Goal: Information Seeking & Learning: Learn about a topic

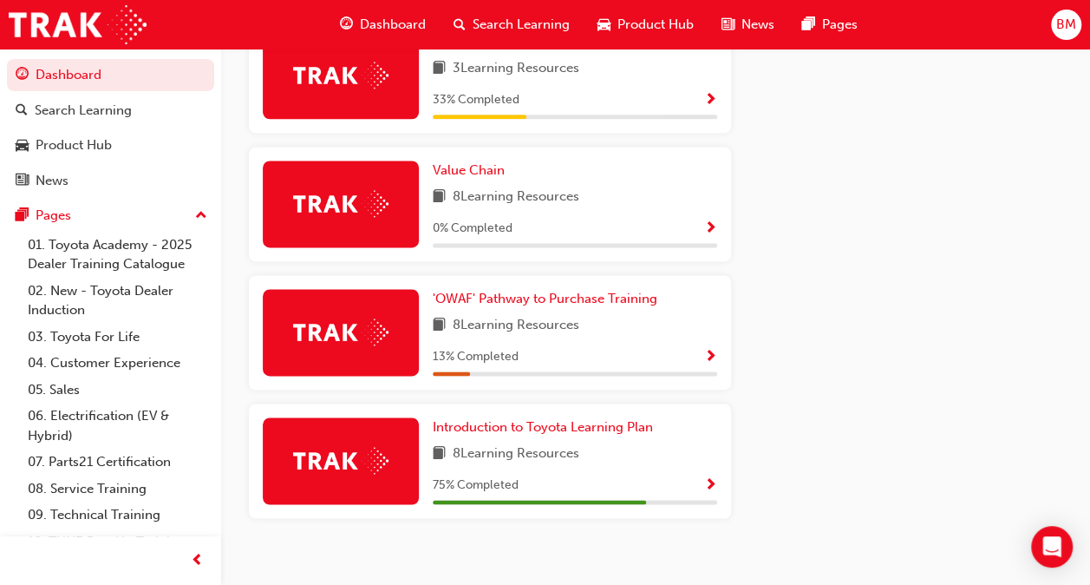
scroll to position [1123, 0]
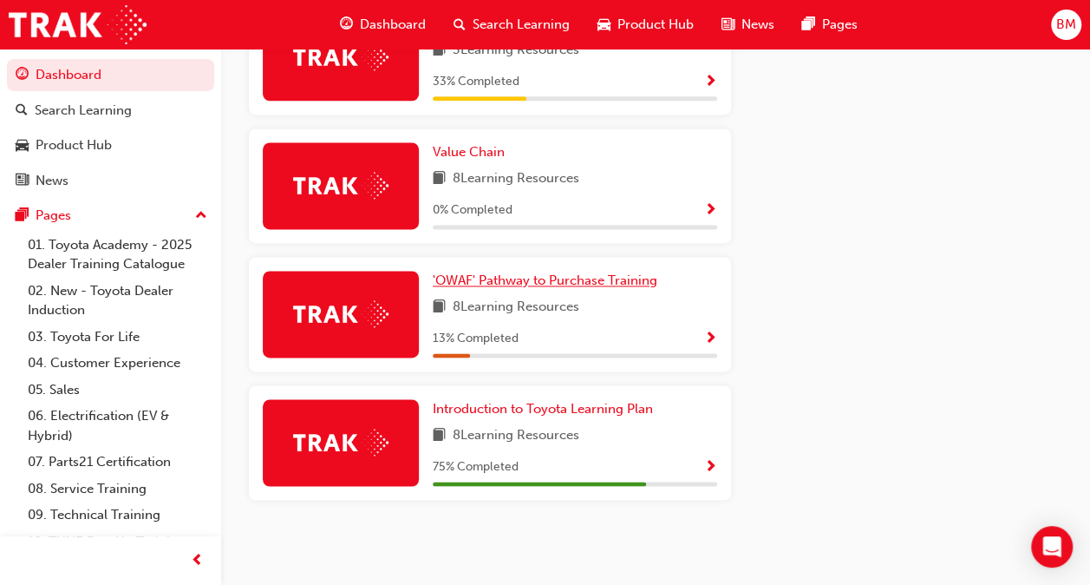
click at [559, 278] on span "'OWAF' Pathway to Purchase Training" at bounding box center [545, 280] width 225 height 16
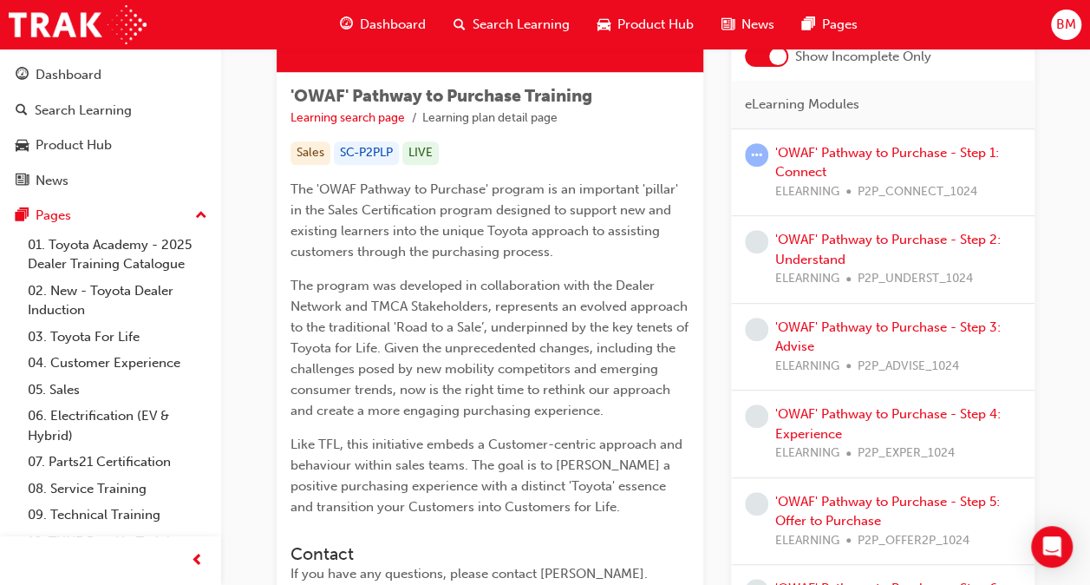
scroll to position [173, 0]
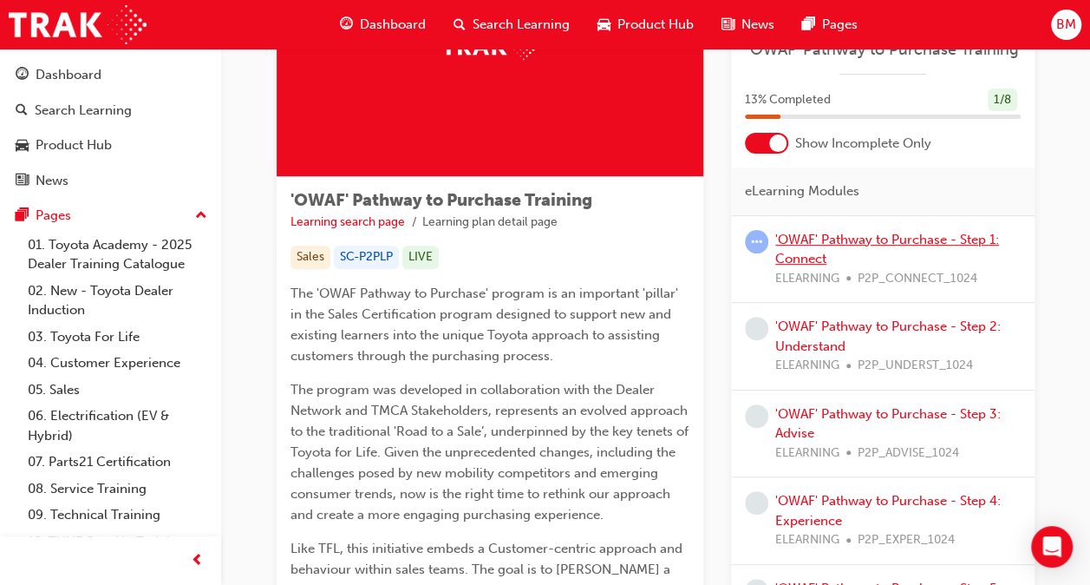
click at [798, 236] on link "'OWAF' Pathway to Purchase - Step 1: Connect" at bounding box center [887, 250] width 224 height 36
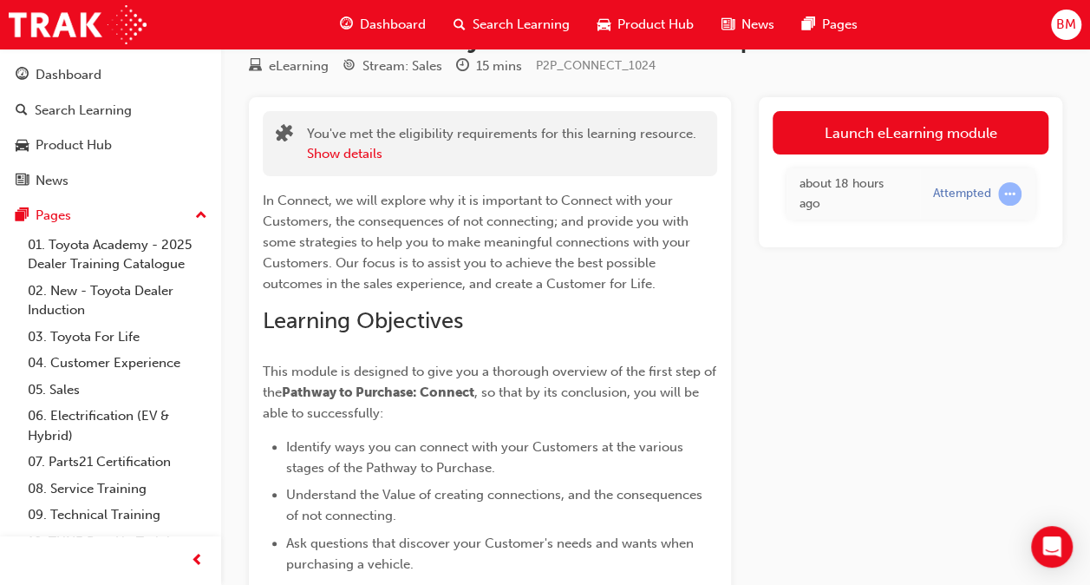
scroll to position [87, 0]
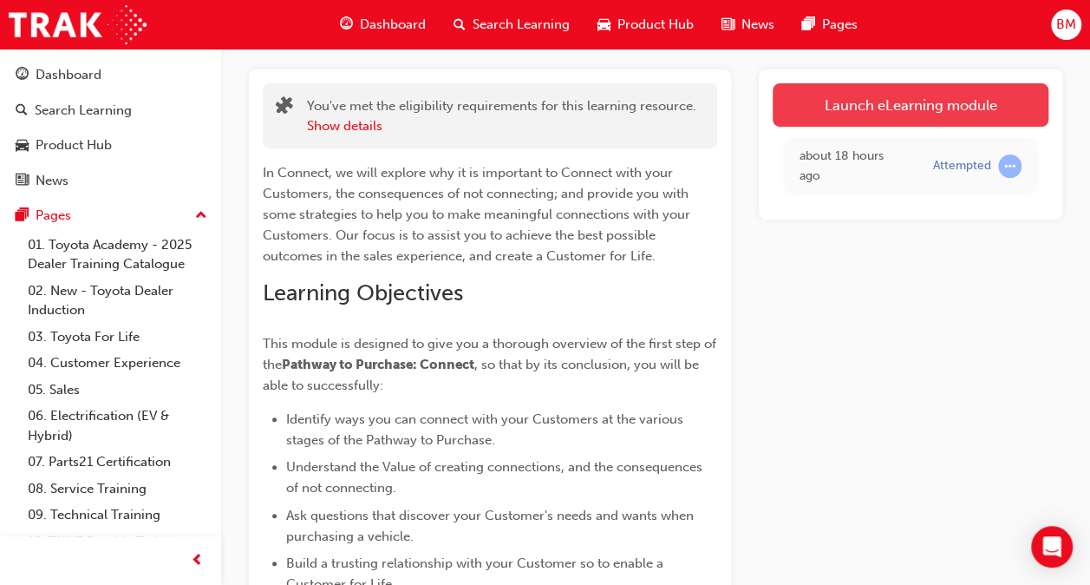
click at [824, 120] on link "Launch eLearning module" at bounding box center [911, 104] width 276 height 43
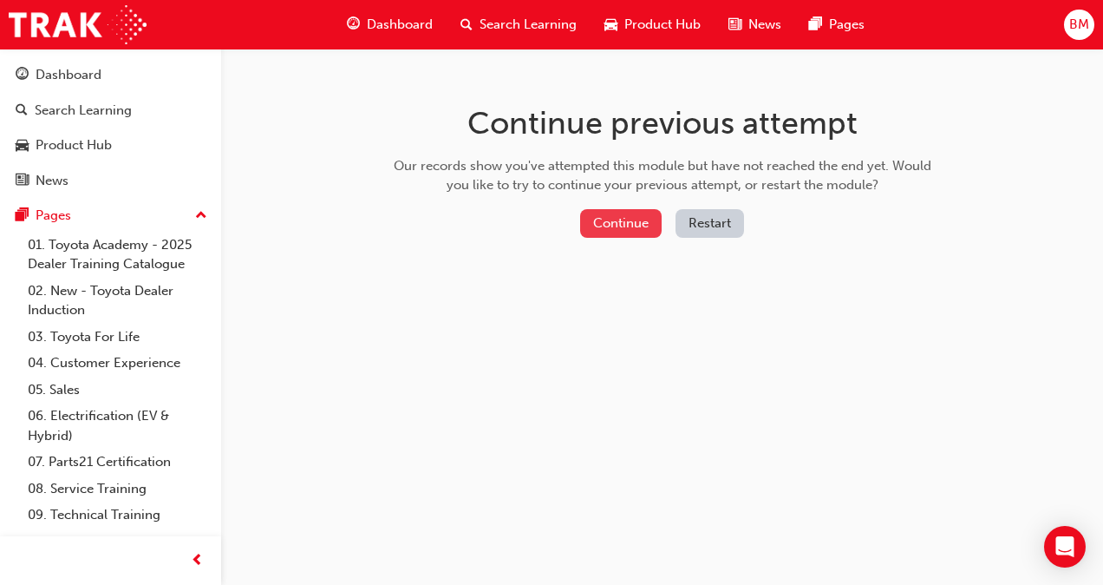
click at [596, 225] on button "Continue" at bounding box center [621, 223] width 82 height 29
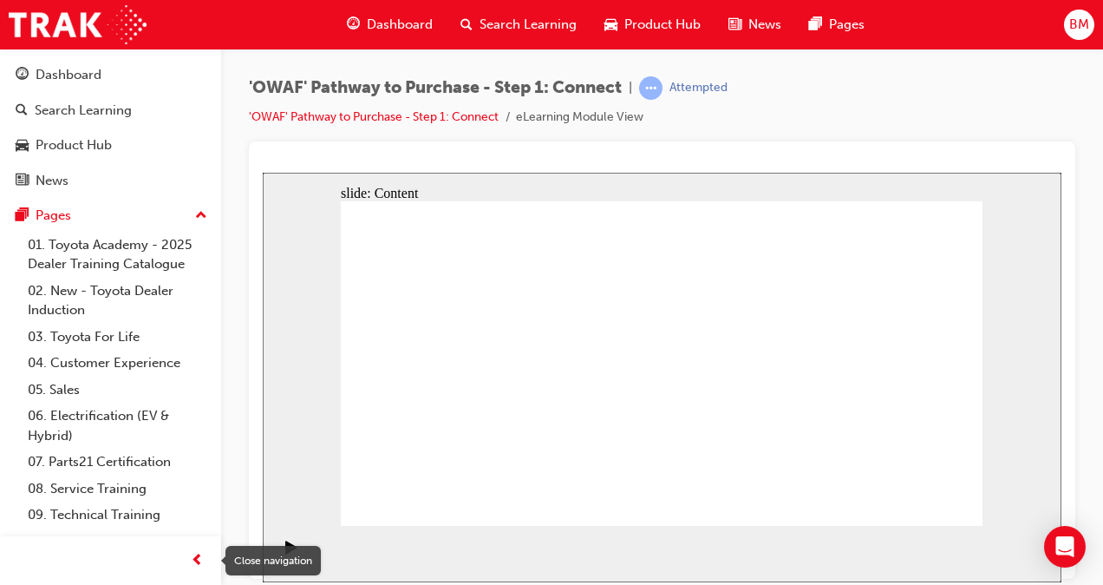
click at [203, 562] on div "button" at bounding box center [197, 560] width 35 height 35
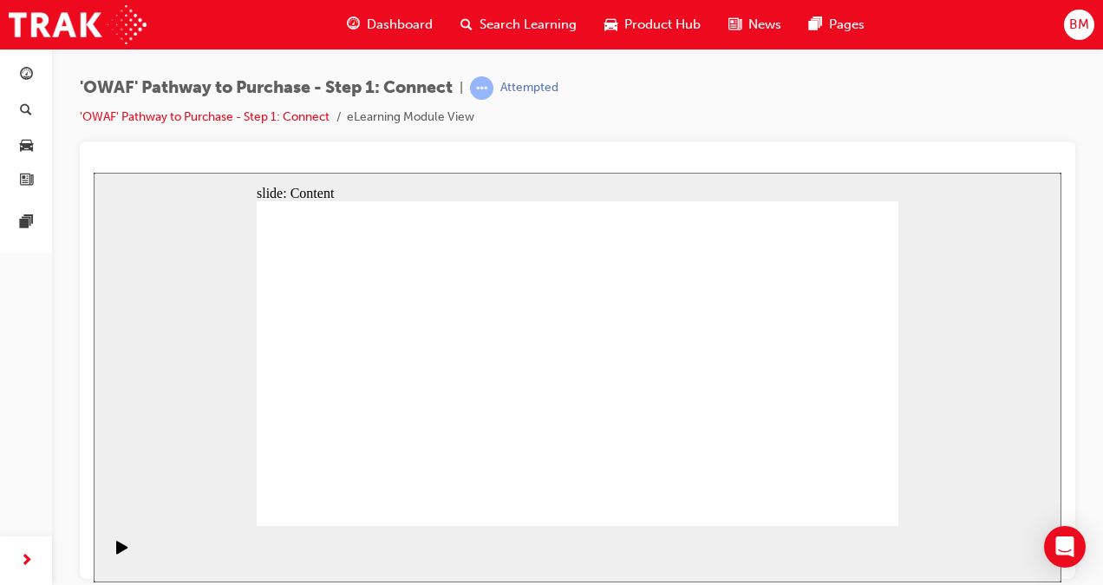
click at [124, 555] on div "Pause (Ctrl+Alt+P)" at bounding box center [122, 553] width 29 height 29
click at [124, 551] on div "Pause (Ctrl+Alt+P)" at bounding box center [122, 553] width 29 height 29
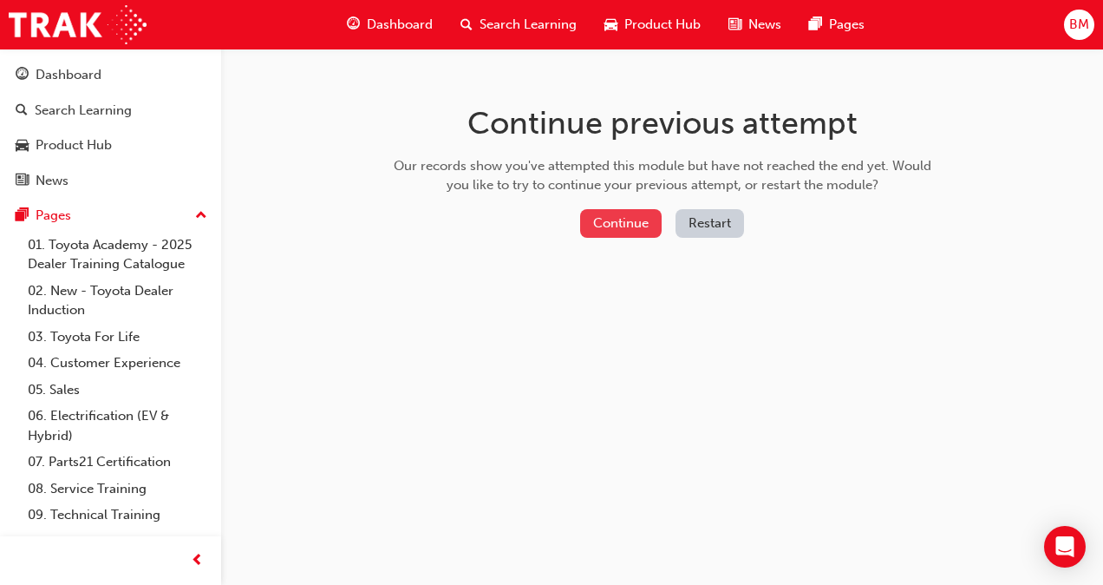
click at [604, 219] on button "Continue" at bounding box center [621, 223] width 82 height 29
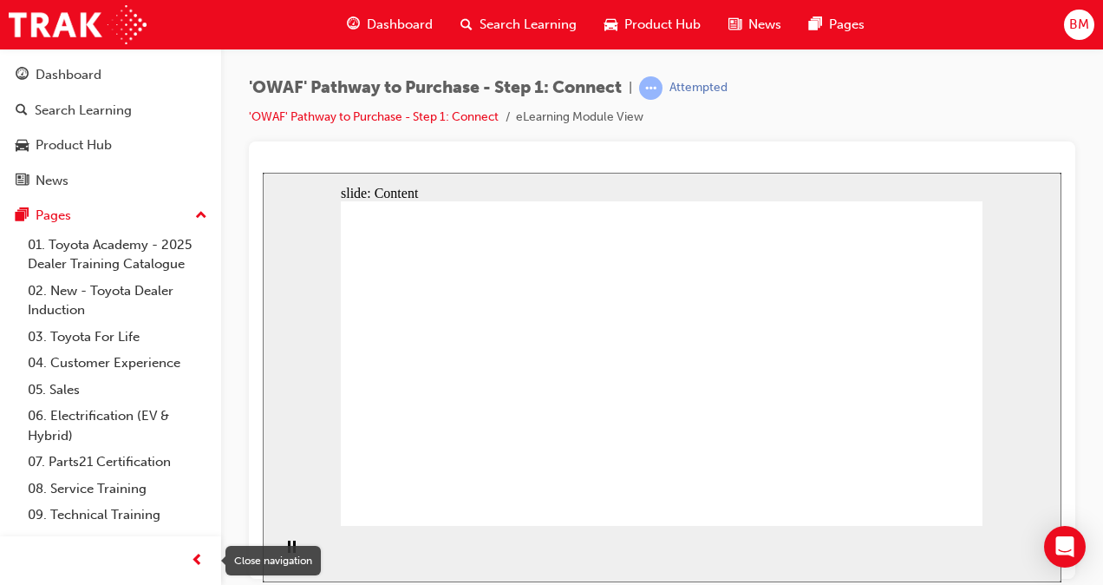
click at [193, 560] on span "prev-icon" at bounding box center [197, 561] width 13 height 22
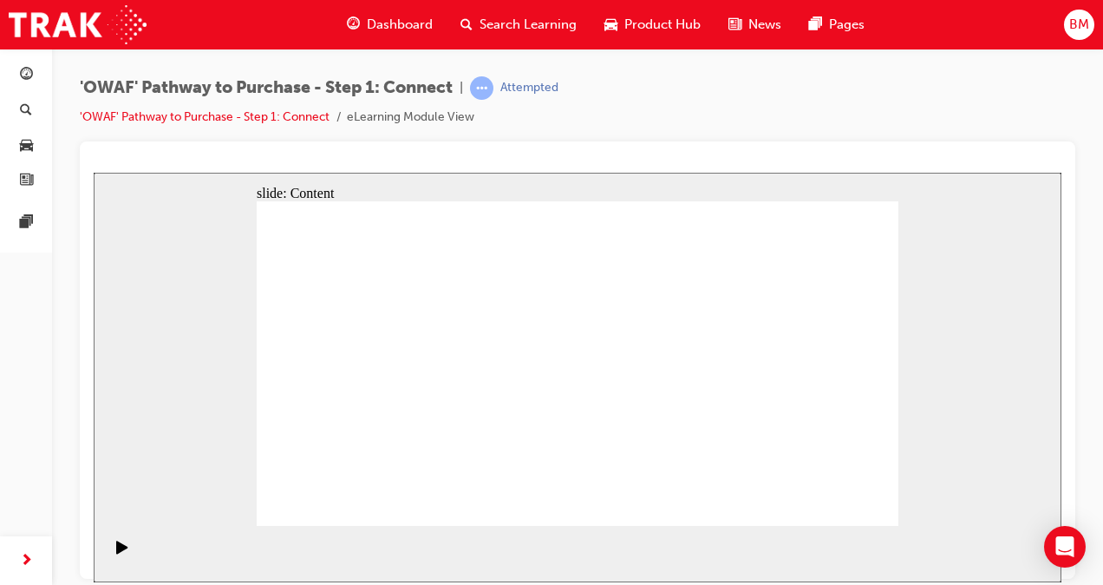
click at [745, 554] on section "Playback Speed 2 1.75 1.5 1.25" at bounding box center [578, 553] width 968 height 56
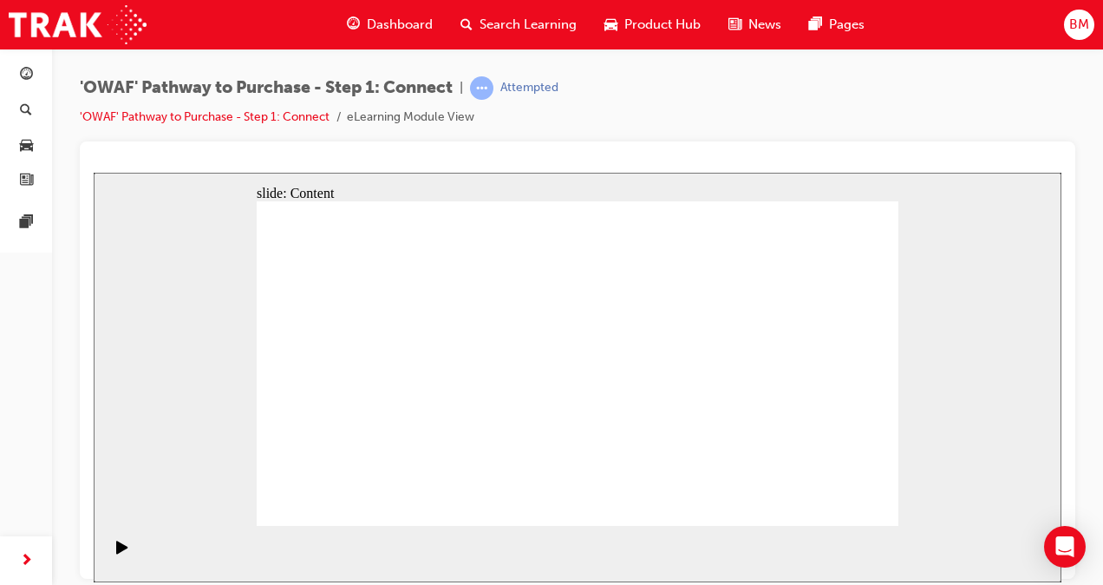
click at [947, 480] on div "slide: Content Rectangle 1 Rectangle 4 C Connect / make welcome and confirm rea…" at bounding box center [578, 376] width 968 height 409
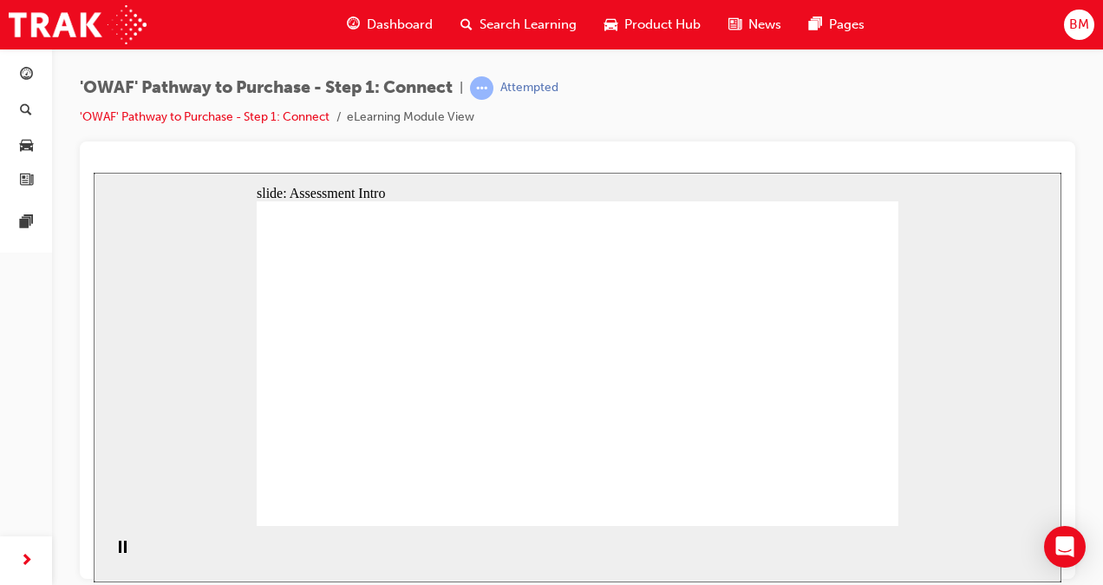
drag, startPoint x: 431, startPoint y: 463, endPoint x: 750, endPoint y: 251, distance: 382.9
drag, startPoint x: 503, startPoint y: 459, endPoint x: 823, endPoint y: 286, distance: 363.6
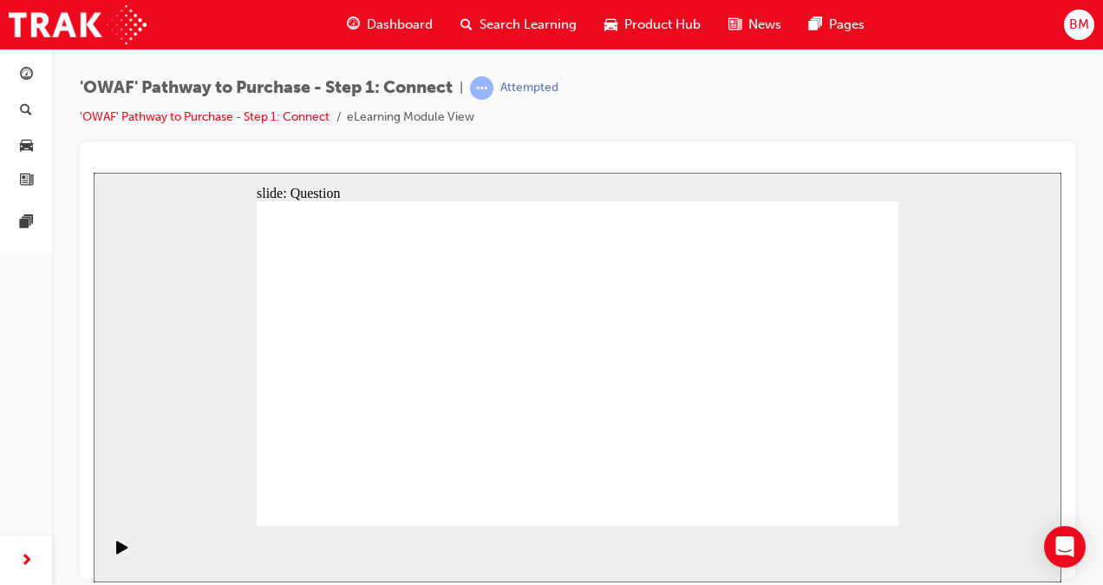
drag, startPoint x: 386, startPoint y: 400, endPoint x: 837, endPoint y: 377, distance: 451.5
drag, startPoint x: 474, startPoint y: 391, endPoint x: 794, endPoint y: 439, distance: 322.7
drag, startPoint x: 558, startPoint y: 393, endPoint x: 704, endPoint y: 443, distance: 154.1
drag, startPoint x: 360, startPoint y: 455, endPoint x: 640, endPoint y: 376, distance: 291.0
drag, startPoint x: 653, startPoint y: 371, endPoint x: 672, endPoint y: 300, distance: 73.6
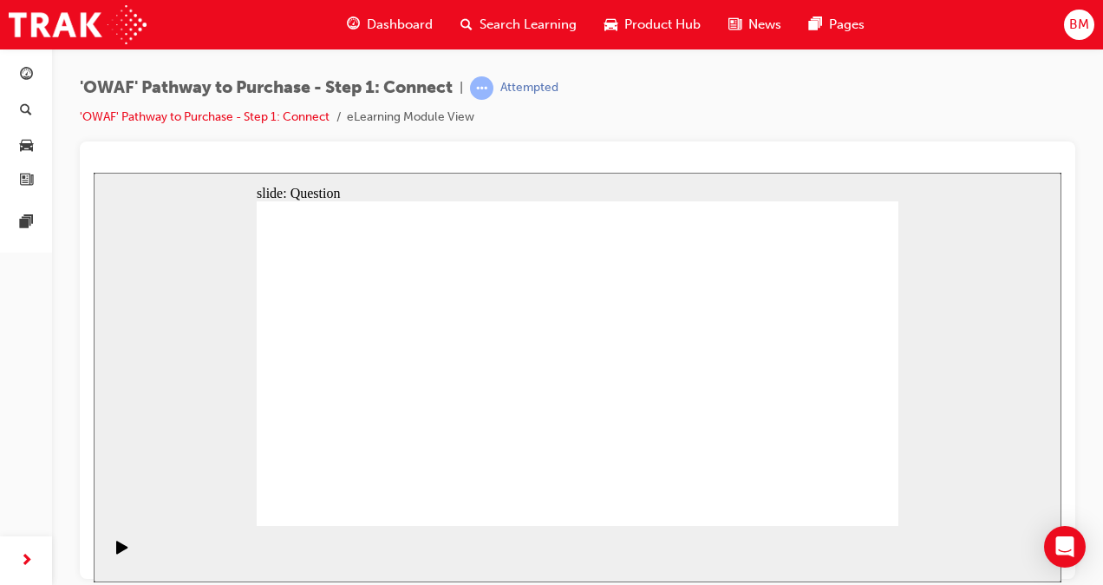
drag, startPoint x: 319, startPoint y: 393, endPoint x: 629, endPoint y: 381, distance: 309.8
drag, startPoint x: 774, startPoint y: 351, endPoint x: 573, endPoint y: 374, distance: 202.5
drag, startPoint x: 819, startPoint y: 344, endPoint x: 405, endPoint y: 381, distance: 415.3
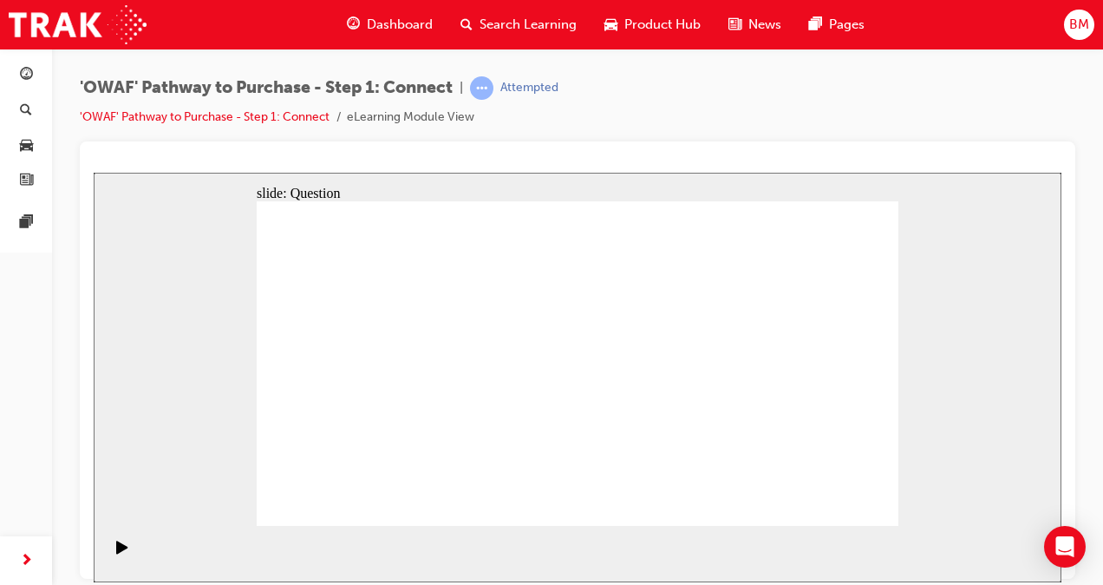
drag, startPoint x: 798, startPoint y: 400, endPoint x: 575, endPoint y: 402, distance: 222.9
drag, startPoint x: 791, startPoint y: 408, endPoint x: 600, endPoint y: 405, distance: 190.8
drag, startPoint x: 782, startPoint y: 402, endPoint x: 590, endPoint y: 406, distance: 192.6
drag, startPoint x: 794, startPoint y: 412, endPoint x: 391, endPoint y: 412, distance: 403.3
drag, startPoint x: 791, startPoint y: 421, endPoint x: 388, endPoint y: 417, distance: 403.3
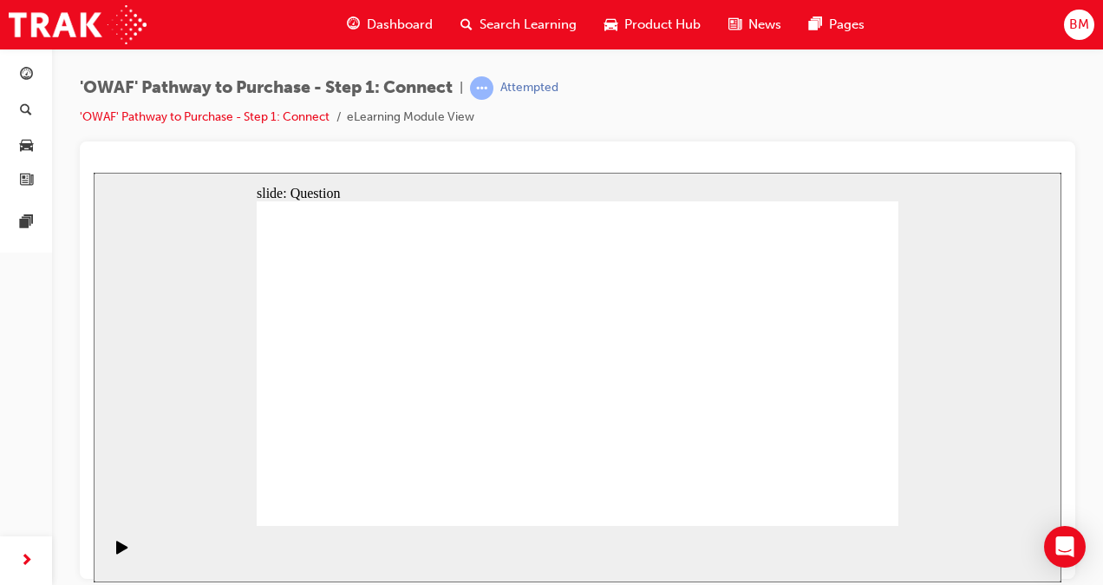
drag, startPoint x: 800, startPoint y: 418, endPoint x: 391, endPoint y: 415, distance: 408.5
radio input "true"
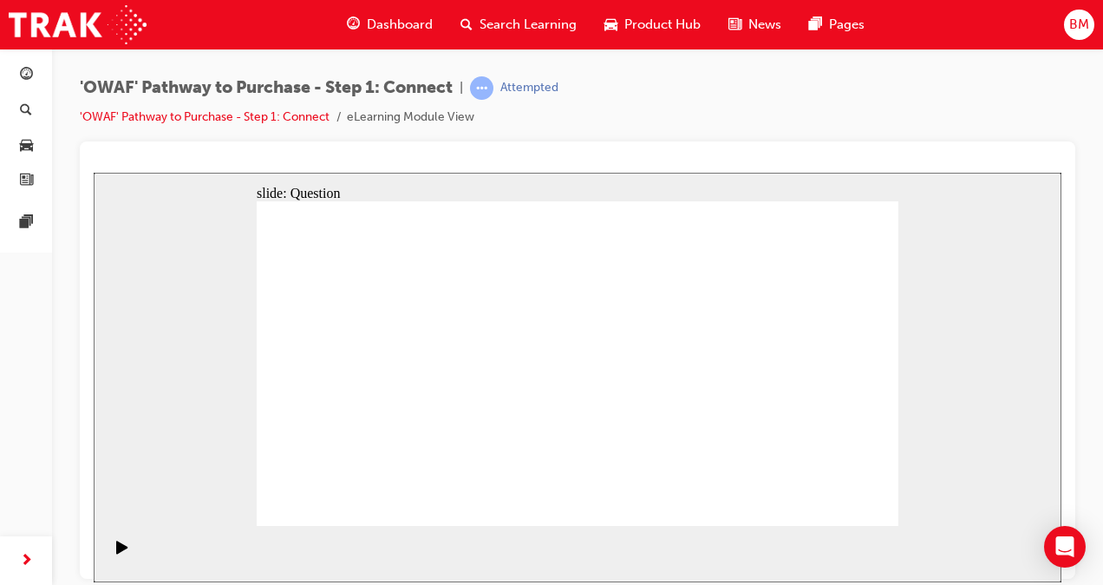
checkbox input "true"
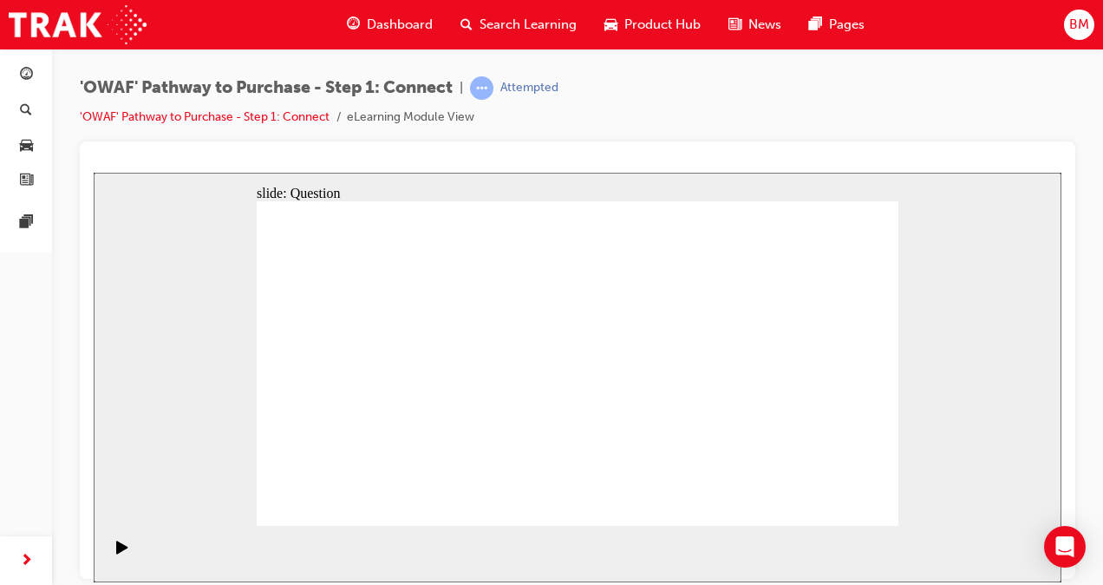
checkbox input "true"
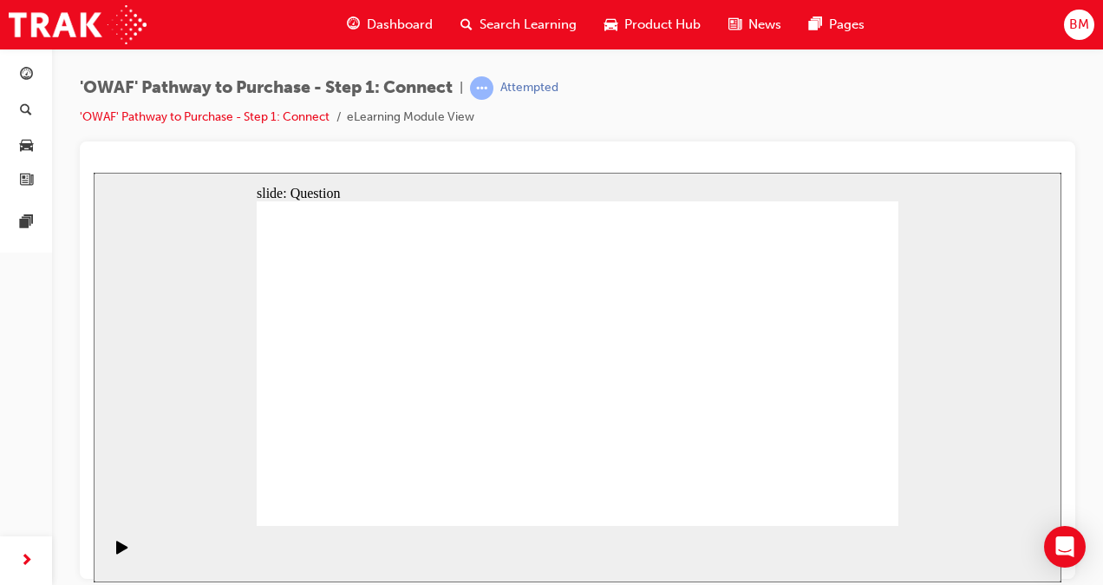
checkbox input "true"
checkbox input "false"
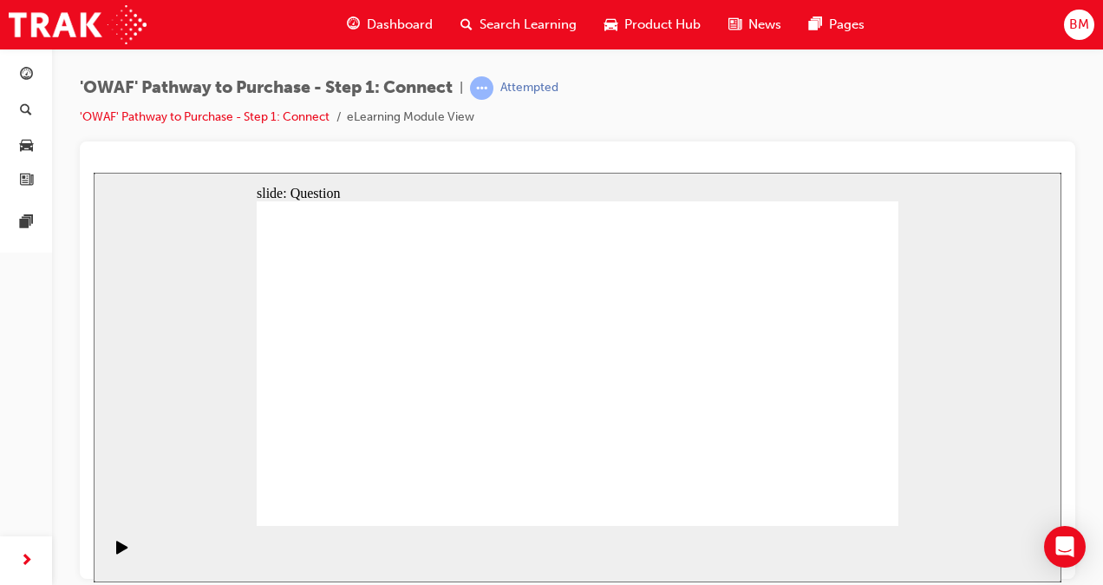
checkbox input "true"
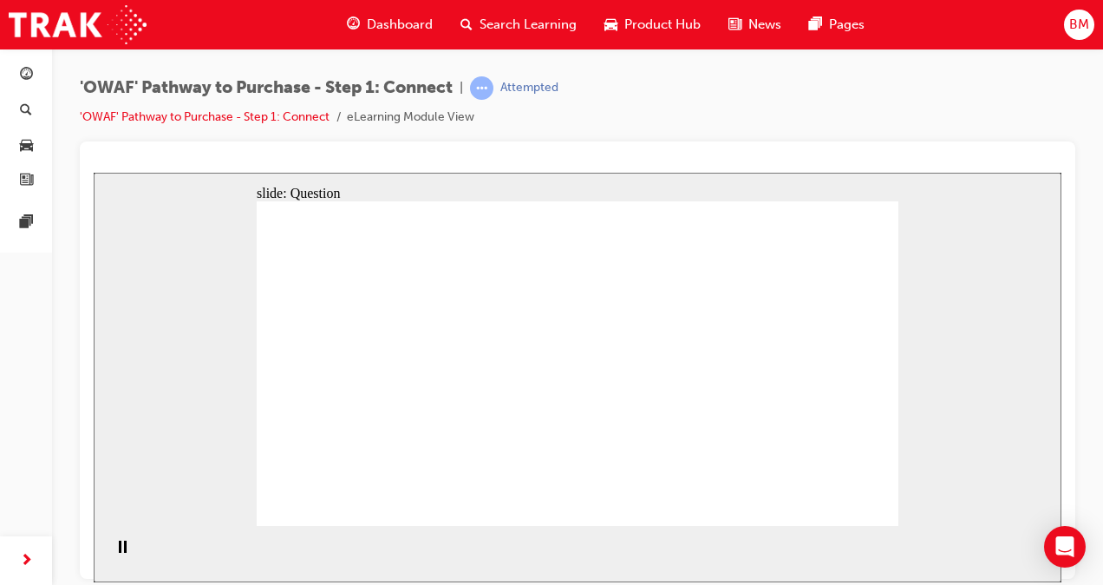
drag, startPoint x: 394, startPoint y: 457, endPoint x: 611, endPoint y: 317, distance: 258.3
drag, startPoint x: 520, startPoint y: 493, endPoint x: 754, endPoint y: 327, distance: 287.3
drag, startPoint x: 640, startPoint y: 460, endPoint x: 402, endPoint y: 349, distance: 262.7
drag, startPoint x: 728, startPoint y: 428, endPoint x: 515, endPoint y: 348, distance: 227.3
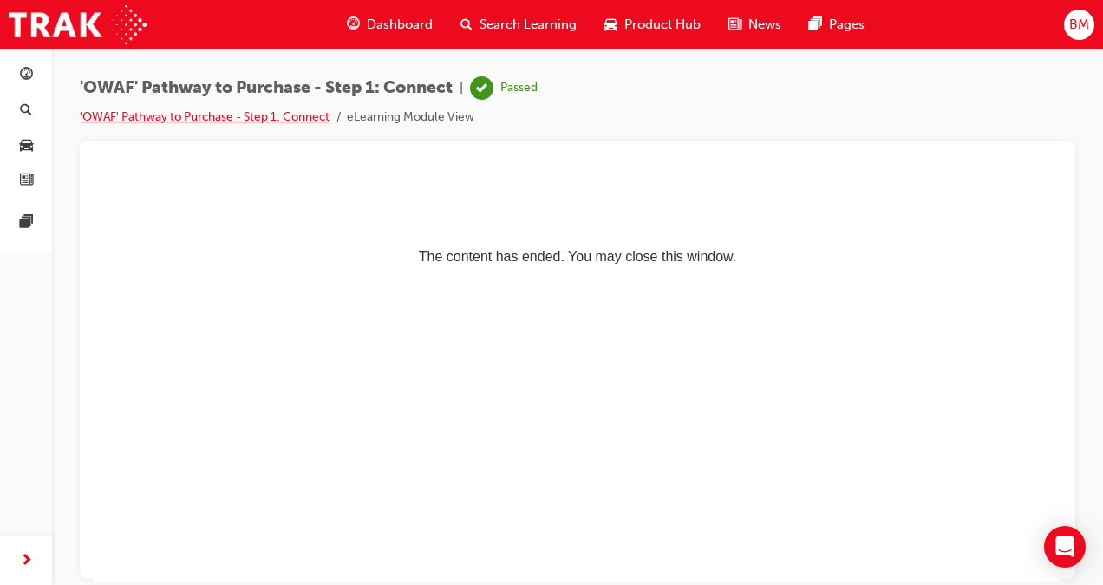
click at [164, 116] on link "'OWAF' Pathway to Purchase - Step 1: Connect" at bounding box center [205, 116] width 250 height 15
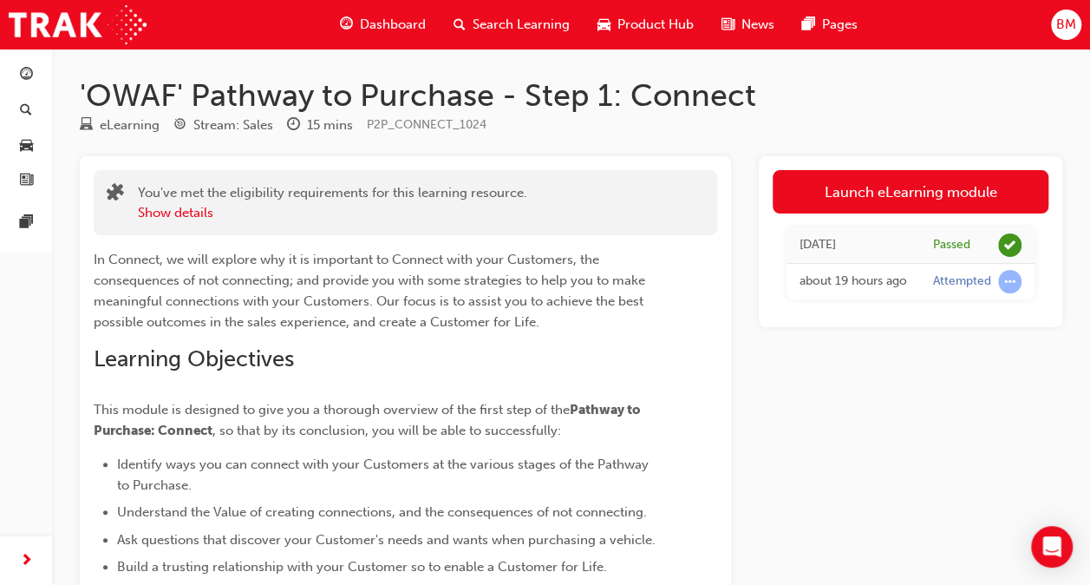
click at [159, 95] on h1 "'OWAF' Pathway to Purchase - Step 1: Connect" at bounding box center [571, 95] width 983 height 38
click at [179, 212] on button "Show details" at bounding box center [175, 213] width 75 height 20
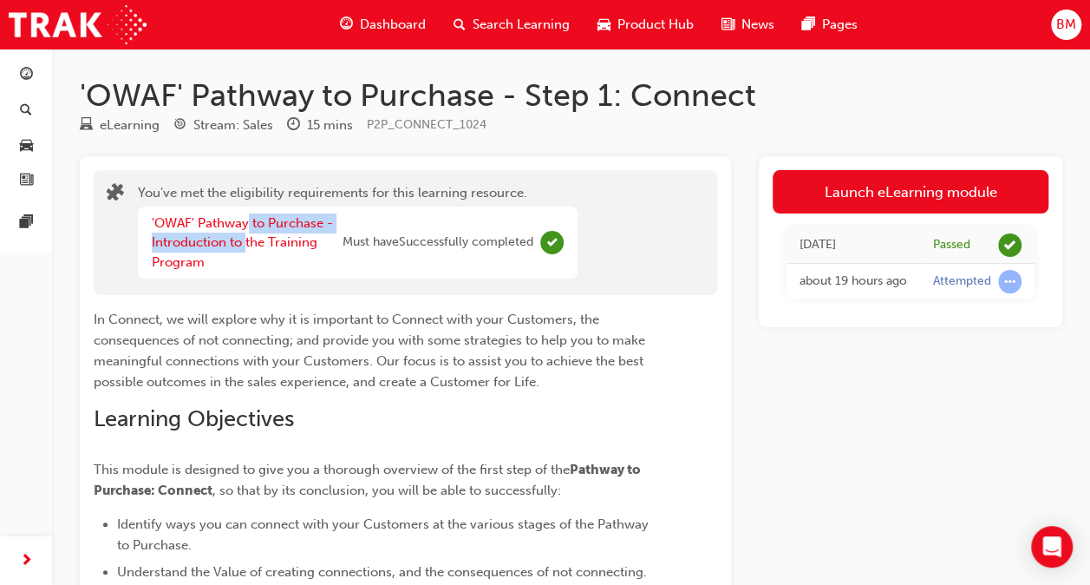
click at [245, 232] on div "'OWAF' Pathway to Purchase - Introduction to the Training Program" at bounding box center [247, 242] width 191 height 59
drag, startPoint x: 245, startPoint y: 232, endPoint x: 219, endPoint y: 217, distance: 30.3
click at [221, 217] on link "'OWAF' Pathway to Purchase - Introduction to the Training Program" at bounding box center [242, 242] width 181 height 55
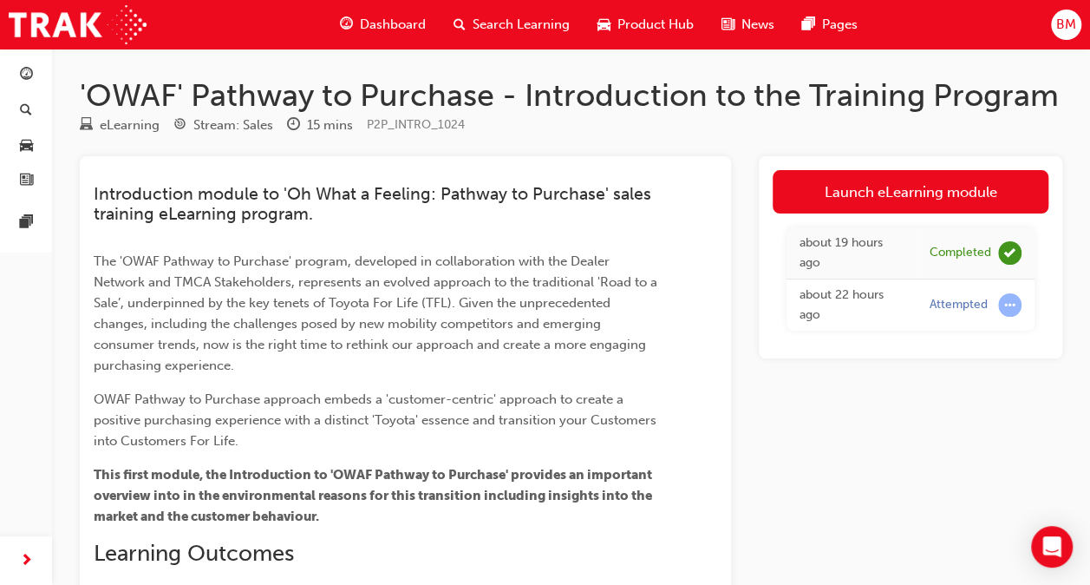
click at [395, 31] on span "Dashboard" at bounding box center [393, 25] width 66 height 20
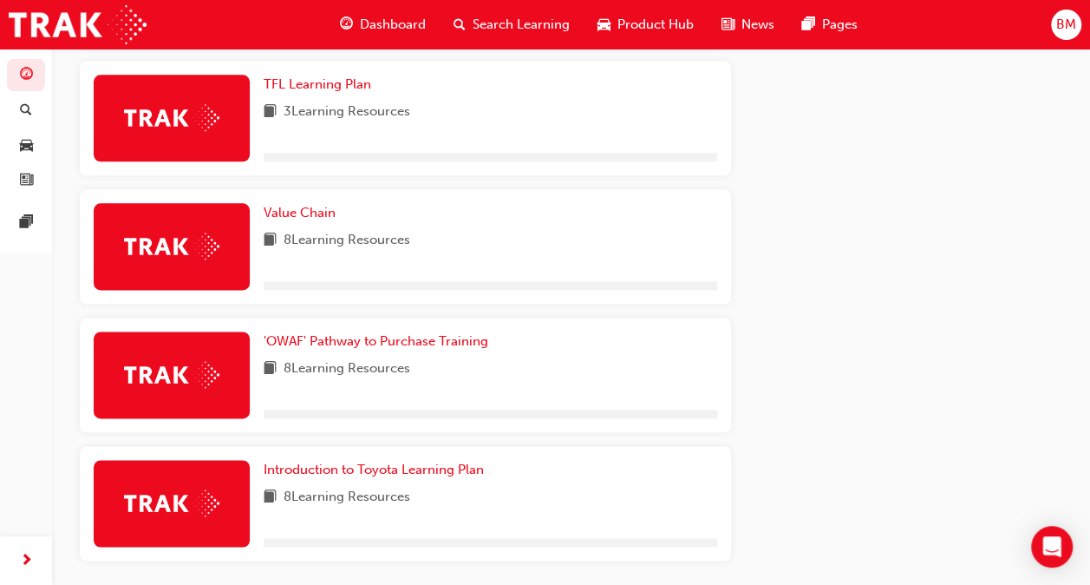
scroll to position [1055, 0]
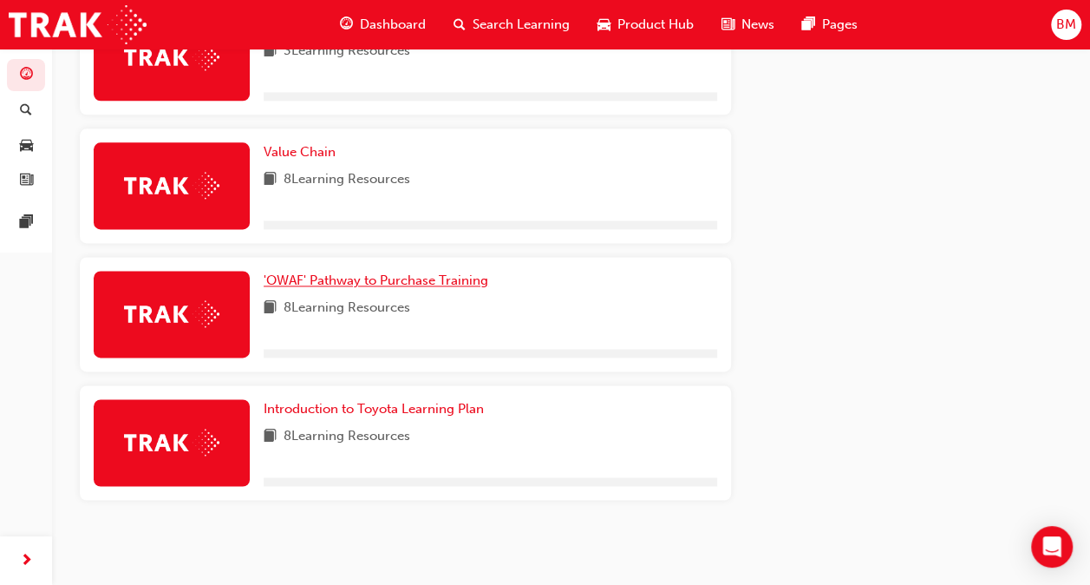
click at [396, 281] on span "'OWAF' Pathway to Purchase Training" at bounding box center [376, 280] width 225 height 16
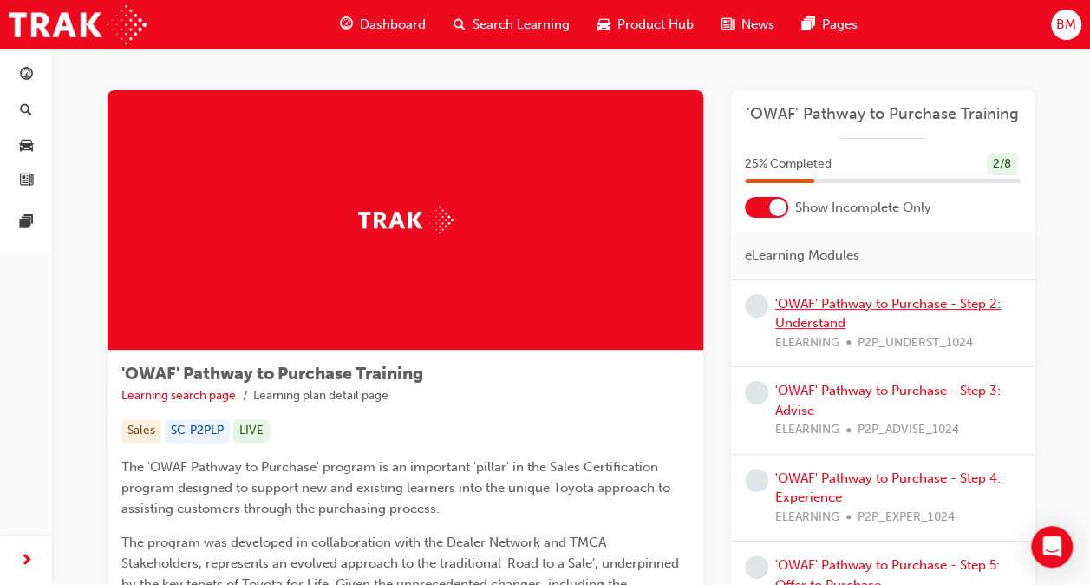
click at [853, 307] on link "'OWAF' Pathway to Purchase - Step 2: Understand" at bounding box center [887, 314] width 225 height 36
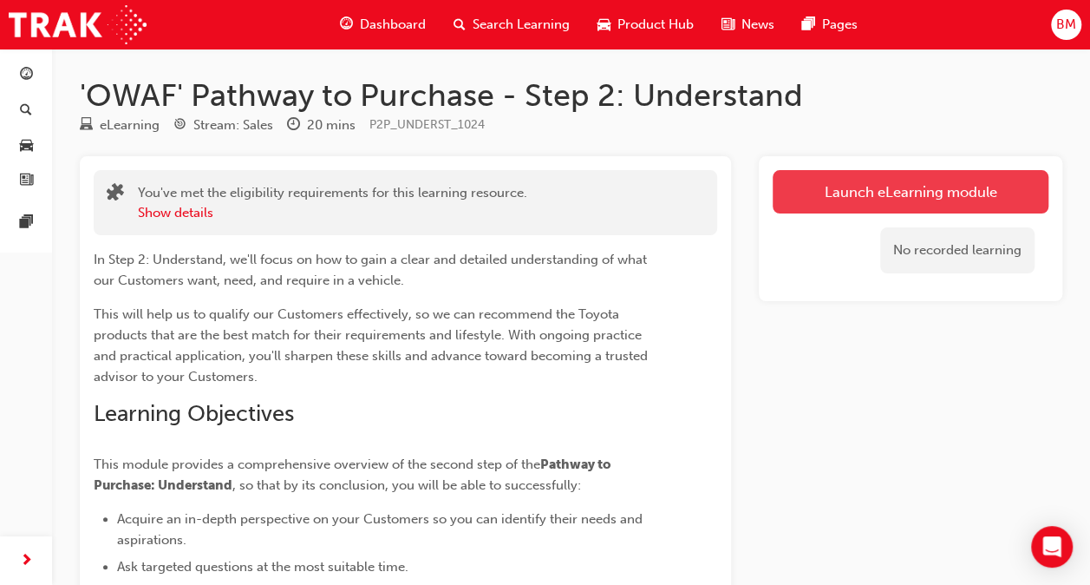
click at [808, 184] on link "Launch eLearning module" at bounding box center [911, 191] width 276 height 43
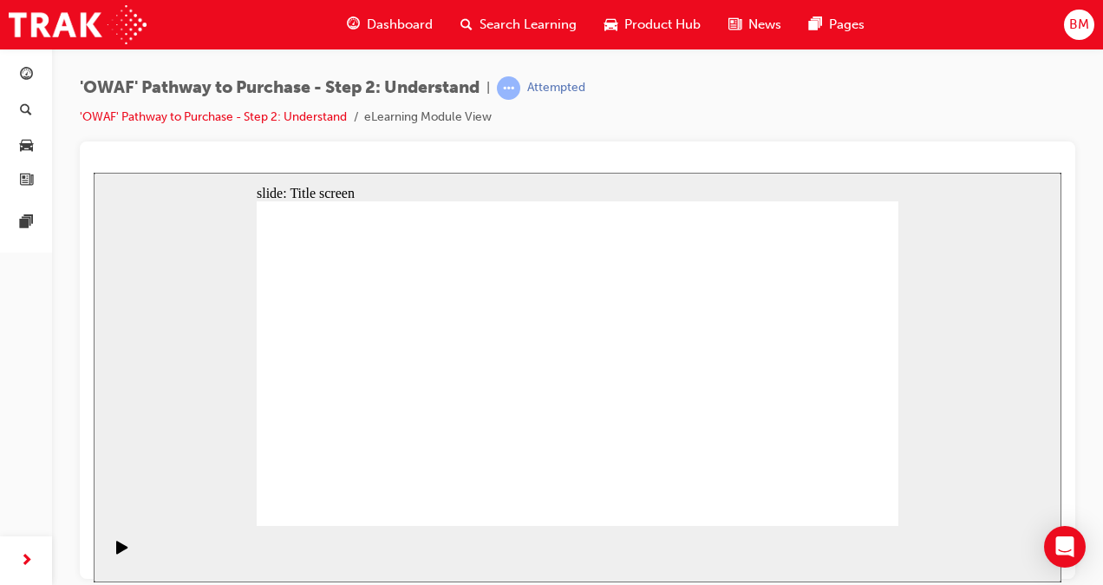
click at [989, 389] on div "slide: Content Rectangle 1 Introduction Mastering effective questioning and act…" at bounding box center [578, 376] width 968 height 409
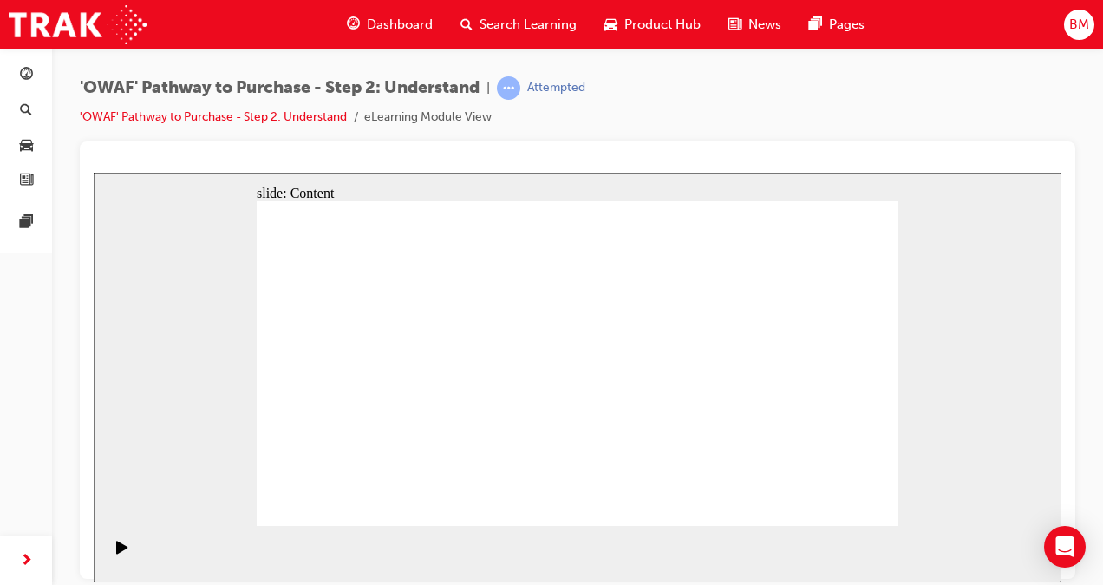
drag, startPoint x: 586, startPoint y: 392, endPoint x: 604, endPoint y: 382, distance: 20.2
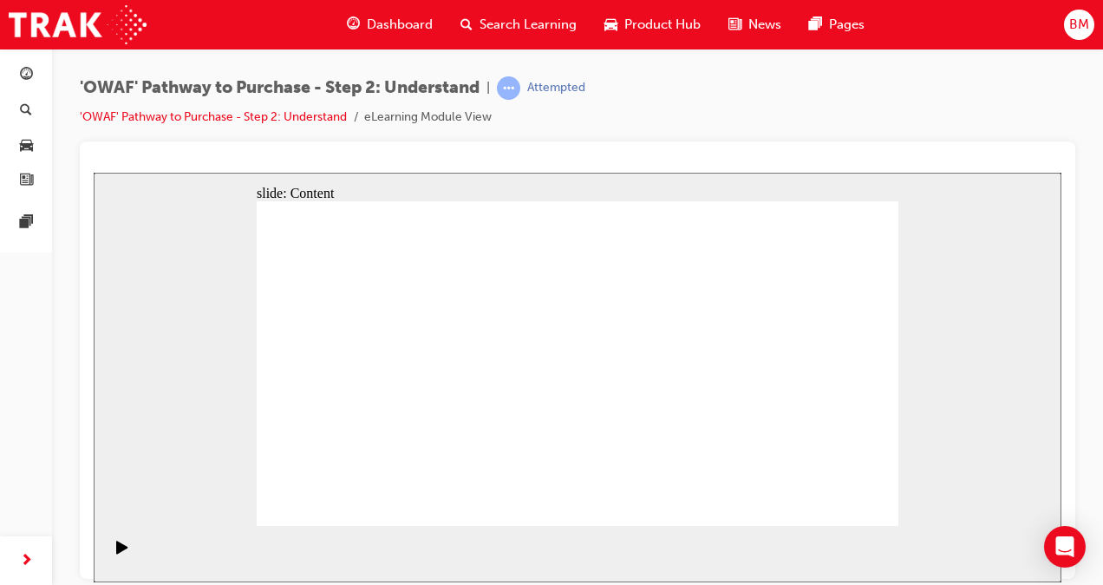
click at [108, 549] on div "Play (Ctrl+Alt+P)" at bounding box center [122, 553] width 29 height 29
click at [123, 552] on div "Pause (Ctrl+Alt+P)" at bounding box center [122, 553] width 29 height 29
click at [121, 549] on icon "Play (Ctrl+Alt+P)" at bounding box center [122, 546] width 12 height 14
click at [108, 549] on div "Pause (Ctrl+Alt+P)" at bounding box center [122, 553] width 29 height 29
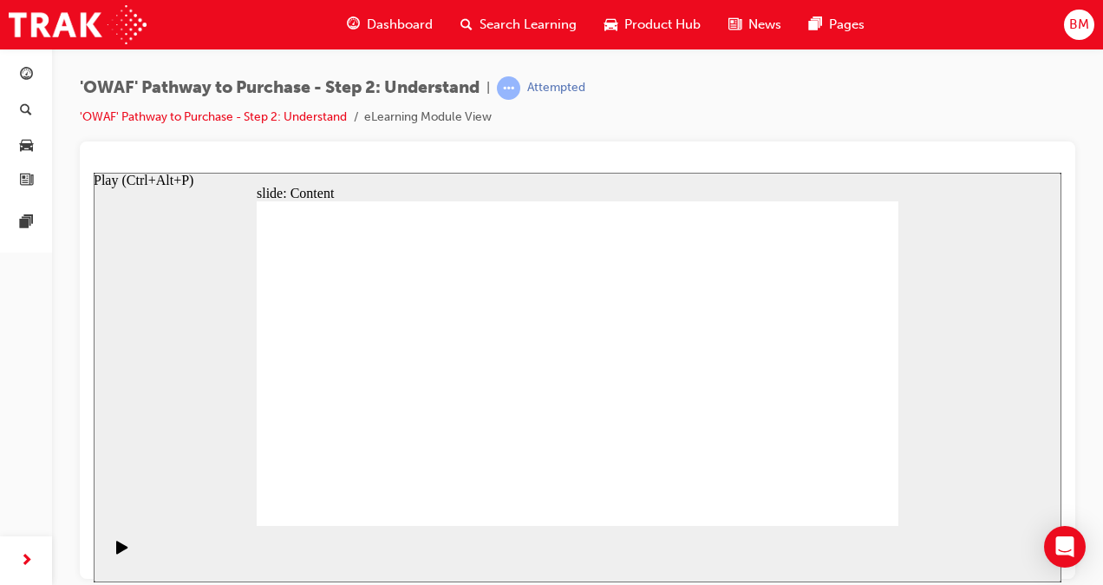
click at [116, 550] on icon "Play (Ctrl+Alt+P)" at bounding box center [121, 545] width 11 height 13
click at [119, 546] on icon "Pause (Ctrl+Alt+P)" at bounding box center [123, 545] width 8 height 12
click at [117, 546] on icon "Play (Ctrl+Alt+P)" at bounding box center [122, 546] width 12 height 14
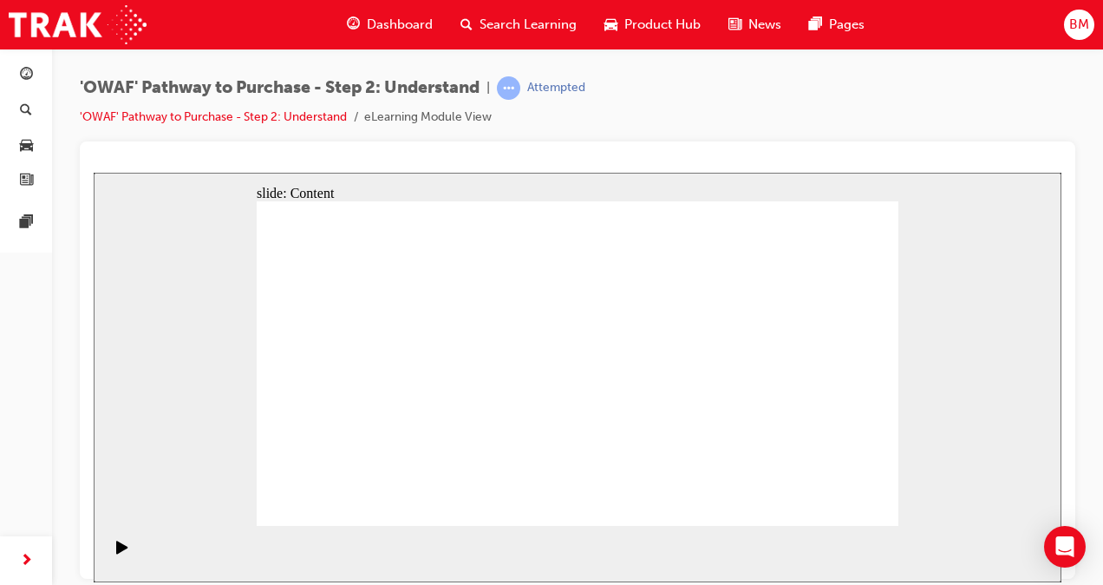
click at [118, 552] on icon "Play (Ctrl+Alt+P)" at bounding box center [121, 545] width 11 height 13
click at [119, 552] on icon "Pause (Ctrl+Alt+P)" at bounding box center [123, 545] width 8 height 12
click at [118, 552] on icon "Play (Ctrl+Alt+P)" at bounding box center [121, 545] width 11 height 13
drag, startPoint x: 772, startPoint y: 407, endPoint x: 781, endPoint y: 428, distance: 22.5
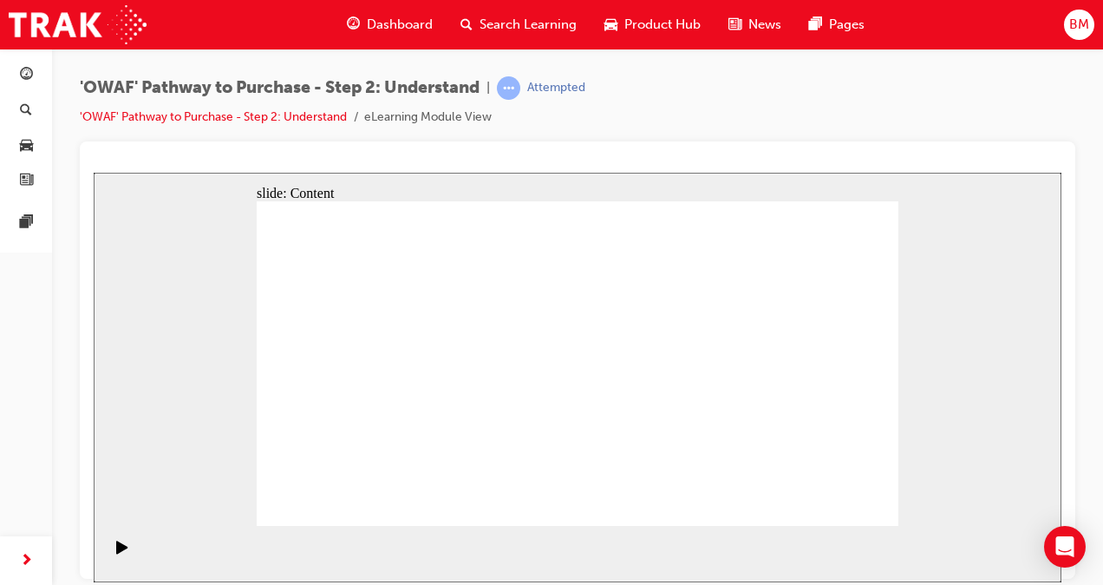
click at [116, 552] on icon "Play (Ctrl+Alt+P)" at bounding box center [121, 545] width 11 height 13
click at [119, 552] on icon "Pause (Ctrl+Alt+P)" at bounding box center [123, 545] width 8 height 12
click at [116, 552] on icon "Play (Ctrl+Alt+P)" at bounding box center [121, 545] width 11 height 13
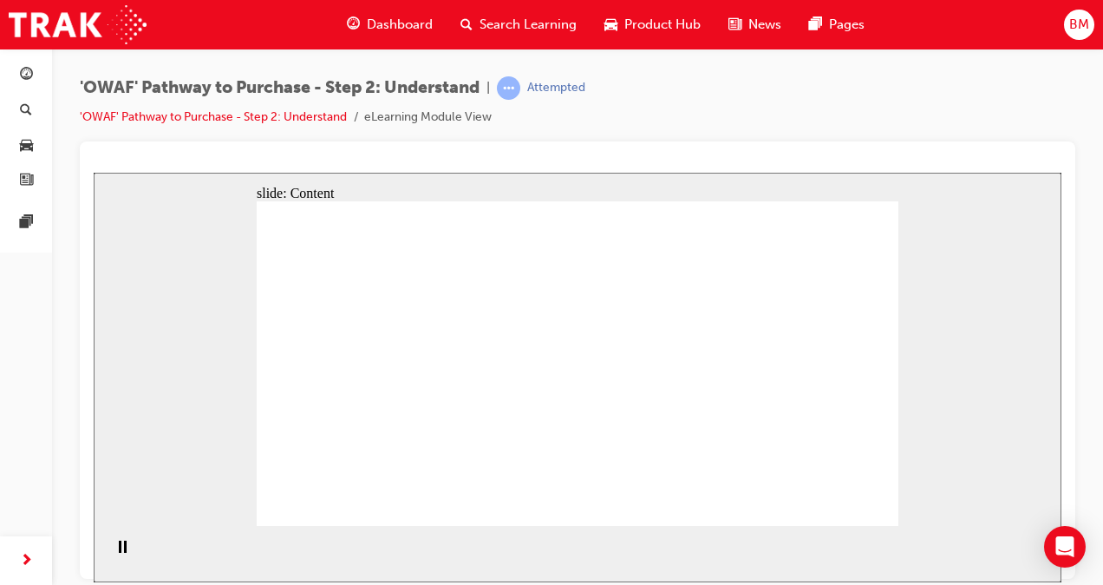
drag, startPoint x: 699, startPoint y: 339, endPoint x: 779, endPoint y: 339, distance: 79.8
drag, startPoint x: 871, startPoint y: 329, endPoint x: 881, endPoint y: 321, distance: 13.0
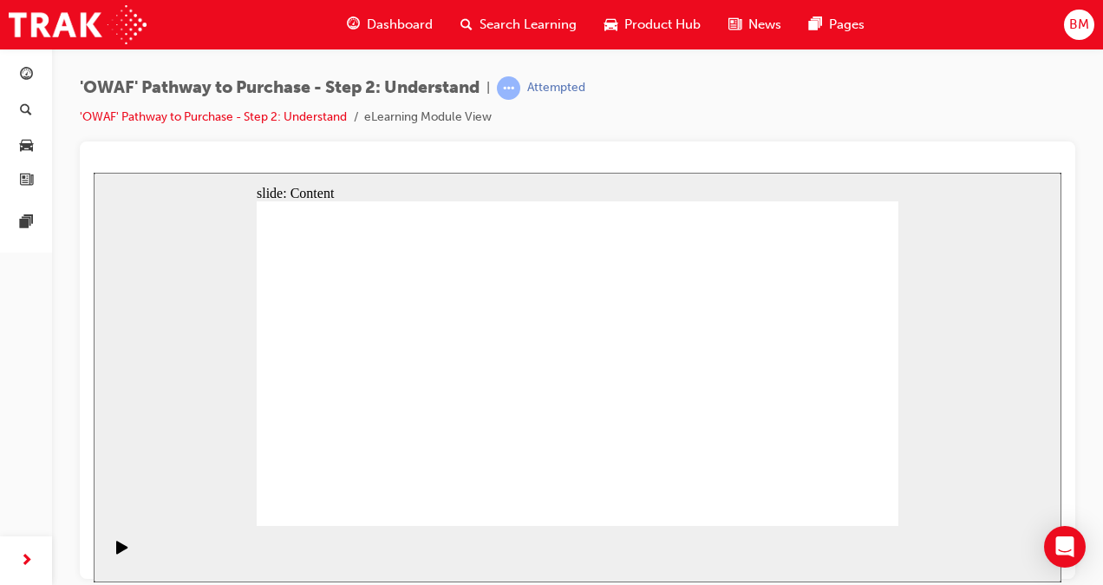
drag, startPoint x: 779, startPoint y: 365, endPoint x: 577, endPoint y: 382, distance: 202.7
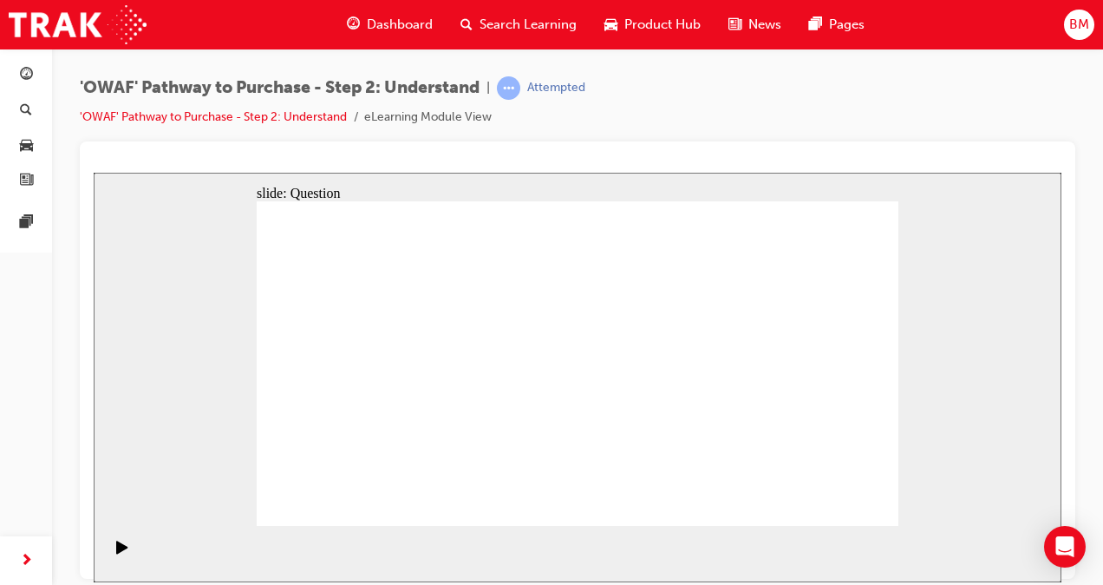
drag, startPoint x: 785, startPoint y: 418, endPoint x: 395, endPoint y: 420, distance: 390.3
drag, startPoint x: 774, startPoint y: 408, endPoint x: 394, endPoint y: 415, distance: 379.9
drag, startPoint x: 784, startPoint y: 418, endPoint x: 591, endPoint y: 421, distance: 192.6
drag, startPoint x: 790, startPoint y: 415, endPoint x: 602, endPoint y: 419, distance: 188.2
drag, startPoint x: 803, startPoint y: 414, endPoint x: 413, endPoint y: 402, distance: 390.4
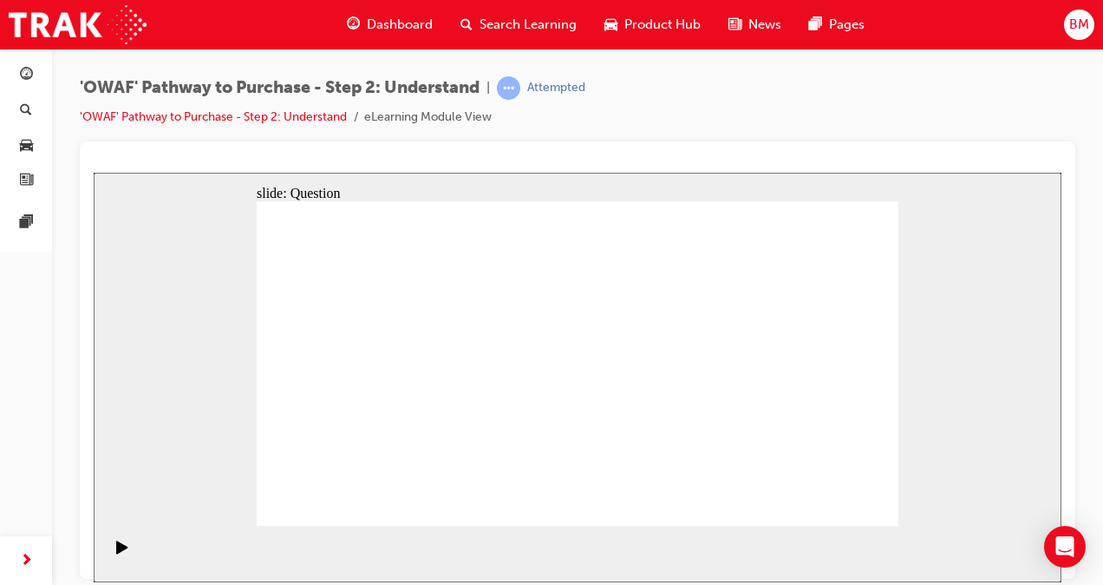
drag, startPoint x: 787, startPoint y: 410, endPoint x: 409, endPoint y: 415, distance: 378.1
drag, startPoint x: 758, startPoint y: 412, endPoint x: 378, endPoint y: 415, distance: 379.9
drag, startPoint x: 767, startPoint y: 392, endPoint x: 581, endPoint y: 402, distance: 186.7
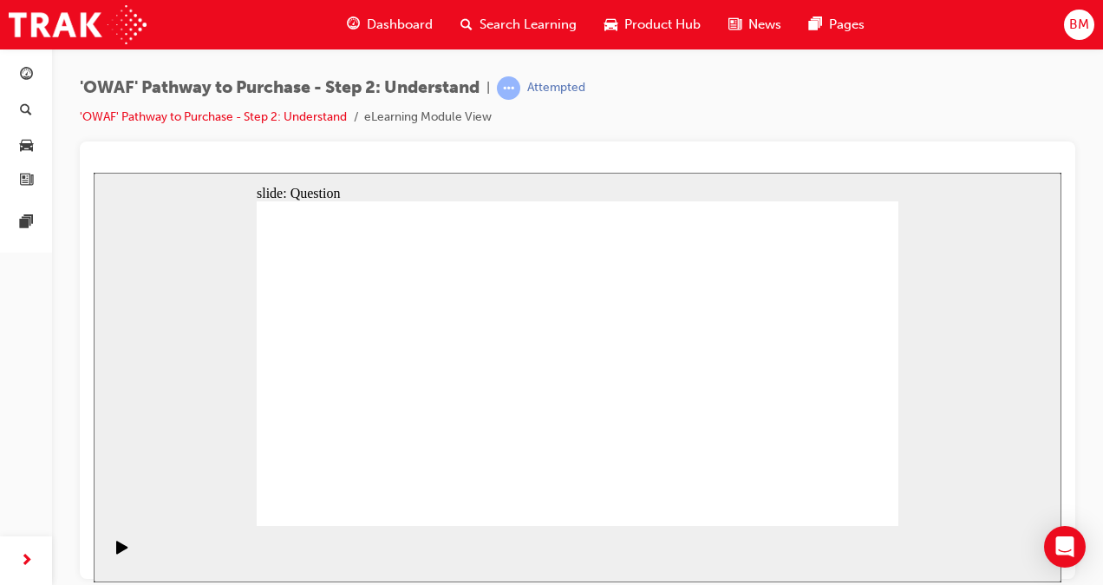
drag, startPoint x: 787, startPoint y: 406, endPoint x: 409, endPoint y: 410, distance: 378.1
drag, startPoint x: 792, startPoint y: 403, endPoint x: 600, endPoint y: 407, distance: 191.7
drag, startPoint x: 796, startPoint y: 412, endPoint x: 611, endPoint y: 414, distance: 185.6
drag, startPoint x: 785, startPoint y: 419, endPoint x: 604, endPoint y: 415, distance: 180.4
drag, startPoint x: 775, startPoint y: 417, endPoint x: 382, endPoint y: 410, distance: 392.9
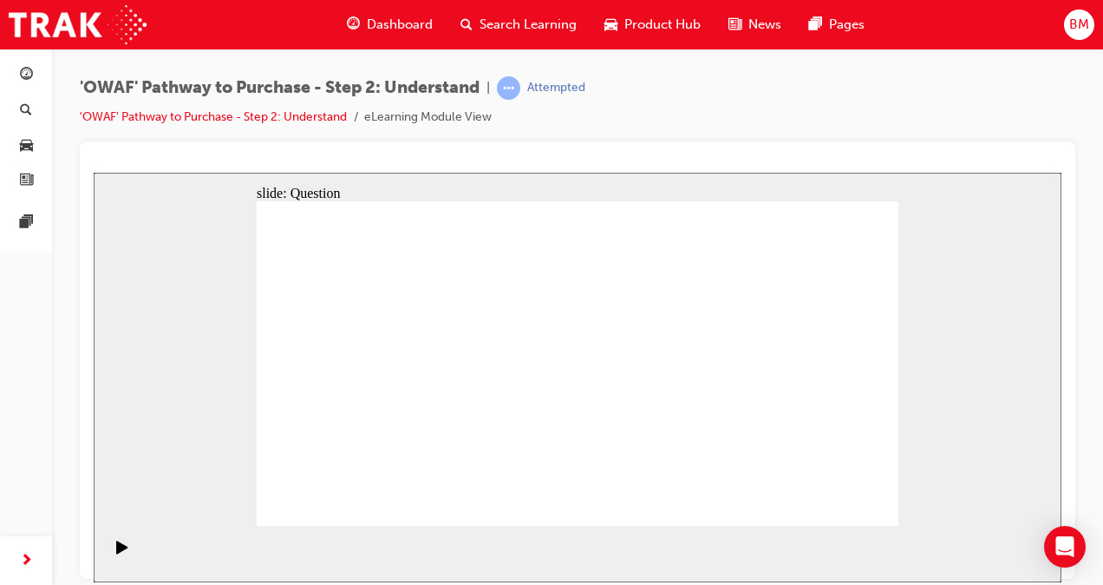
drag, startPoint x: 794, startPoint y: 409, endPoint x: 406, endPoint y: 408, distance: 388.5
drag, startPoint x: 787, startPoint y: 388, endPoint x: 406, endPoint y: 391, distance: 381.6
drag, startPoint x: 395, startPoint y: 428, endPoint x: 444, endPoint y: 326, distance: 113.3
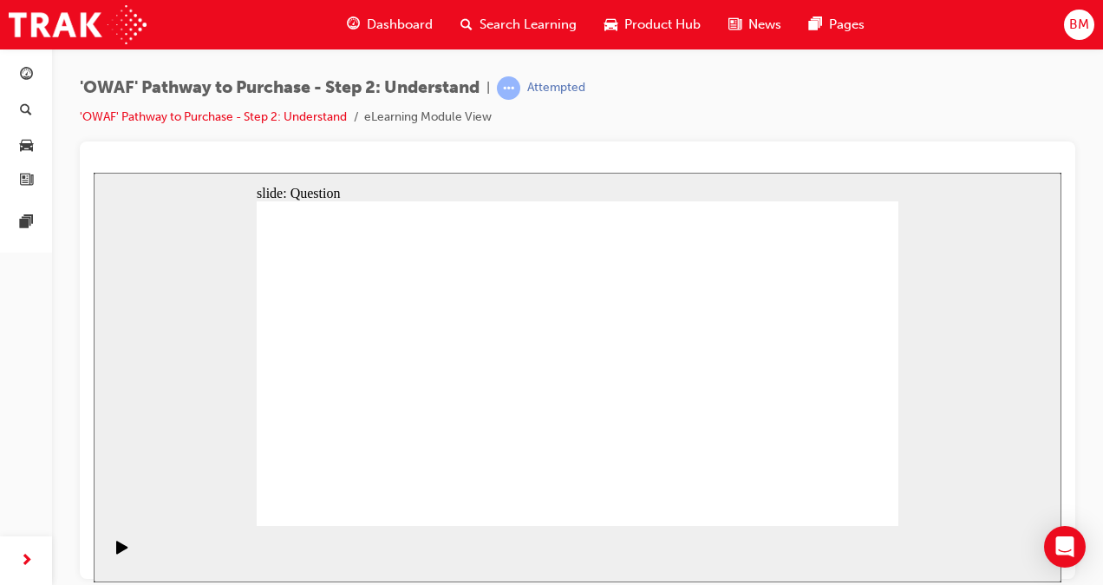
drag, startPoint x: 518, startPoint y: 485, endPoint x: 579, endPoint y: 328, distance: 168.6
drag, startPoint x: 400, startPoint y: 459, endPoint x: 449, endPoint y: 329, distance: 139.2
drag, startPoint x: 628, startPoint y: 430, endPoint x: 707, endPoint y: 341, distance: 119.2
drag, startPoint x: 761, startPoint y: 488, endPoint x: 596, endPoint y: 352, distance: 214.4
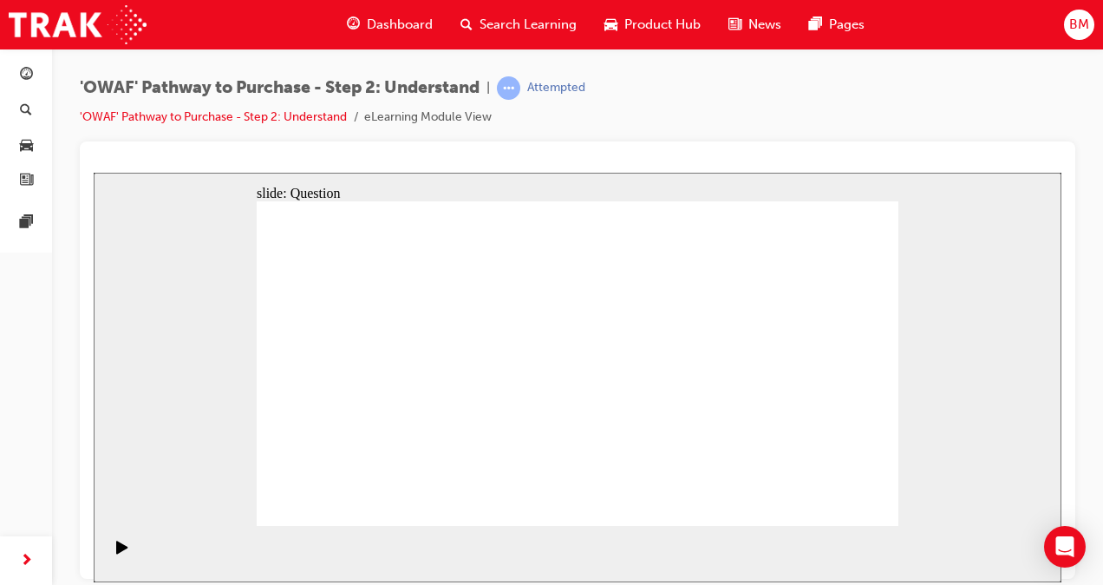
checkbox input "true"
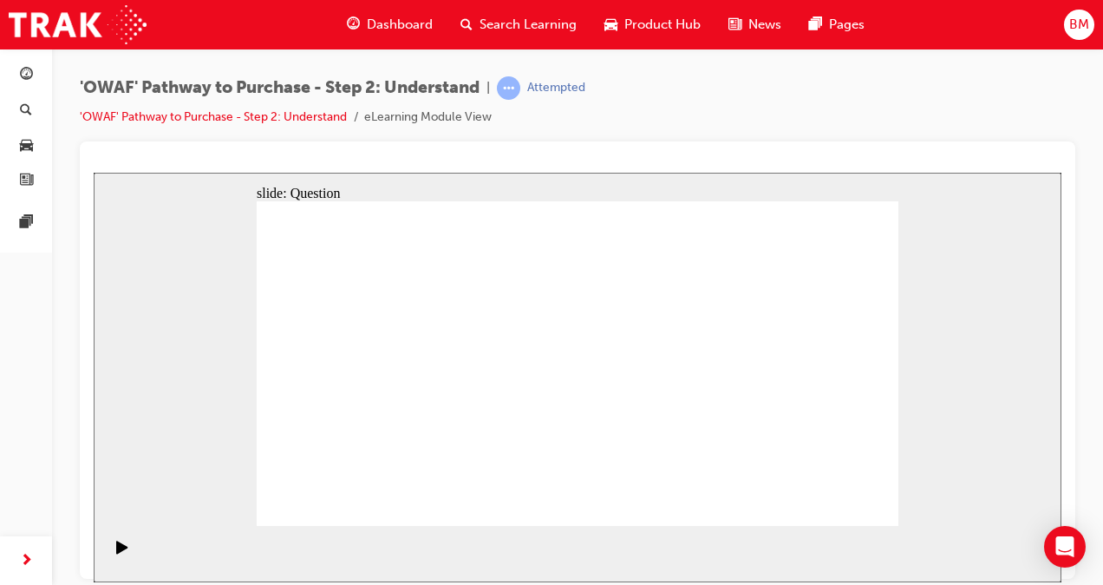
checkbox input "true"
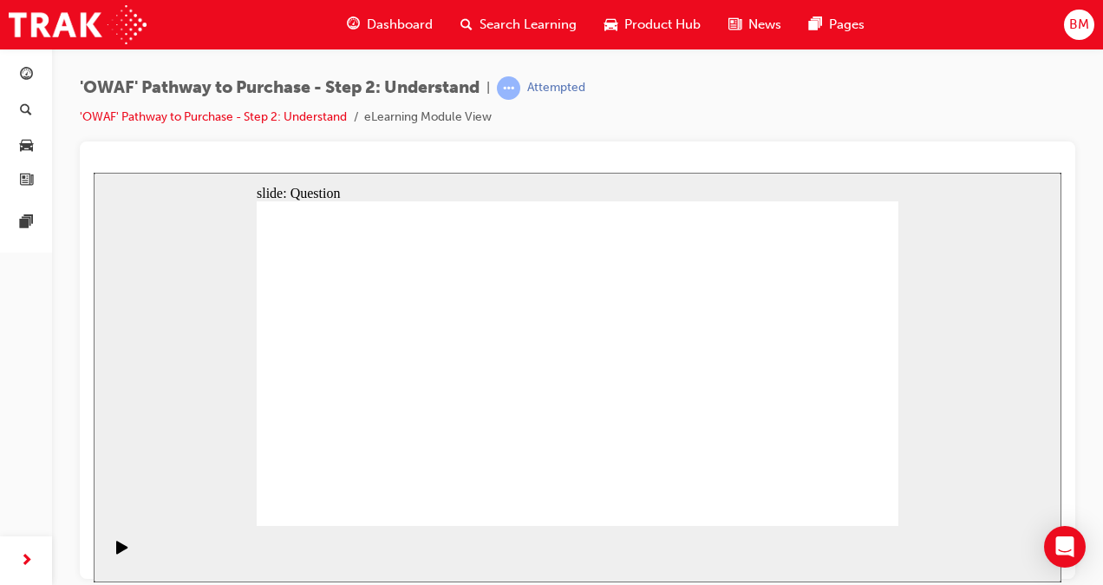
checkbox input "true"
radio input "true"
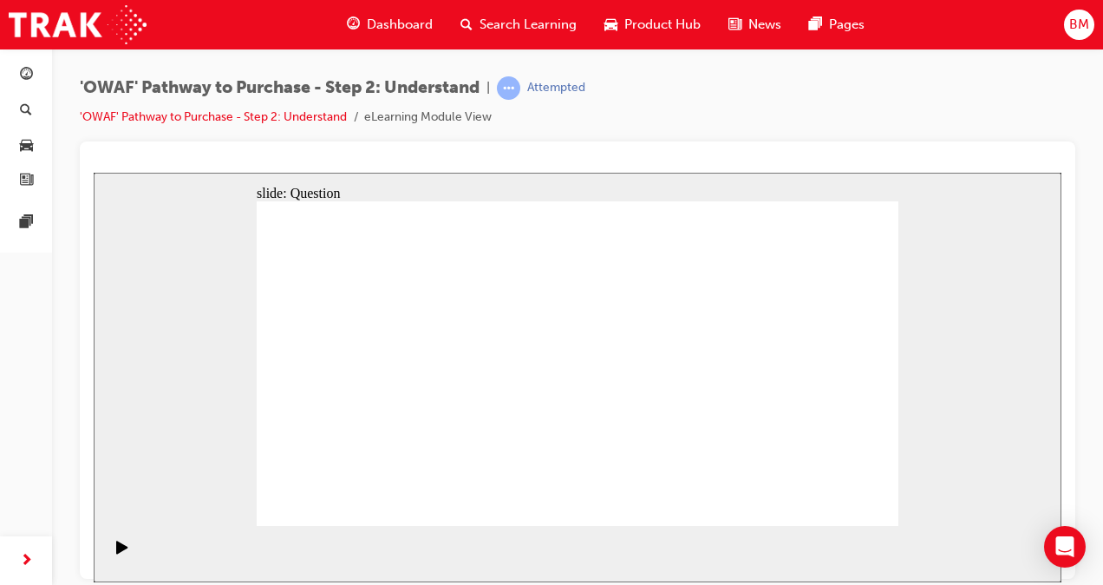
drag, startPoint x: 324, startPoint y: 318, endPoint x: 779, endPoint y: 441, distance: 470.8
drag, startPoint x: 380, startPoint y: 317, endPoint x: 569, endPoint y: 441, distance: 226.6
drag, startPoint x: 440, startPoint y: 319, endPoint x: 638, endPoint y: 443, distance: 234.1
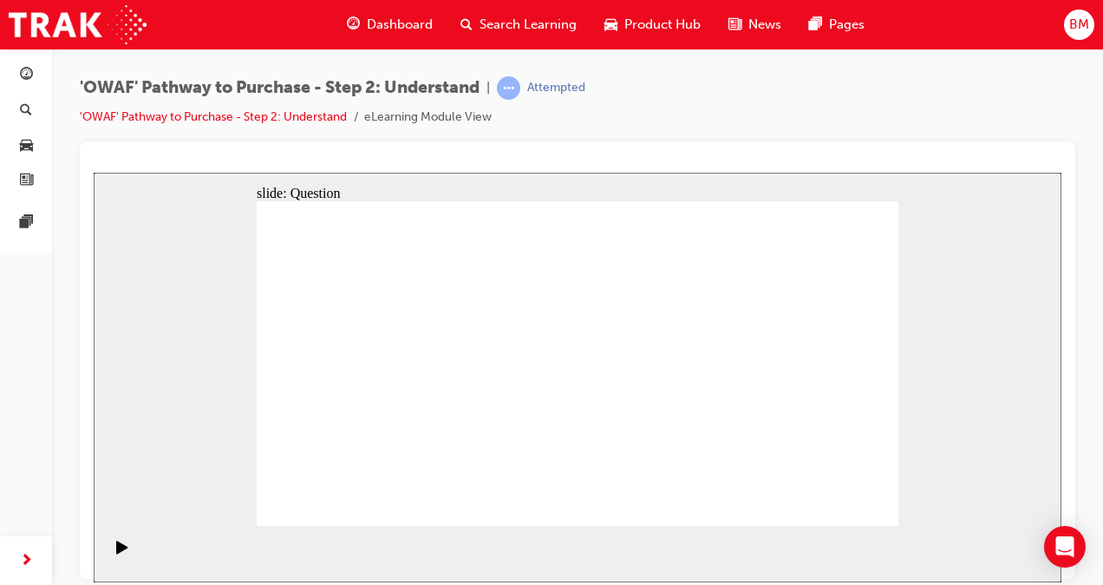
drag, startPoint x: 505, startPoint y: 318, endPoint x: 451, endPoint y: 443, distance: 136.0
drag, startPoint x: 571, startPoint y: 329, endPoint x: 323, endPoint y: 448, distance: 275.4
drag, startPoint x: 637, startPoint y: 326, endPoint x: 375, endPoint y: 446, distance: 288.7
drag, startPoint x: 445, startPoint y: 436, endPoint x: 690, endPoint y: 438, distance: 245.4
drag, startPoint x: 694, startPoint y: 330, endPoint x: 441, endPoint y: 454, distance: 281.6
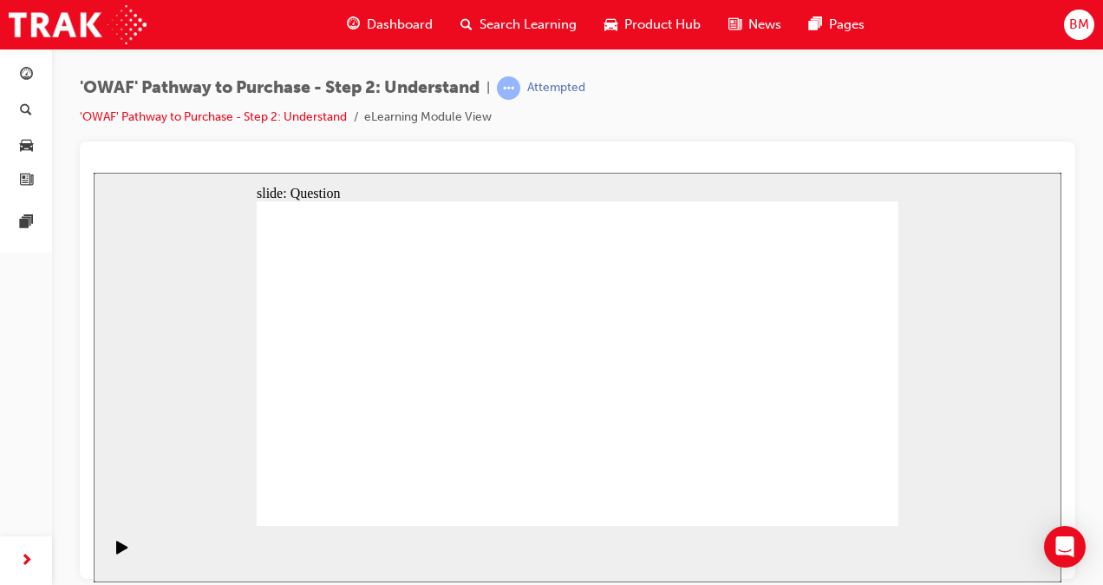
drag, startPoint x: 572, startPoint y: 447, endPoint x: 512, endPoint y: 447, distance: 60.7
drag, startPoint x: 831, startPoint y: 328, endPoint x: 517, endPoint y: 450, distance: 336.9
drag, startPoint x: 638, startPoint y: 452, endPoint x: 846, endPoint y: 451, distance: 208.1
drag, startPoint x: 770, startPoint y: 332, endPoint x: 624, endPoint y: 455, distance: 190.8
drag, startPoint x: 366, startPoint y: 332, endPoint x: 556, endPoint y: 449, distance: 223.1
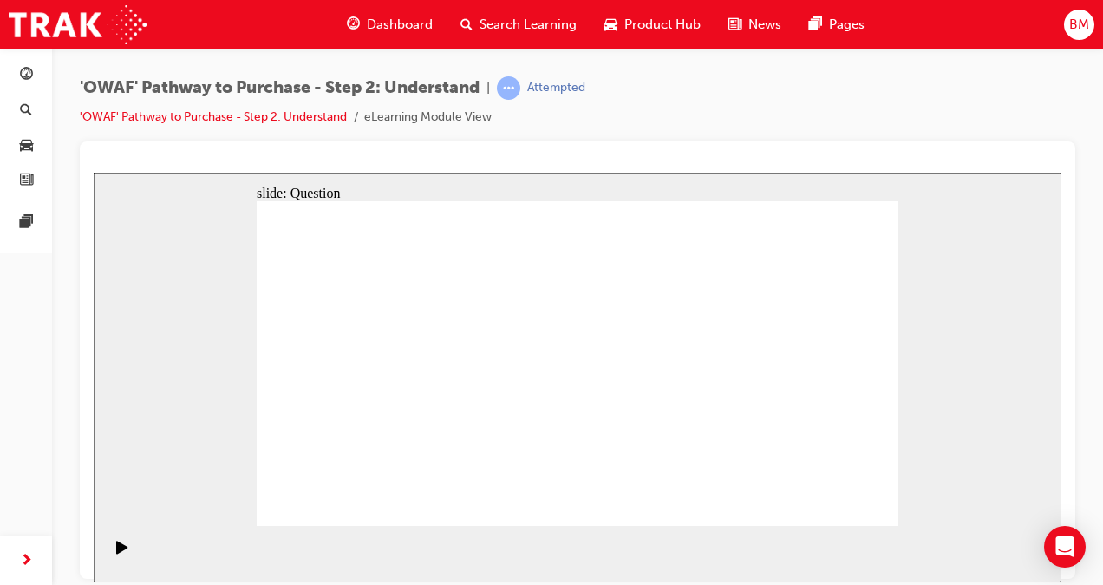
drag, startPoint x: 701, startPoint y: 453, endPoint x: 775, endPoint y: 457, distance: 74.7
drag, startPoint x: 324, startPoint y: 336, endPoint x: 700, endPoint y: 451, distance: 392.6
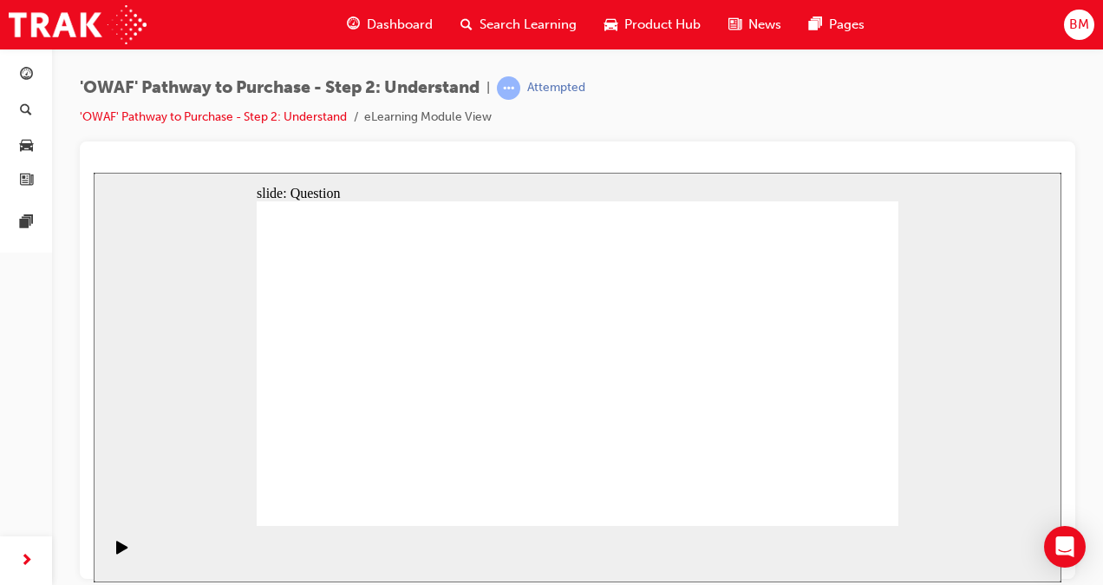
click at [122, 117] on link "'OWAF' Pathway to Purchase - Step 2: Understand" at bounding box center [213, 116] width 267 height 15
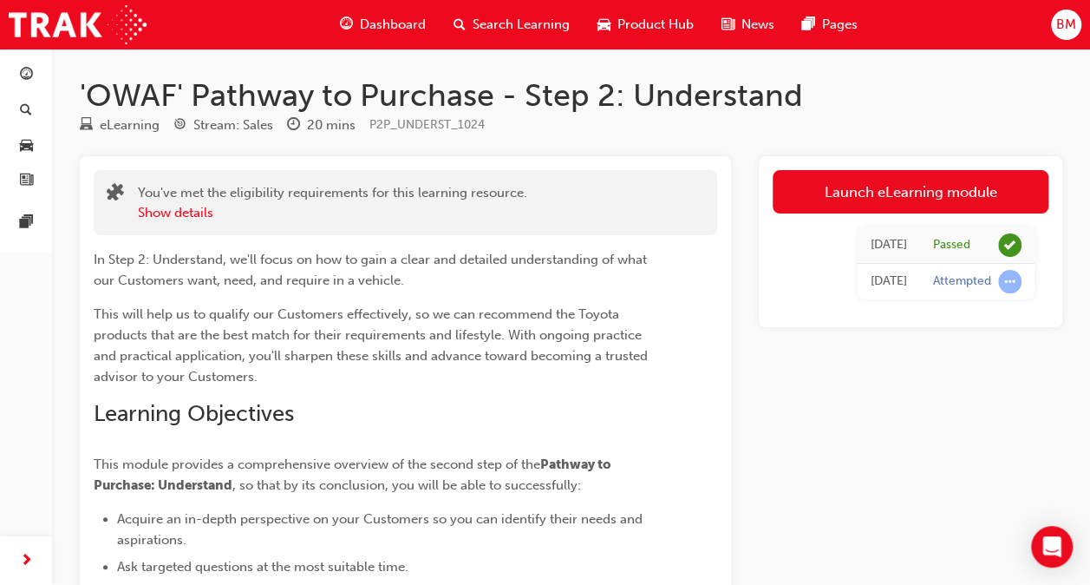
click at [381, 23] on span "Dashboard" at bounding box center [393, 25] width 66 height 20
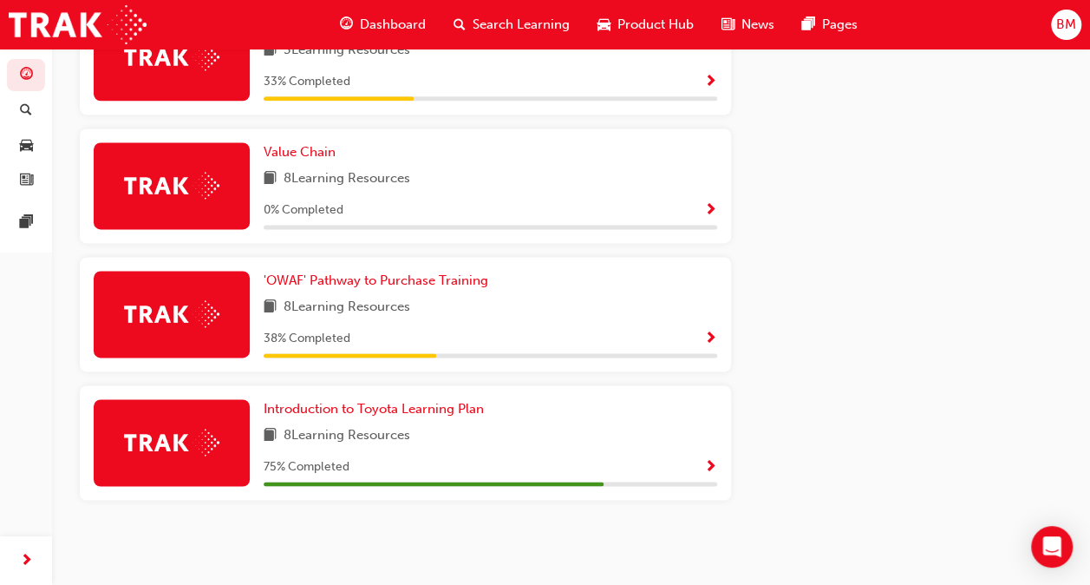
scroll to position [1123, 0]
click at [458, 408] on span "Introduction to Toyota Learning Plan" at bounding box center [374, 409] width 220 height 16
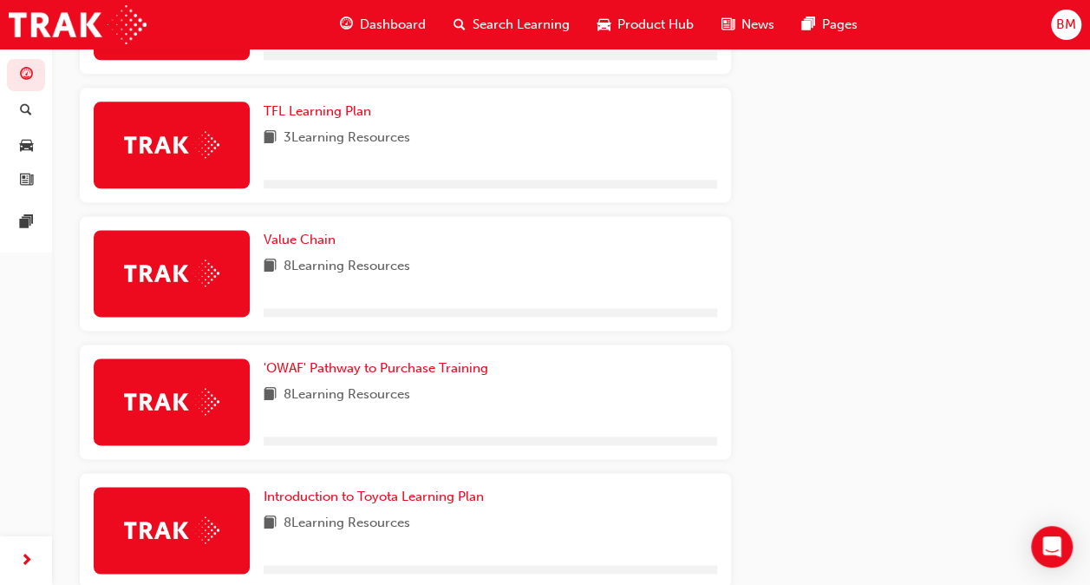
scroll to position [1123, 0]
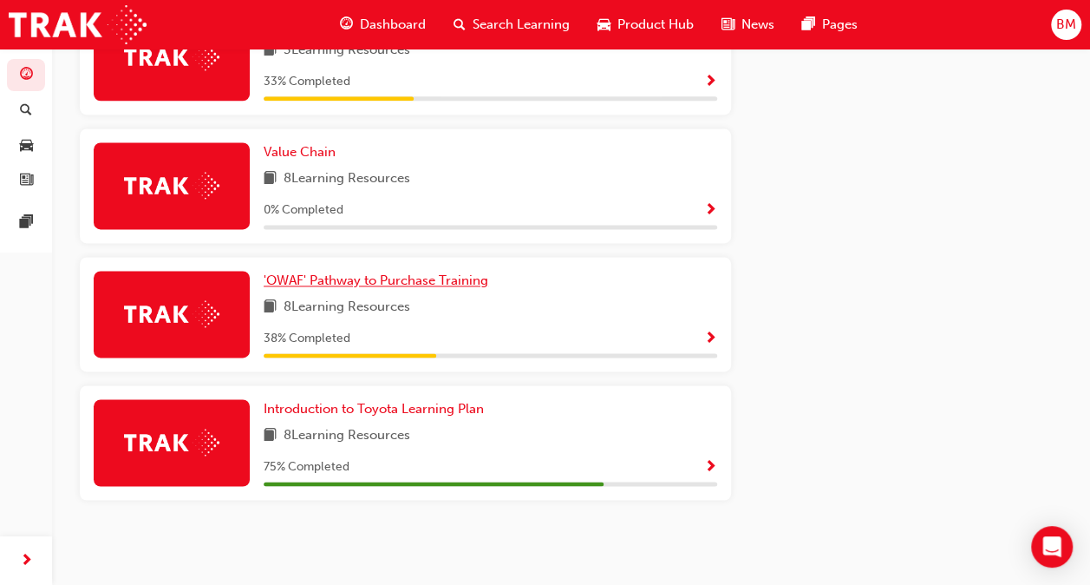
click at [379, 274] on span "'OWAF' Pathway to Purchase Training" at bounding box center [376, 280] width 225 height 16
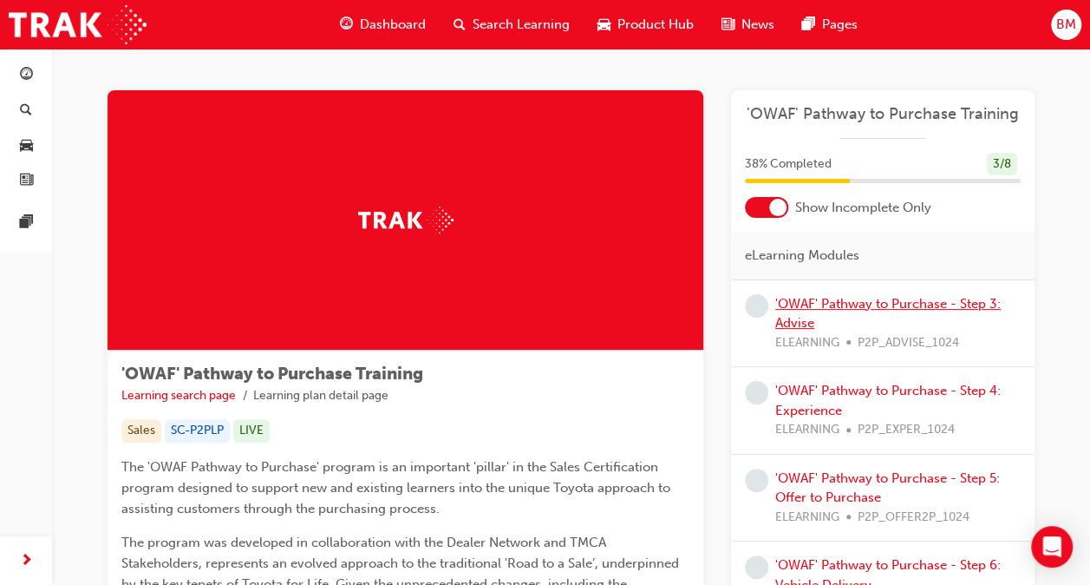
click at [789, 309] on link "'OWAF' Pathway to Purchase - Step 3: Advise" at bounding box center [887, 314] width 225 height 36
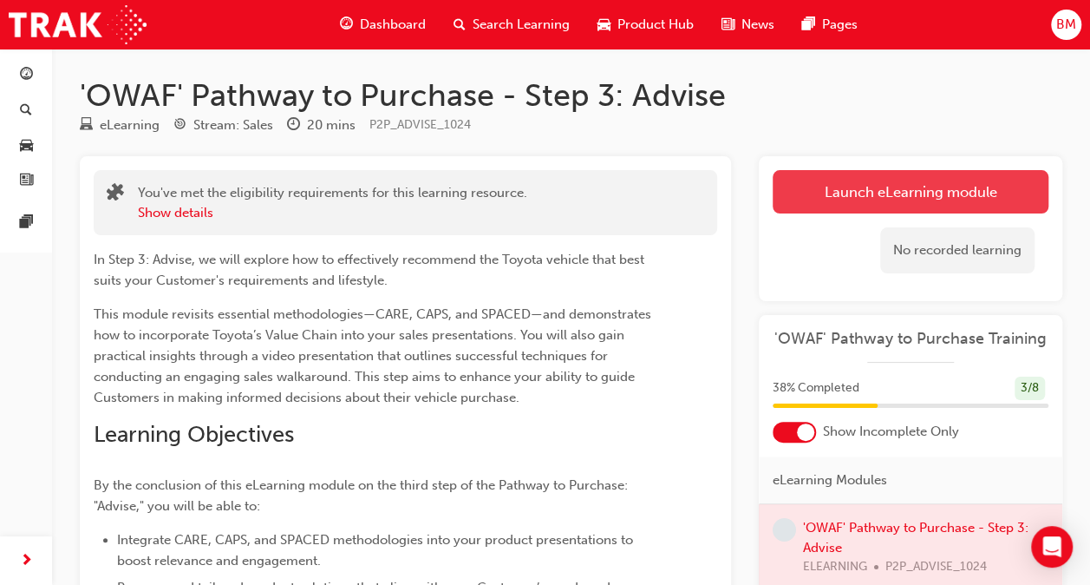
click at [853, 196] on link "Launch eLearning module" at bounding box center [911, 191] width 276 height 43
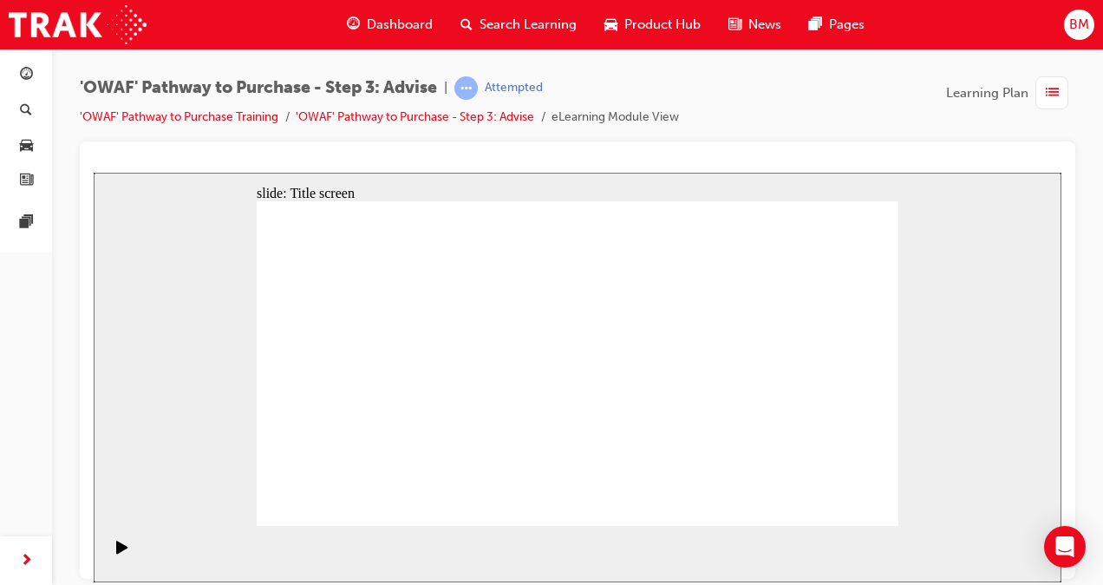
click at [127, 545] on div "Pause (Ctrl+Alt+P)" at bounding box center [122, 553] width 29 height 29
click at [108, 552] on div "Play (Ctrl+Alt+P)" at bounding box center [122, 553] width 29 height 29
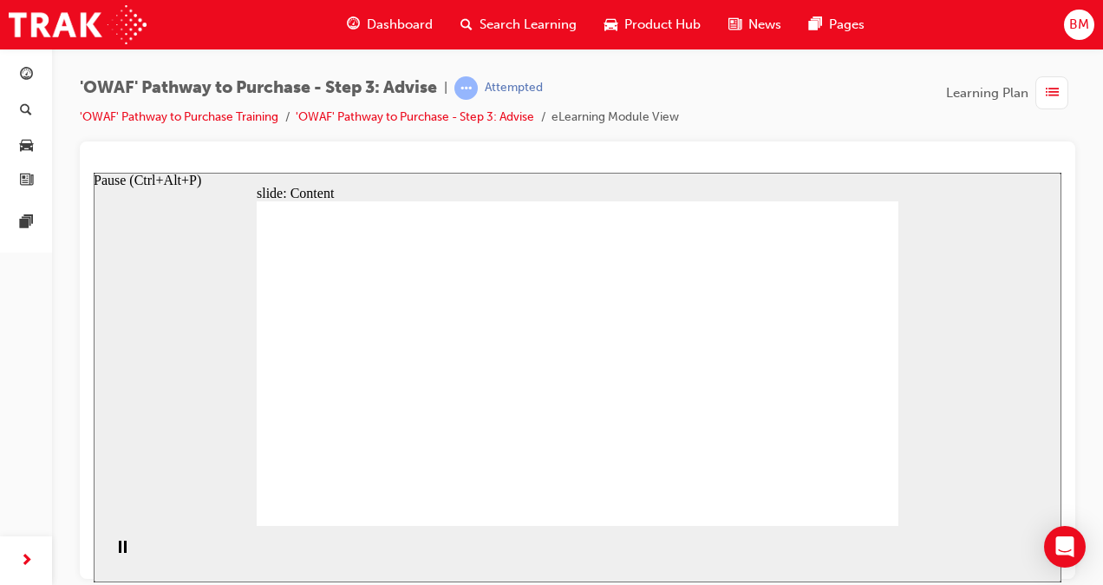
click at [124, 552] on rect "Pause (Ctrl+Alt+P)" at bounding box center [125, 545] width 3 height 12
click at [120, 552] on icon "Play (Ctrl+Alt+P)" at bounding box center [121, 545] width 11 height 13
click at [124, 552] on rect "Pause (Ctrl+Alt+P)" at bounding box center [125, 545] width 3 height 12
click at [120, 552] on icon "Play (Ctrl+Alt+P)" at bounding box center [121, 545] width 11 height 13
click at [124, 552] on rect "Pause (Ctrl+Alt+P)" at bounding box center [125, 545] width 3 height 12
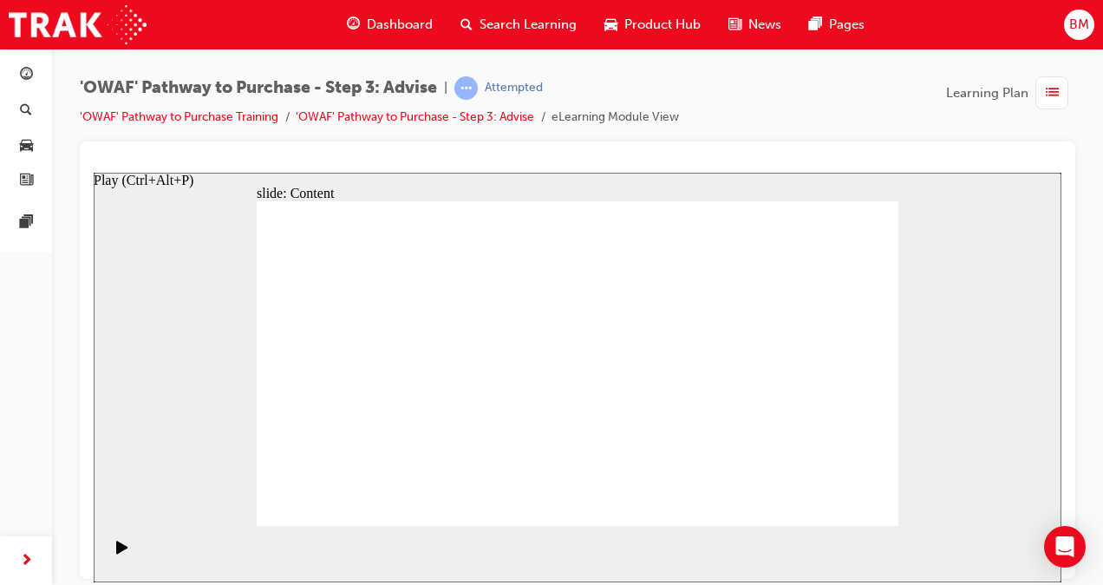
click at [120, 552] on icon "Play (Ctrl+Alt+P)" at bounding box center [121, 545] width 11 height 13
click at [110, 552] on div "Pause (Ctrl+Alt+P)" at bounding box center [122, 553] width 29 height 29
click at [110, 552] on div "Play (Ctrl+Alt+P)" at bounding box center [122, 553] width 29 height 29
click at [110, 552] on div "Pause (Ctrl+Alt+P)" at bounding box center [122, 553] width 29 height 29
click at [116, 552] on icon "Play (Ctrl+Alt+P)" at bounding box center [121, 545] width 11 height 13
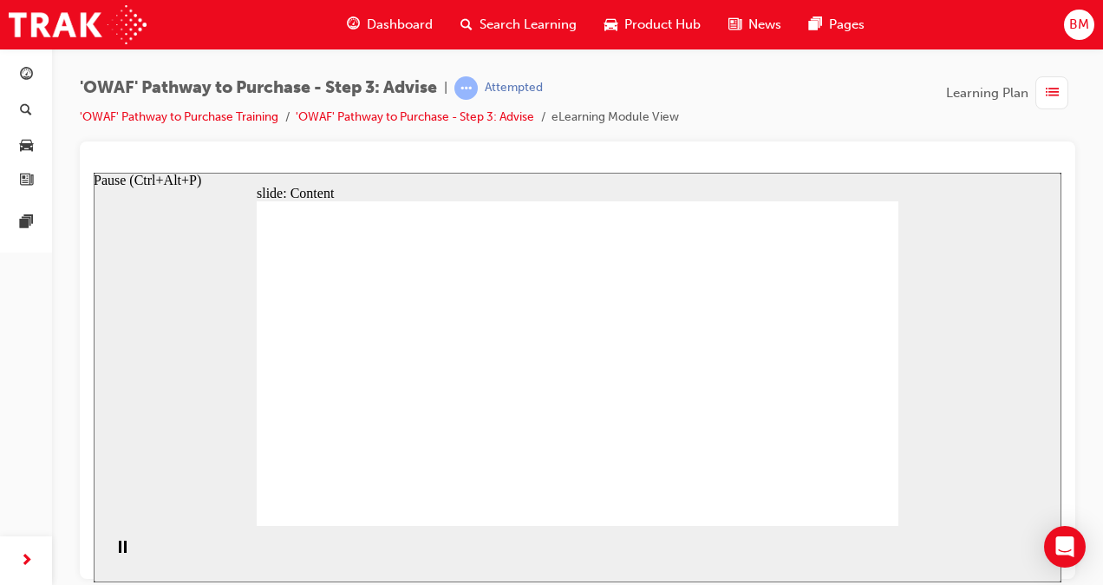
click at [111, 552] on div "Pause (Ctrl+Alt+P)" at bounding box center [122, 553] width 29 height 29
click at [116, 552] on icon "Play (Ctrl+Alt+P)" at bounding box center [121, 545] width 11 height 13
click at [112, 552] on div "Pause (Ctrl+Alt+P)" at bounding box center [122, 553] width 29 height 29
click at [116, 552] on icon "Play (Ctrl+Alt+P)" at bounding box center [121, 545] width 11 height 13
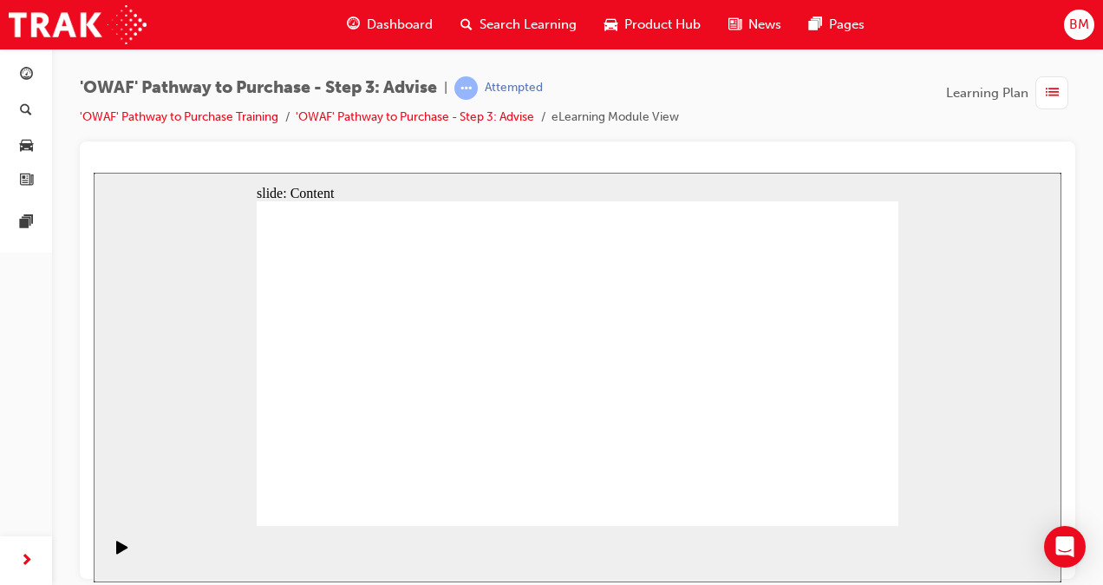
drag, startPoint x: 371, startPoint y: 365, endPoint x: 356, endPoint y: 365, distance: 14.7
click at [108, 550] on div "Play (Ctrl+Alt+P)" at bounding box center [122, 553] width 29 height 29
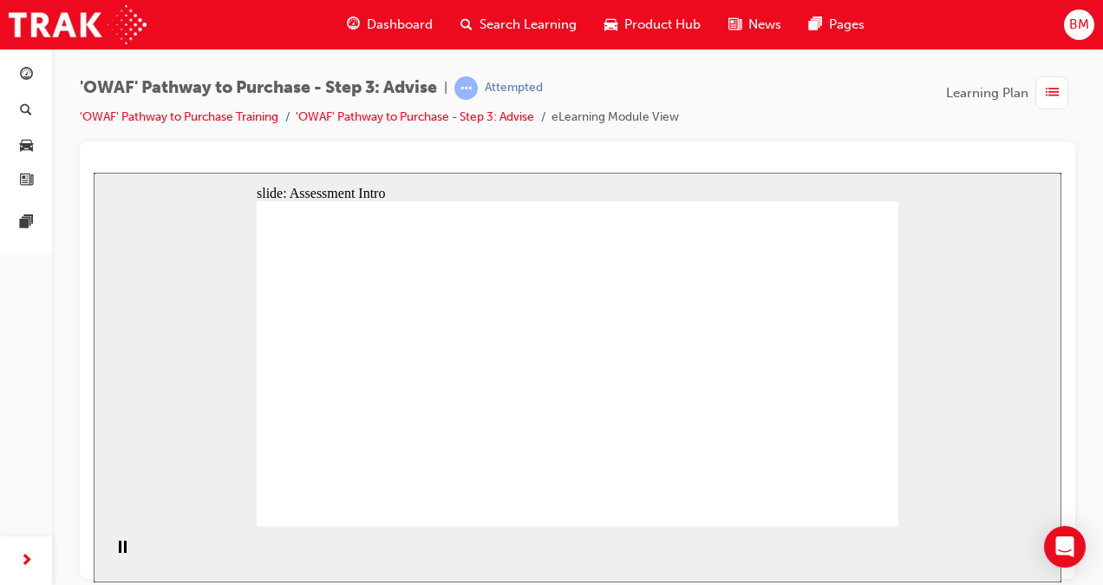
drag, startPoint x: 548, startPoint y: 471, endPoint x: 352, endPoint y: 332, distance: 240.1
drag, startPoint x: 759, startPoint y: 467, endPoint x: 383, endPoint y: 374, distance: 386.8
drag, startPoint x: 383, startPoint y: 464, endPoint x: 397, endPoint y: 416, distance: 49.7
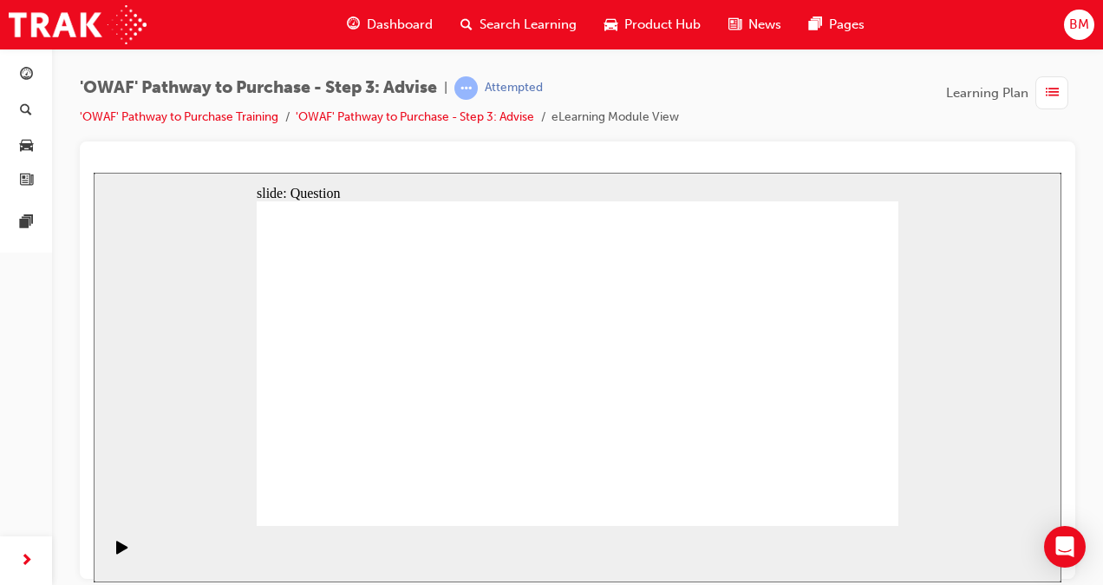
drag, startPoint x: 465, startPoint y: 462, endPoint x: 536, endPoint y: 334, distance: 146.7
drag, startPoint x: 572, startPoint y: 464, endPoint x: 409, endPoint y: 362, distance: 191.8
drag, startPoint x: 713, startPoint y: 429, endPoint x: 693, endPoint y: 363, distance: 68.9
drag, startPoint x: 678, startPoint y: 362, endPoint x: 690, endPoint y: 422, distance: 61.9
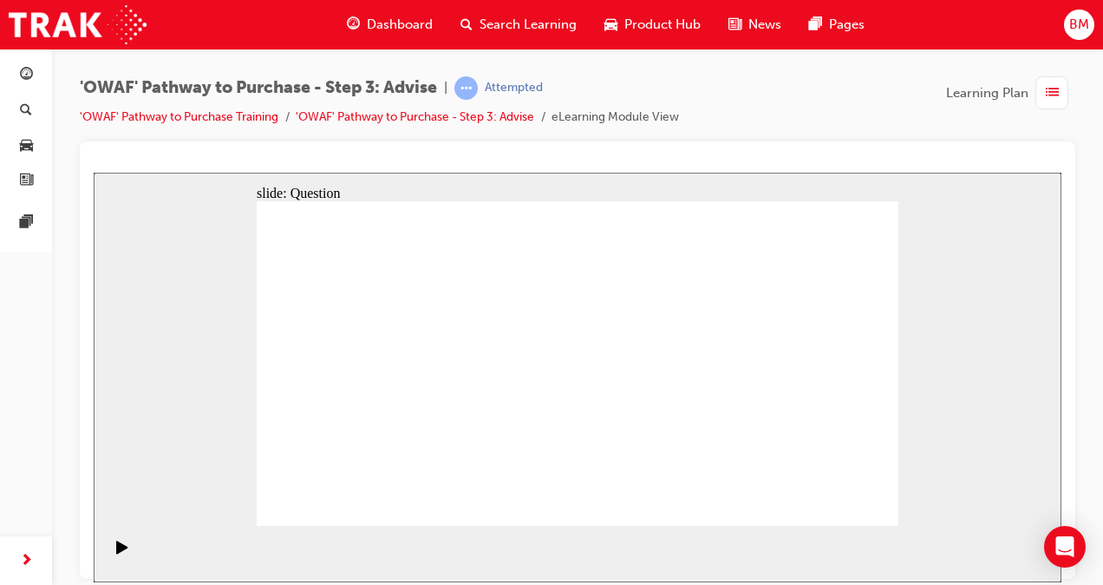
drag, startPoint x: 477, startPoint y: 434, endPoint x: 702, endPoint y: 365, distance: 235.7
drag, startPoint x: 646, startPoint y: 363, endPoint x: 415, endPoint y: 422, distance: 238.9
drag, startPoint x: 475, startPoint y: 486, endPoint x: 686, endPoint y: 357, distance: 246.7
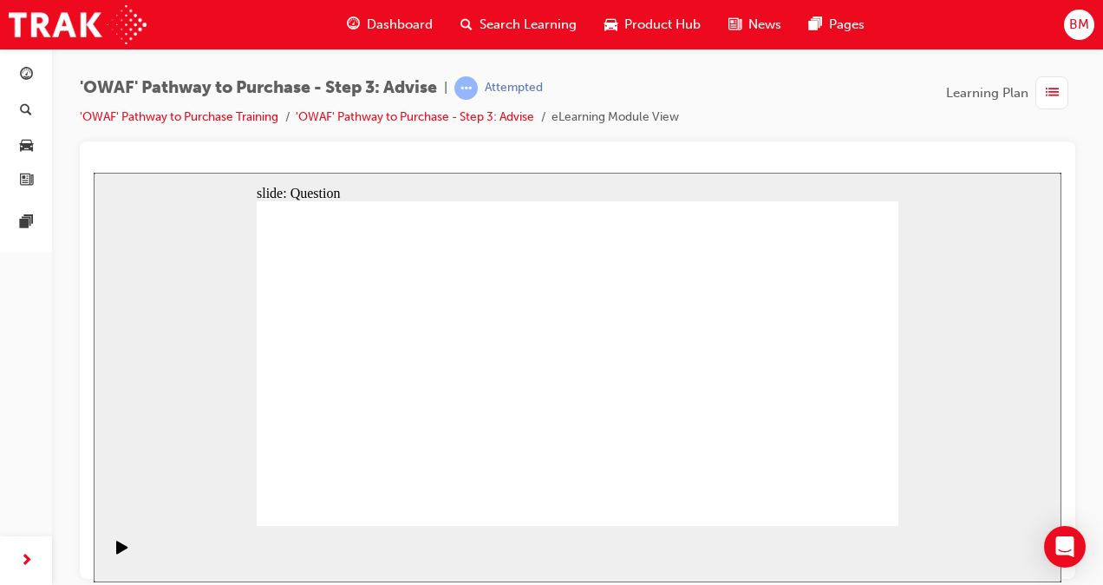
drag, startPoint x: 783, startPoint y: 351, endPoint x: 579, endPoint y: 369, distance: 204.6
drag, startPoint x: 796, startPoint y: 414, endPoint x: 410, endPoint y: 415, distance: 385.9
drag, startPoint x: 776, startPoint y: 425, endPoint x: 575, endPoint y: 422, distance: 201.2
drag, startPoint x: 791, startPoint y: 431, endPoint x: 400, endPoint y: 428, distance: 391.1
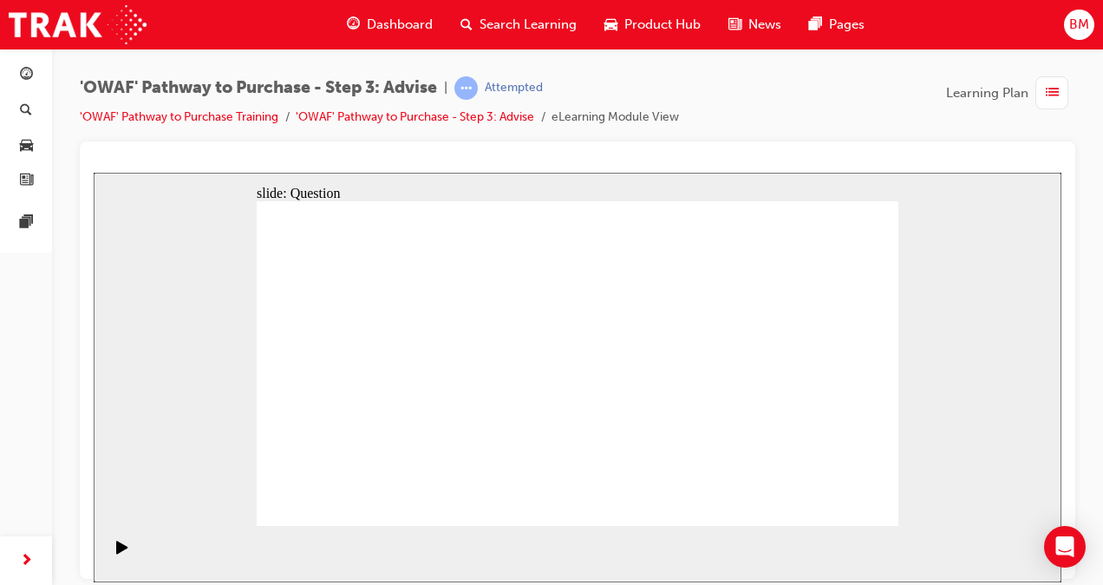
drag, startPoint x: 771, startPoint y: 431, endPoint x: 589, endPoint y: 429, distance: 182.1
drag, startPoint x: 791, startPoint y: 430, endPoint x: 373, endPoint y: 429, distance: 418.0
drag, startPoint x: 758, startPoint y: 434, endPoint x: 382, endPoint y: 428, distance: 376.4
drag, startPoint x: 772, startPoint y: 434, endPoint x: 376, endPoint y: 434, distance: 395.5
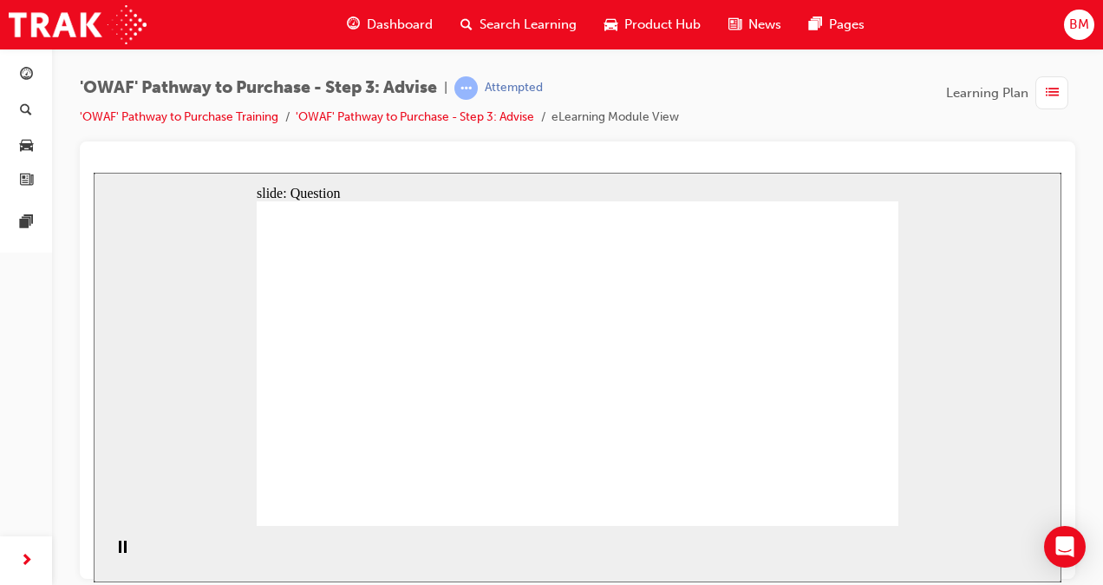
drag, startPoint x: 779, startPoint y: 399, endPoint x: 590, endPoint y: 404, distance: 189.1
drag, startPoint x: 785, startPoint y: 409, endPoint x: 387, endPoint y: 408, distance: 398.1
drag, startPoint x: 786, startPoint y: 410, endPoint x: 586, endPoint y: 405, distance: 199.5
drag, startPoint x: 775, startPoint y: 409, endPoint x: 587, endPoint y: 408, distance: 188.2
drag, startPoint x: 781, startPoint y: 412, endPoint x: 396, endPoint y: 407, distance: 385.1
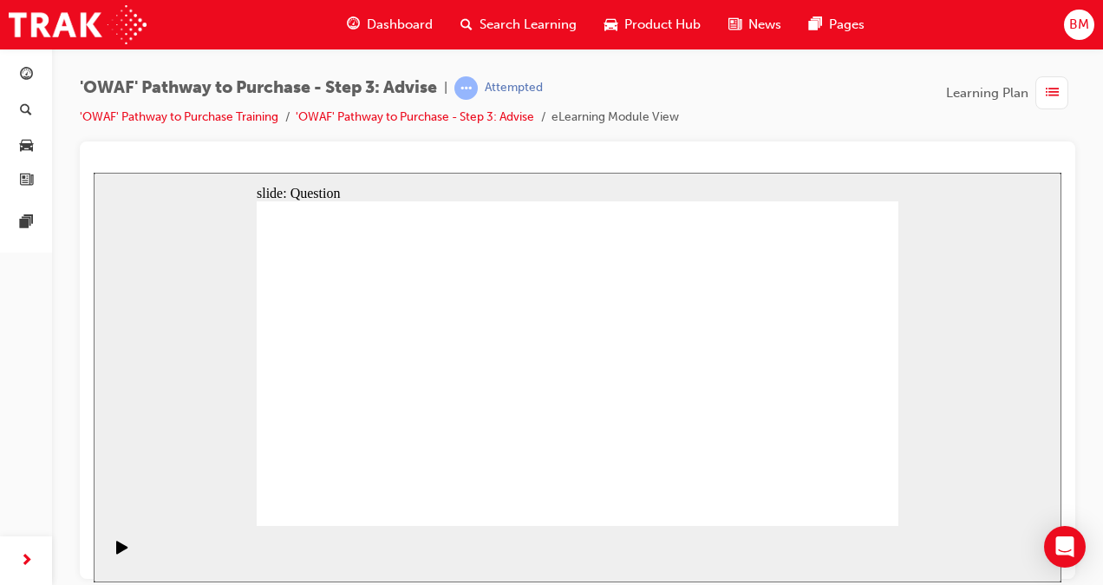
drag, startPoint x: 781, startPoint y: 408, endPoint x: 375, endPoint y: 408, distance: 405.9
drag, startPoint x: 784, startPoint y: 410, endPoint x: 416, endPoint y: 411, distance: 367.7
drag, startPoint x: 779, startPoint y: 420, endPoint x: 380, endPoint y: 419, distance: 398.9
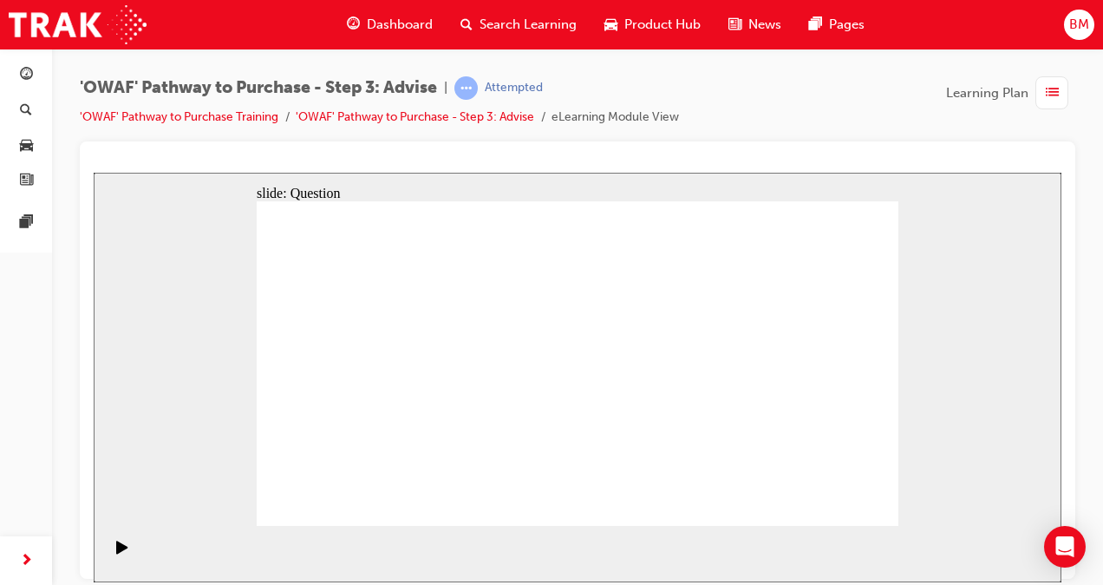
drag, startPoint x: 394, startPoint y: 333, endPoint x: 696, endPoint y: 433, distance: 318.7
drag, startPoint x: 376, startPoint y: 373, endPoint x: 709, endPoint y: 377, distance: 333.9
drag, startPoint x: 447, startPoint y: 386, endPoint x: 670, endPoint y: 390, distance: 222.9
drag, startPoint x: 456, startPoint y: 417, endPoint x: 643, endPoint y: 403, distance: 187.0
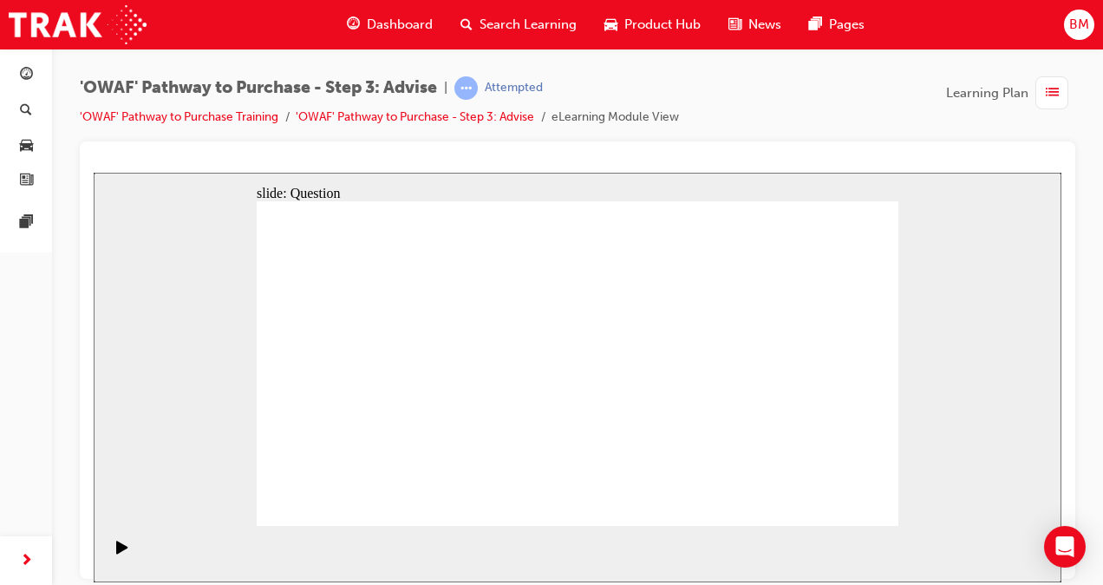
drag, startPoint x: 375, startPoint y: 428, endPoint x: 696, endPoint y: 400, distance: 322.1
drag, startPoint x: 378, startPoint y: 311, endPoint x: 571, endPoint y: 433, distance: 227.6
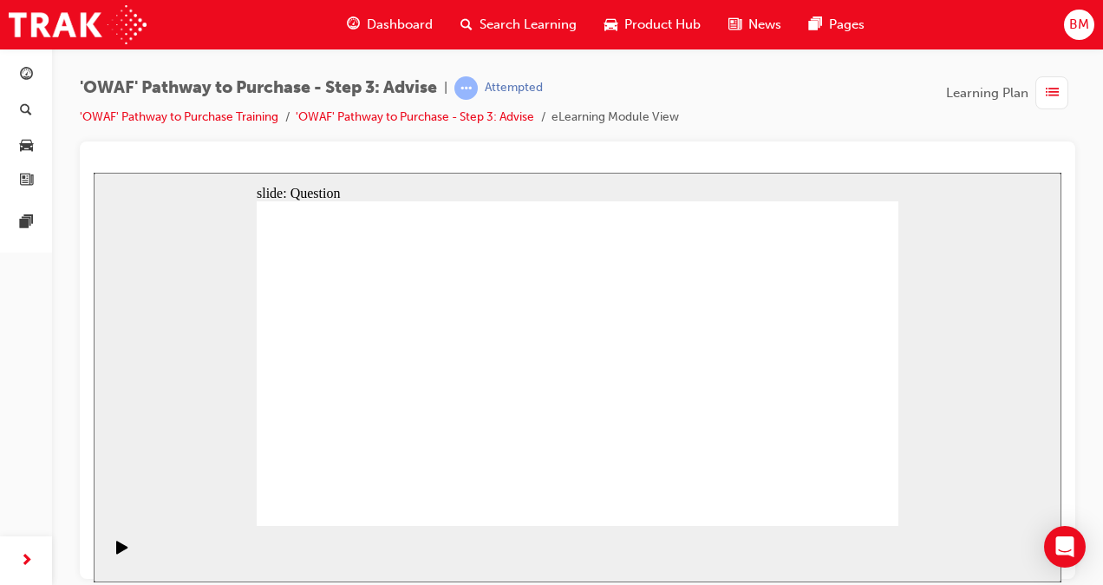
drag, startPoint x: 446, startPoint y: 310, endPoint x: 454, endPoint y: 434, distance: 125.1
drag, startPoint x: 521, startPoint y: 318, endPoint x: 711, endPoint y: 446, distance: 228.7
drag, startPoint x: 709, startPoint y: 445, endPoint x: 718, endPoint y: 441, distance: 9.3
drag, startPoint x: 581, startPoint y: 312, endPoint x: 326, endPoint y: 434, distance: 282.4
drag, startPoint x: 453, startPoint y: 447, endPoint x: 507, endPoint y: 319, distance: 138.7
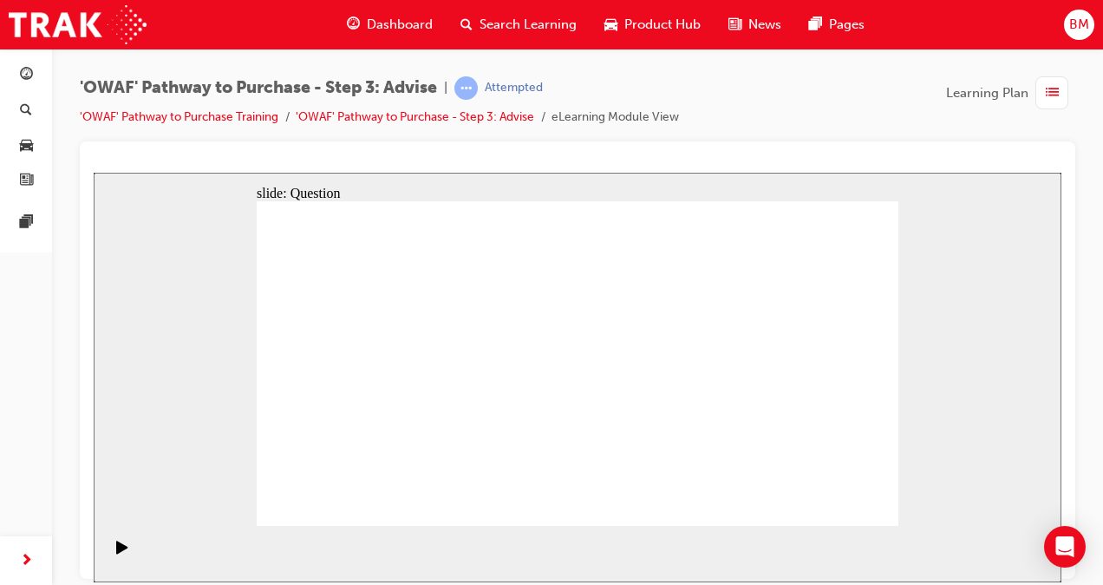
drag, startPoint x: 638, startPoint y: 324, endPoint x: 395, endPoint y: 439, distance: 269.2
drag, startPoint x: 331, startPoint y: 326, endPoint x: 777, endPoint y: 447, distance: 461.8
drag, startPoint x: 704, startPoint y: 329, endPoint x: 447, endPoint y: 457, distance: 287.0
drag, startPoint x: 754, startPoint y: 320, endPoint x: 637, endPoint y: 448, distance: 173.7
drag, startPoint x: 826, startPoint y: 333, endPoint x: 506, endPoint y: 456, distance: 342.9
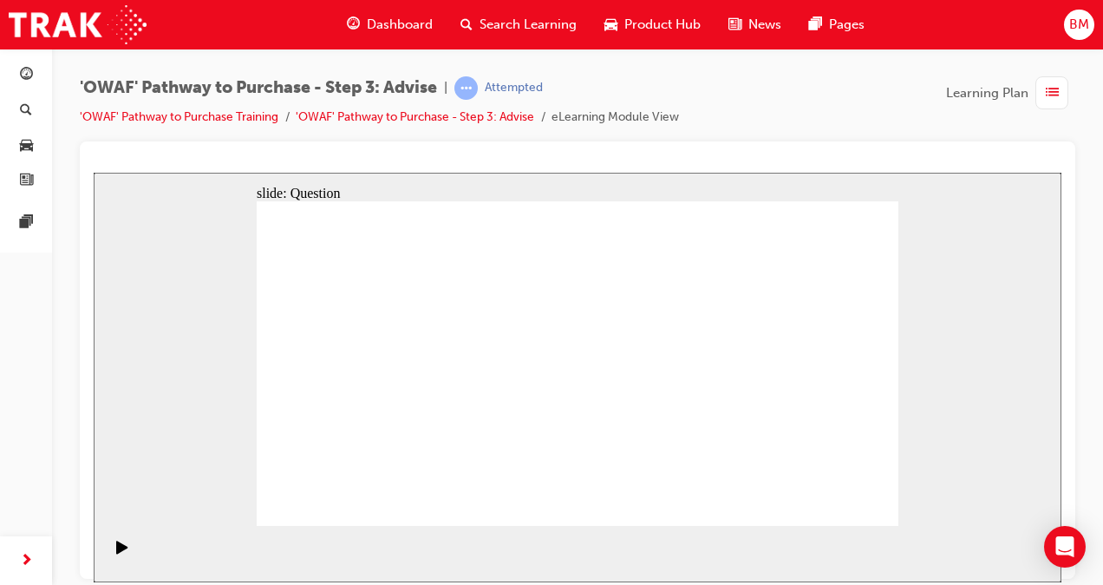
drag, startPoint x: 453, startPoint y: 333, endPoint x: 846, endPoint y: 465, distance: 414.4
drag, startPoint x: 755, startPoint y: 445, endPoint x: 418, endPoint y: 446, distance: 337.4
drag, startPoint x: 694, startPoint y: 327, endPoint x: 754, endPoint y: 445, distance: 132.6
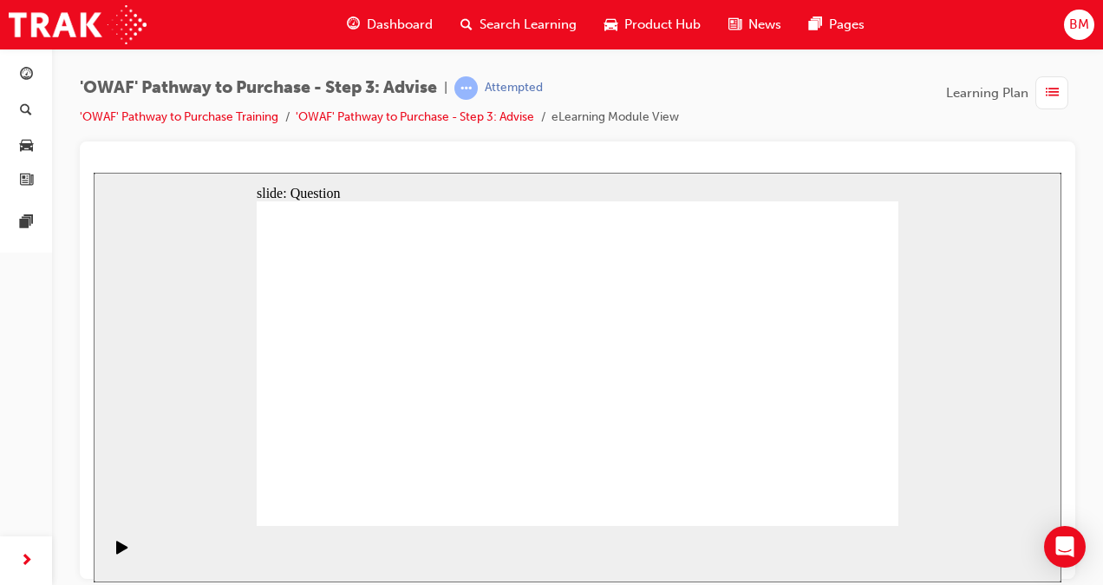
drag, startPoint x: 430, startPoint y: 467, endPoint x: 419, endPoint y: 424, distance: 44.0
drag, startPoint x: 576, startPoint y: 460, endPoint x: 434, endPoint y: 331, distance: 191.5
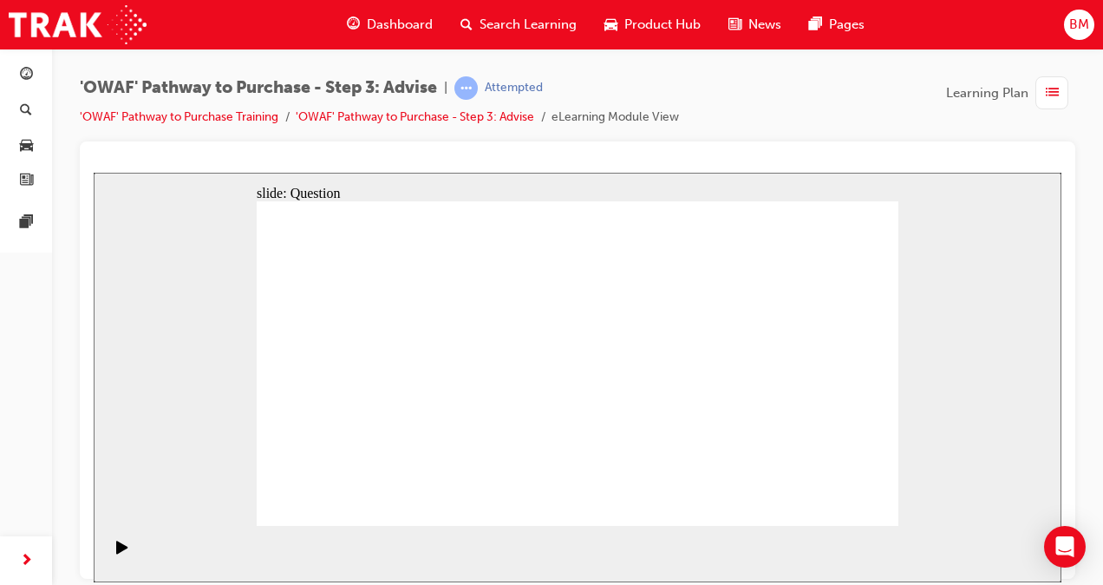
drag, startPoint x: 784, startPoint y: 466, endPoint x: 434, endPoint y: 377, distance: 361.4
drag, startPoint x: 480, startPoint y: 455, endPoint x: 552, endPoint y: 325, distance: 148.3
drag, startPoint x: 565, startPoint y: 459, endPoint x: 398, endPoint y: 365, distance: 191.8
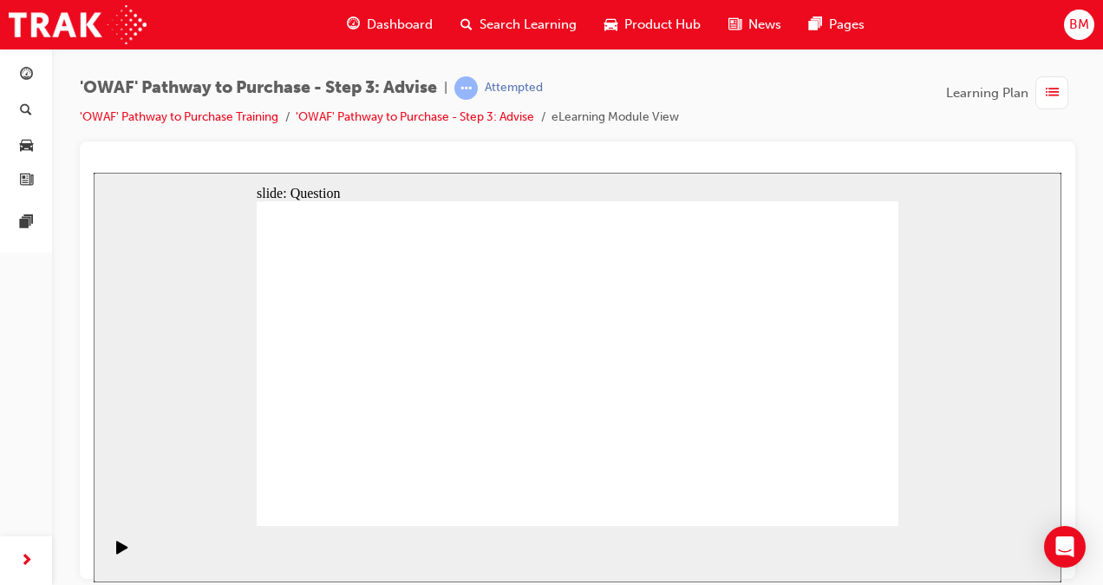
drag, startPoint x: 687, startPoint y: 430, endPoint x: 671, endPoint y: 383, distance: 49.4
drag, startPoint x: 779, startPoint y: 356, endPoint x: 585, endPoint y: 374, distance: 194.2
drag, startPoint x: 730, startPoint y: 402, endPoint x: 382, endPoint y: 403, distance: 348.6
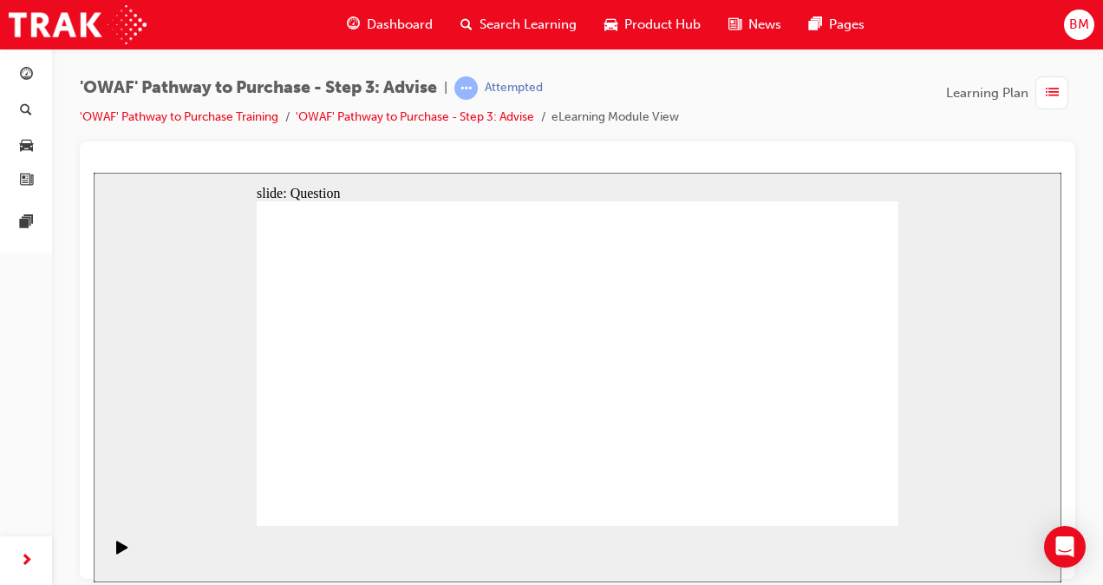
drag, startPoint x: 784, startPoint y: 391, endPoint x: 589, endPoint y: 392, distance: 195.1
drag, startPoint x: 793, startPoint y: 407, endPoint x: 404, endPoint y: 409, distance: 388.5
drag, startPoint x: 796, startPoint y: 412, endPoint x: 603, endPoint y: 412, distance: 193.4
drag, startPoint x: 771, startPoint y: 415, endPoint x: 415, endPoint y: 417, distance: 356.4
drag, startPoint x: 843, startPoint y: 405, endPoint x: 392, endPoint y: 415, distance: 451.1
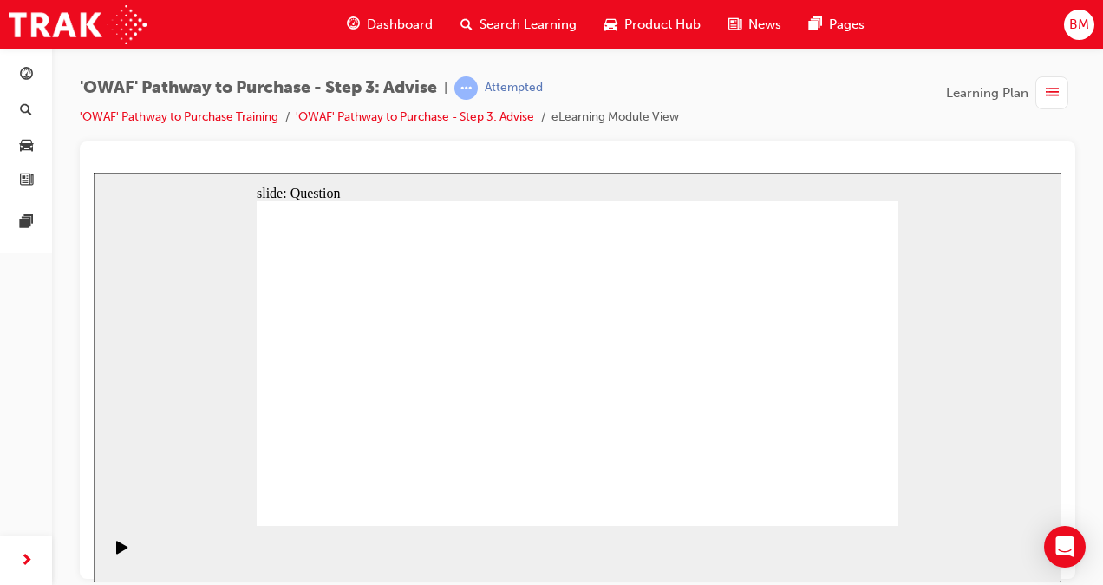
drag, startPoint x: 732, startPoint y: 417, endPoint x: 434, endPoint y: 417, distance: 298.3
drag, startPoint x: 770, startPoint y: 375, endPoint x: 585, endPoint y: 370, distance: 184.8
drag, startPoint x: 787, startPoint y: 389, endPoint x: 376, endPoint y: 389, distance: 411.9
drag, startPoint x: 774, startPoint y: 389, endPoint x: 579, endPoint y: 399, distance: 195.4
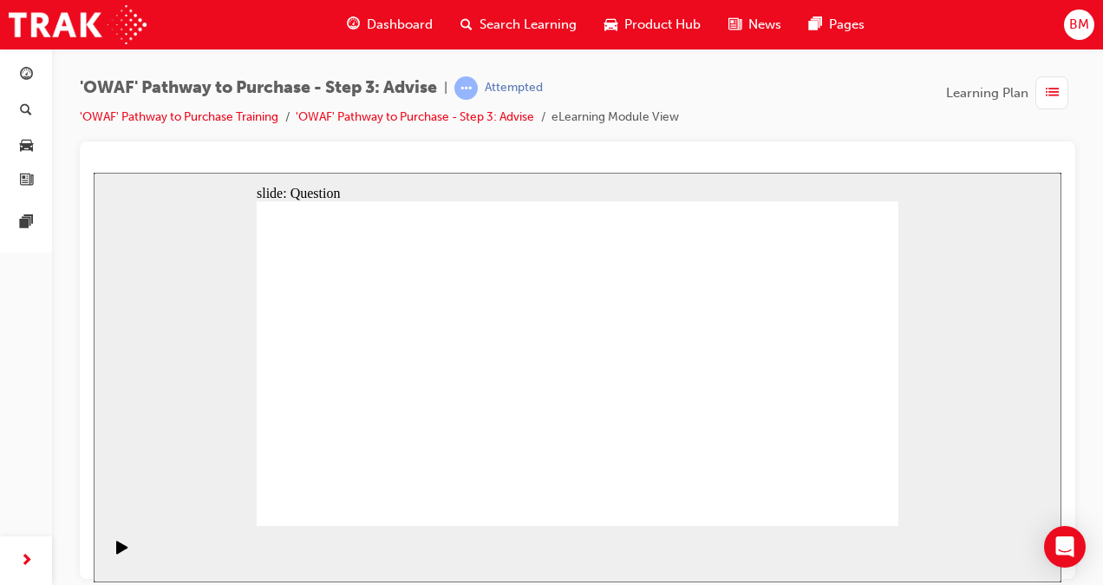
drag, startPoint x: 781, startPoint y: 394, endPoint x: 585, endPoint y: 402, distance: 196.1
drag, startPoint x: 785, startPoint y: 397, endPoint x: 775, endPoint y: 398, distance: 9.6
drag, startPoint x: 813, startPoint y: 408, endPoint x: 395, endPoint y: 405, distance: 418.0
drag, startPoint x: 785, startPoint y: 411, endPoint x: 386, endPoint y: 405, distance: 399.0
drag, startPoint x: 792, startPoint y: 430, endPoint x: 389, endPoint y: 431, distance: 402.4
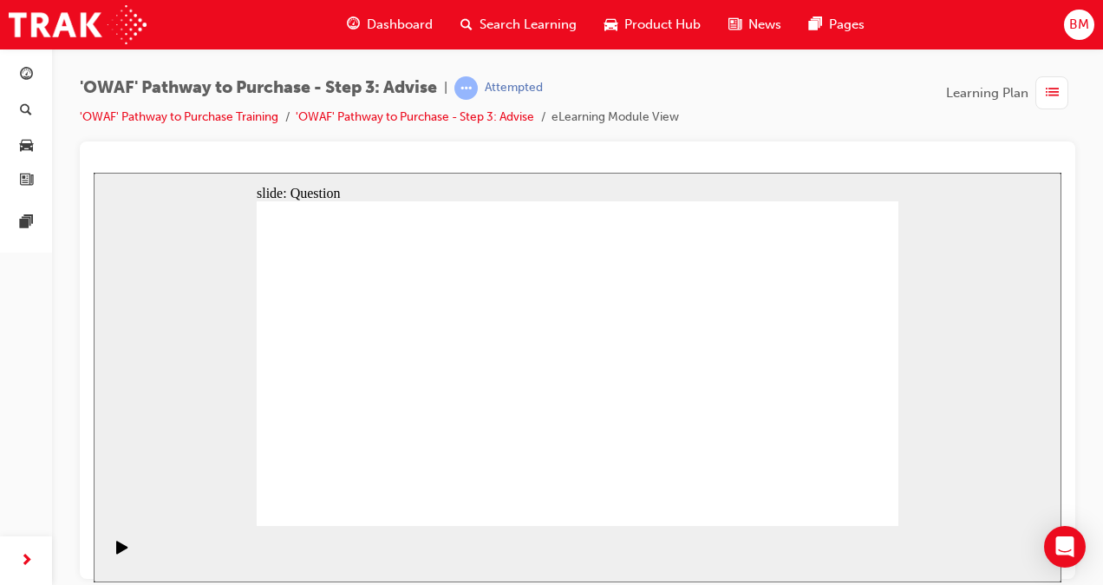
drag, startPoint x: 793, startPoint y: 408, endPoint x: 425, endPoint y: 408, distance: 367.7
drag, startPoint x: 375, startPoint y: 323, endPoint x: 684, endPoint y: 349, distance: 310.6
drag, startPoint x: 475, startPoint y: 368, endPoint x: 790, endPoint y: 374, distance: 314.9
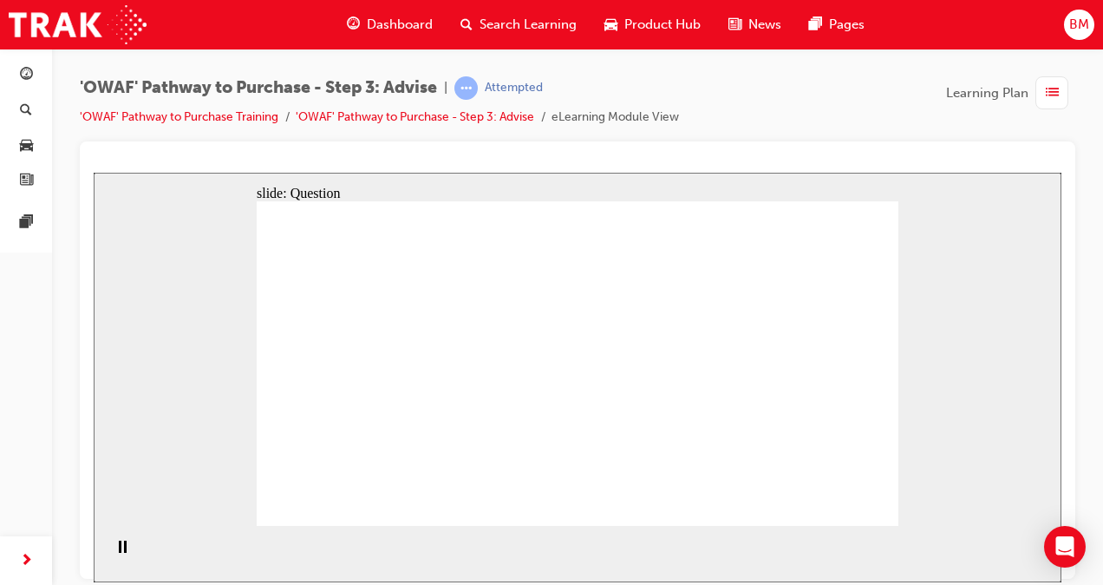
drag, startPoint x: 368, startPoint y: 372, endPoint x: 697, endPoint y: 401, distance: 330.8
drag, startPoint x: 387, startPoint y: 414, endPoint x: 675, endPoint y: 412, distance: 287.9
drag, startPoint x: 508, startPoint y: 423, endPoint x: 692, endPoint y: 421, distance: 183.9
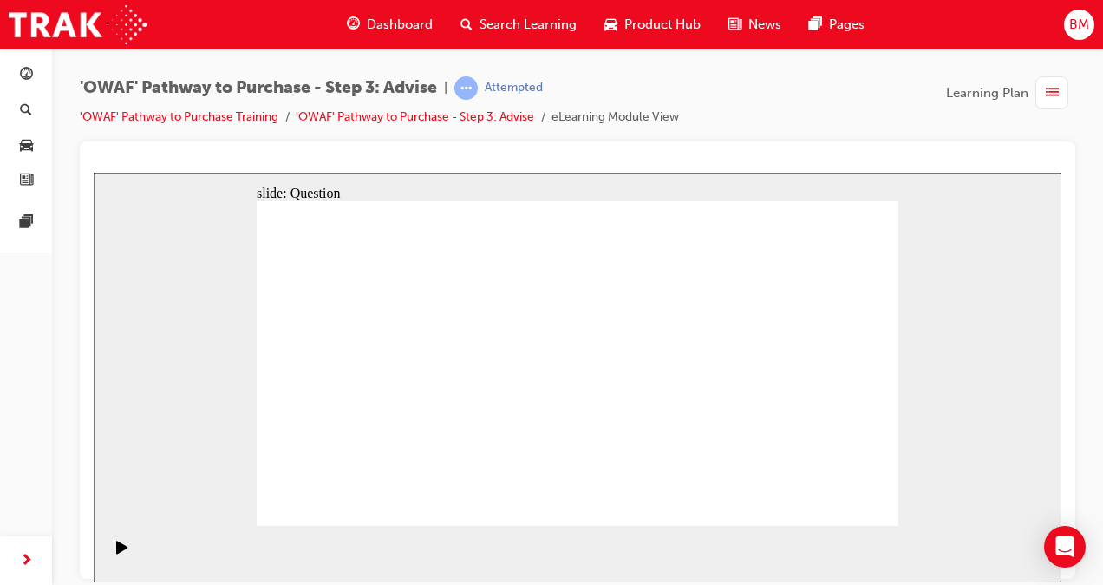
drag, startPoint x: 386, startPoint y: 325, endPoint x: 576, endPoint y: 447, distance: 225.9
drag, startPoint x: 569, startPoint y: 323, endPoint x: 642, endPoint y: 451, distance: 146.8
drag, startPoint x: 650, startPoint y: 327, endPoint x: 402, endPoint y: 448, distance: 276.2
drag, startPoint x: 825, startPoint y: 323, endPoint x: 512, endPoint y: 441, distance: 334.2
drag, startPoint x: 649, startPoint y: 447, endPoint x: 333, endPoint y: 447, distance: 315.7
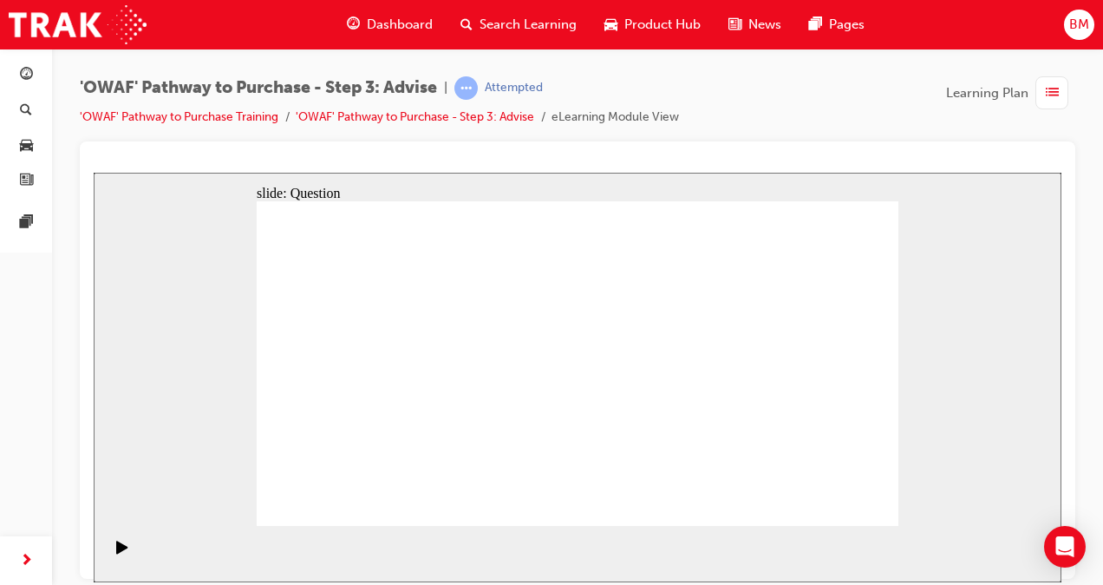
drag, startPoint x: 765, startPoint y: 324, endPoint x: 630, endPoint y: 437, distance: 175.4
drag, startPoint x: 448, startPoint y: 323, endPoint x: 447, endPoint y: 333, distance: 9.6
drag, startPoint x: 335, startPoint y: 335, endPoint x: 458, endPoint y: 456, distance: 172.9
drag, startPoint x: 504, startPoint y: 332, endPoint x: 686, endPoint y: 460, distance: 222.8
drag, startPoint x: 467, startPoint y: 448, endPoint x: 758, endPoint y: 448, distance: 291.4
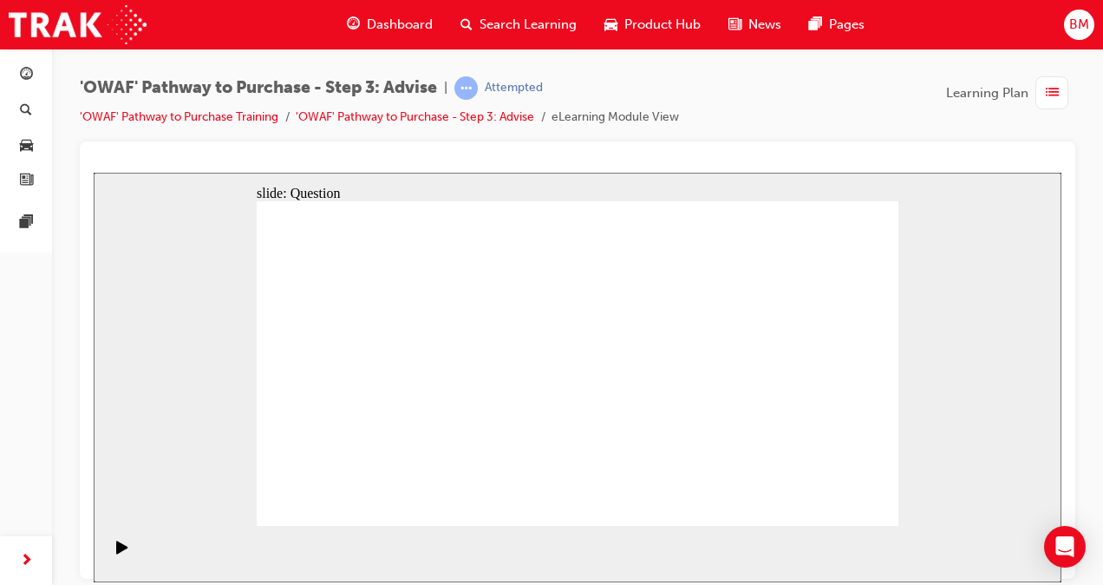
drag, startPoint x: 458, startPoint y: 333, endPoint x: 843, endPoint y: 447, distance: 401.5
drag, startPoint x: 703, startPoint y: 337, endPoint x: 456, endPoint y: 449, distance: 271.3
drag, startPoint x: 692, startPoint y: 444, endPoint x: 649, endPoint y: 331, distance: 120.8
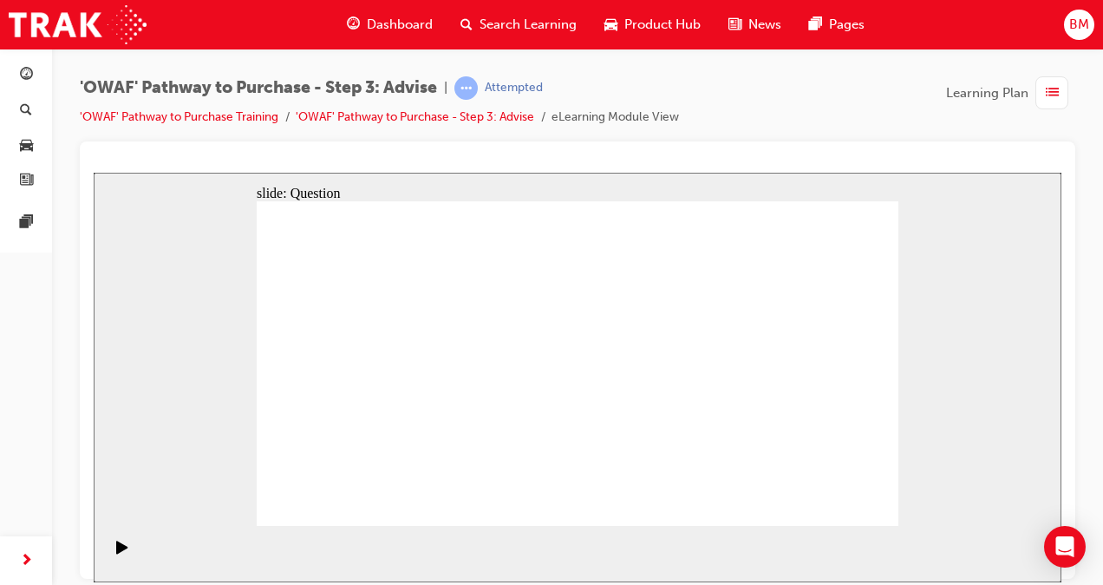
drag, startPoint x: 638, startPoint y: 444, endPoint x: 616, endPoint y: 312, distance: 133.7
drag, startPoint x: 518, startPoint y: 314, endPoint x: 638, endPoint y: 436, distance: 171.7
drag, startPoint x: 755, startPoint y: 443, endPoint x: 765, endPoint y: 442, distance: 9.6
drag, startPoint x: 765, startPoint y: 311, endPoint x: 689, endPoint y: 305, distance: 75.7
drag, startPoint x: 845, startPoint y: 438, endPoint x: 474, endPoint y: 436, distance: 371.2
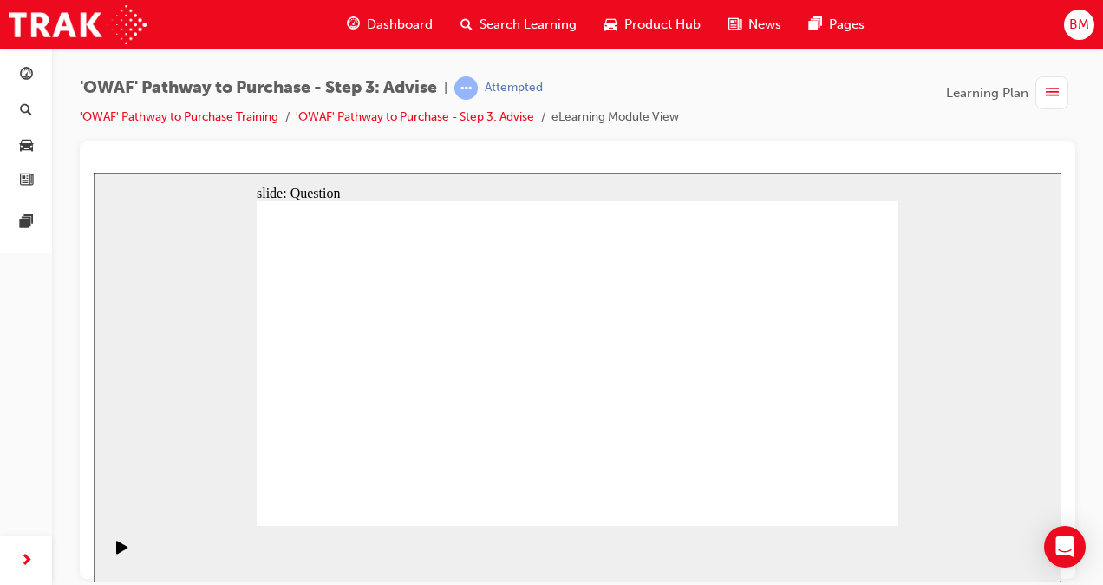
drag, startPoint x: 706, startPoint y: 313, endPoint x: 706, endPoint y: 439, distance: 125.7
drag, startPoint x: 693, startPoint y: 454, endPoint x: 445, endPoint y: 459, distance: 248.1
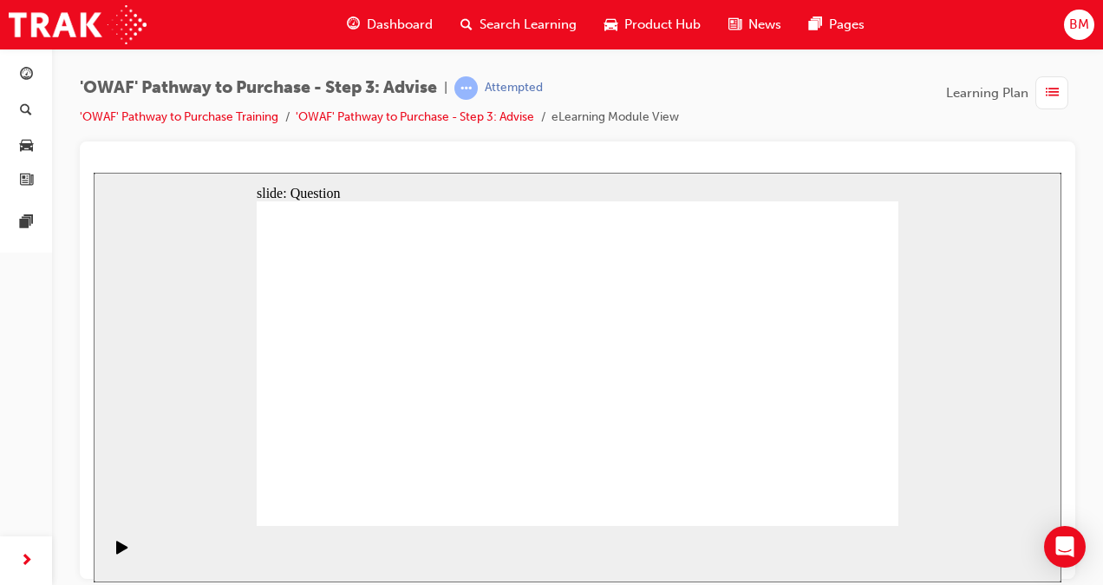
drag, startPoint x: 453, startPoint y: 327, endPoint x: 715, endPoint y: 455, distance: 292.4
drag, startPoint x: 699, startPoint y: 454, endPoint x: 837, endPoint y: 454, distance: 137.9
drag, startPoint x: 767, startPoint y: 313, endPoint x: 705, endPoint y: 442, distance: 143.5
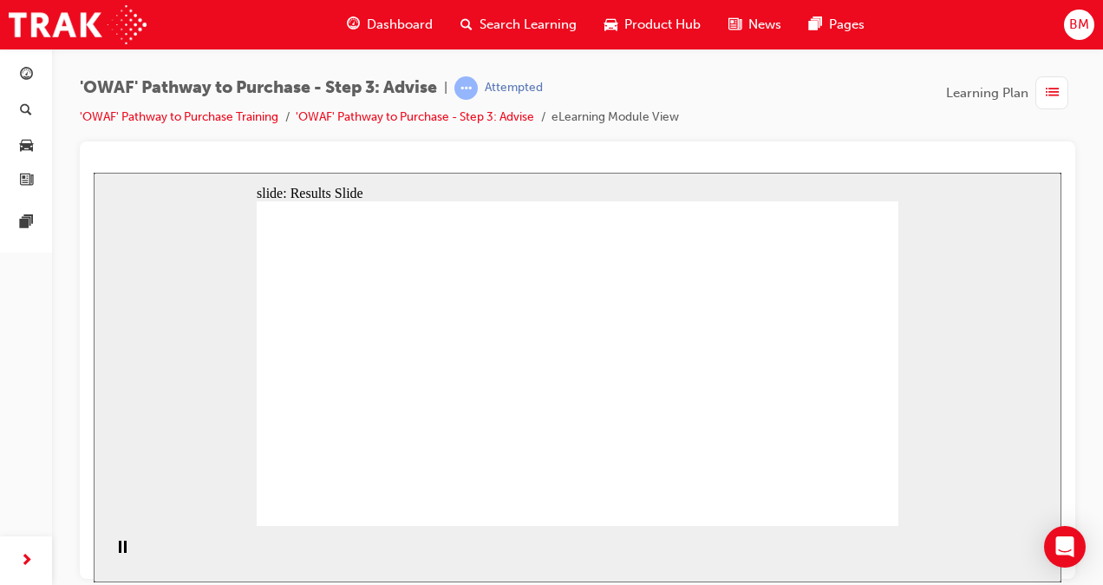
drag, startPoint x: 428, startPoint y: 469, endPoint x: 428, endPoint y: 425, distance: 44.2
drag, startPoint x: 515, startPoint y: 467, endPoint x: 390, endPoint y: 328, distance: 187.3
drag, startPoint x: 760, startPoint y: 473, endPoint x: 454, endPoint y: 382, distance: 318.3
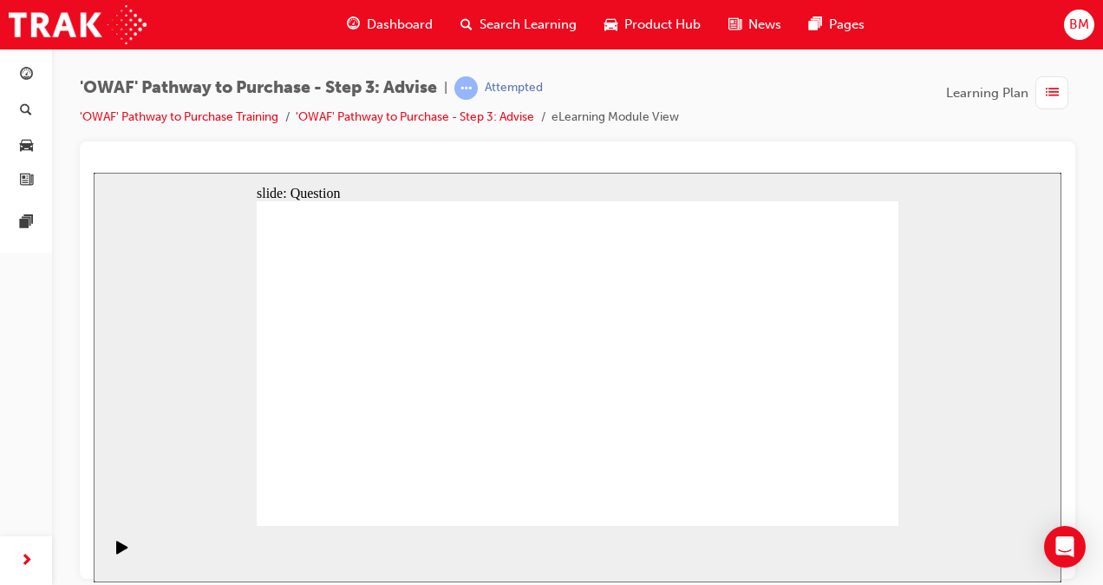
drag, startPoint x: 474, startPoint y: 430, endPoint x: 536, endPoint y: 330, distance: 118.4
drag, startPoint x: 526, startPoint y: 330, endPoint x: 463, endPoint y: 462, distance: 147.0
drag, startPoint x: 462, startPoint y: 459, endPoint x: 474, endPoint y: 447, distance: 16.6
drag, startPoint x: 467, startPoint y: 459, endPoint x: 516, endPoint y: 332, distance: 135.9
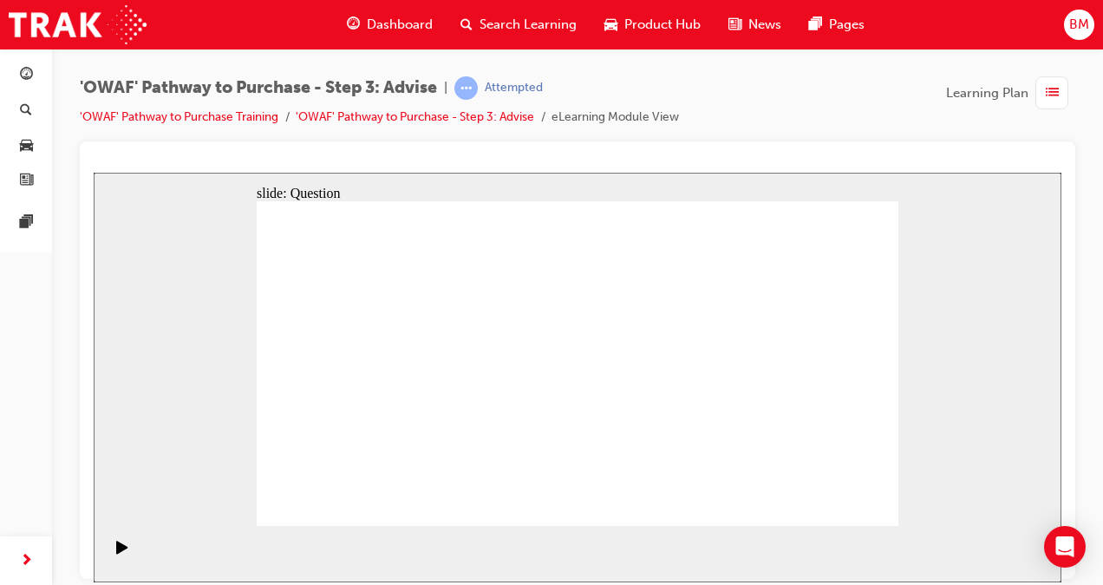
drag, startPoint x: 568, startPoint y: 457, endPoint x: 429, endPoint y: 360, distance: 169.4
drag, startPoint x: 675, startPoint y: 433, endPoint x: 671, endPoint y: 367, distance: 66.0
drag, startPoint x: 778, startPoint y: 401, endPoint x: 578, endPoint y: 396, distance: 200.4
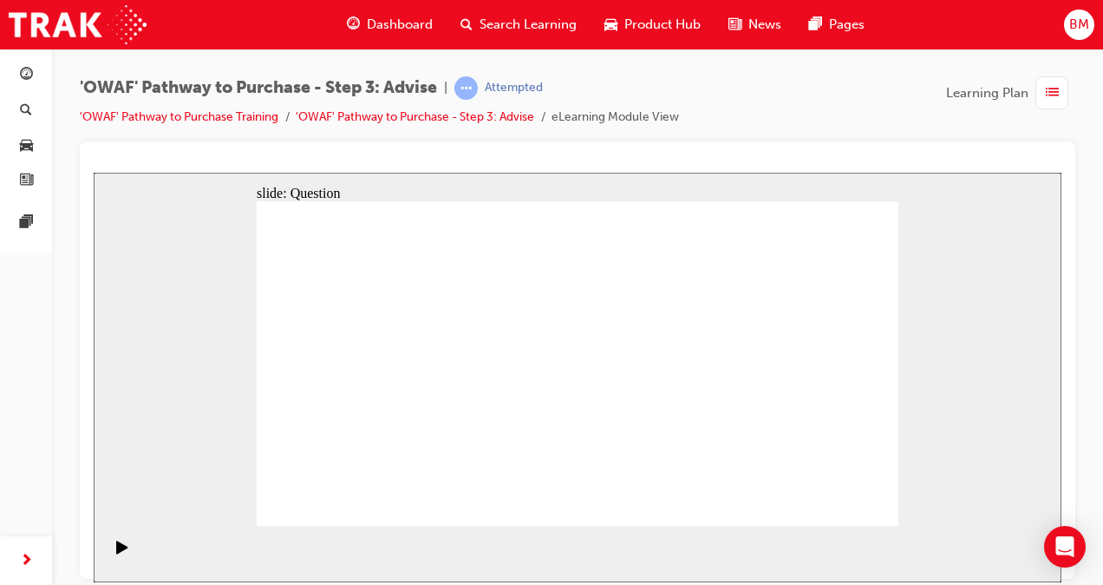
drag, startPoint x: 767, startPoint y: 406, endPoint x: 388, endPoint y: 408, distance: 379.9
drag, startPoint x: 774, startPoint y: 397, endPoint x: 591, endPoint y: 399, distance: 182.1
drag, startPoint x: 787, startPoint y: 397, endPoint x: 392, endPoint y: 396, distance: 394.6
drag, startPoint x: 774, startPoint y: 396, endPoint x: 583, endPoint y: 399, distance: 190.8
drag, startPoint x: 632, startPoint y: 409, endPoint x: 373, endPoint y: 405, distance: 259.3
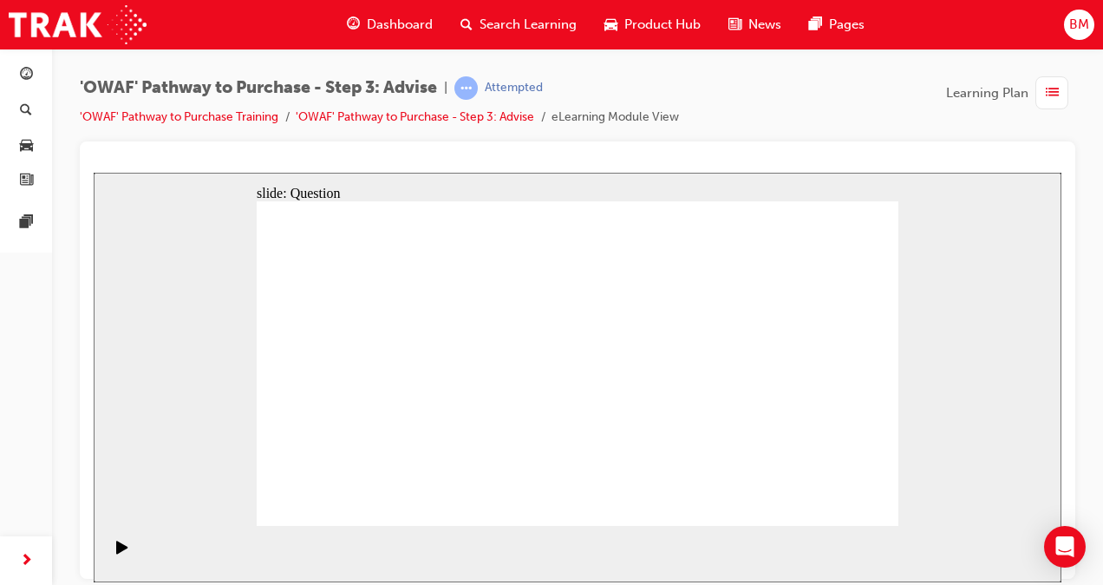
drag, startPoint x: 787, startPoint y: 407, endPoint x: 394, endPoint y: 405, distance: 393.7
drag, startPoint x: 832, startPoint y: 405, endPoint x: 434, endPoint y: 400, distance: 398.1
drag, startPoint x: 784, startPoint y: 395, endPoint x: 584, endPoint y: 402, distance: 200.4
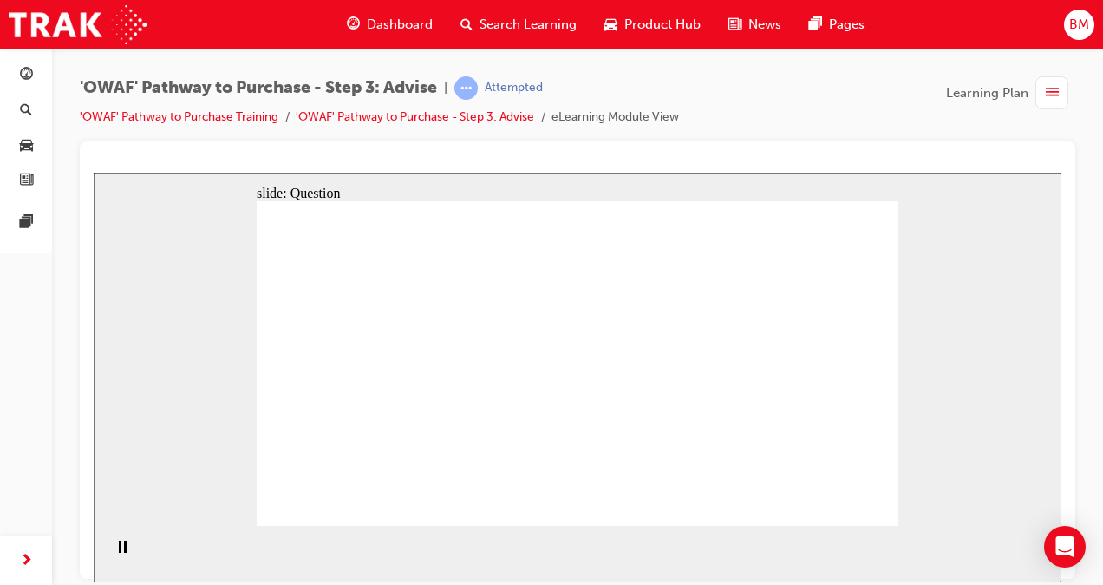
drag, startPoint x: 744, startPoint y: 396, endPoint x: 392, endPoint y: 399, distance: 352.1
drag, startPoint x: 775, startPoint y: 401, endPoint x: 573, endPoint y: 400, distance: 202.1
drag, startPoint x: 763, startPoint y: 402, endPoint x: 564, endPoint y: 400, distance: 199.5
drag, startPoint x: 770, startPoint y: 396, endPoint x: 564, endPoint y: 399, distance: 206.4
drag, startPoint x: 749, startPoint y: 405, endPoint x: 340, endPoint y: 408, distance: 409.3
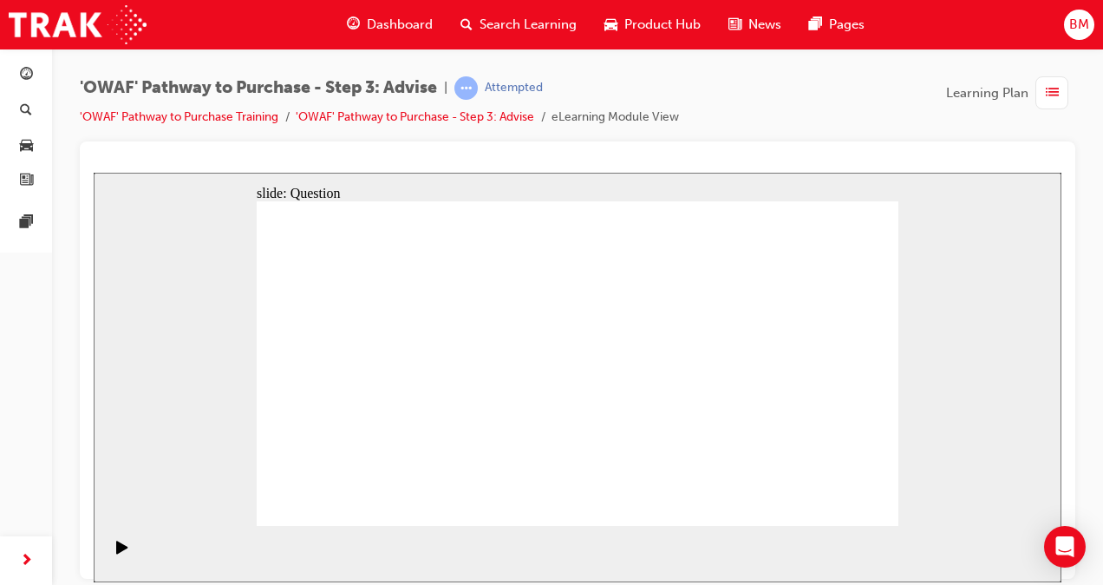
drag, startPoint x: 795, startPoint y: 401, endPoint x: 423, endPoint y: 405, distance: 372.1
drag, startPoint x: 793, startPoint y: 407, endPoint x: 420, endPoint y: 400, distance: 373.0
drag, startPoint x: 447, startPoint y: 340, endPoint x: 659, endPoint y: 356, distance: 212.2
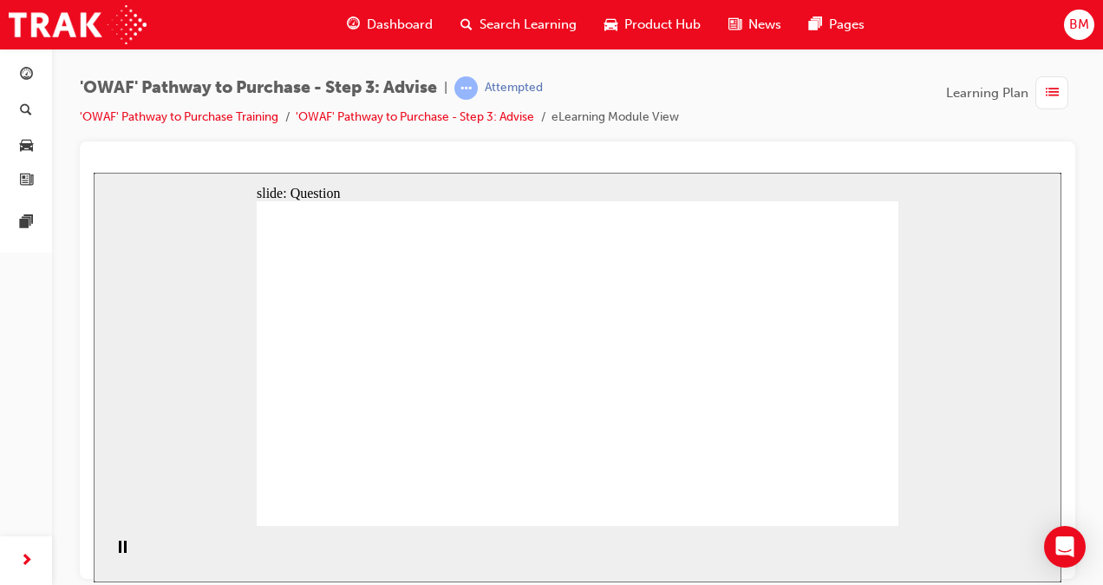
drag, startPoint x: 460, startPoint y: 369, endPoint x: 668, endPoint y: 376, distance: 207.4
drag, startPoint x: 397, startPoint y: 376, endPoint x: 685, endPoint y: 382, distance: 288.0
drag, startPoint x: 380, startPoint y: 415, endPoint x: 694, endPoint y: 415, distance: 313.9
drag, startPoint x: 456, startPoint y: 424, endPoint x: 700, endPoint y: 424, distance: 243.7
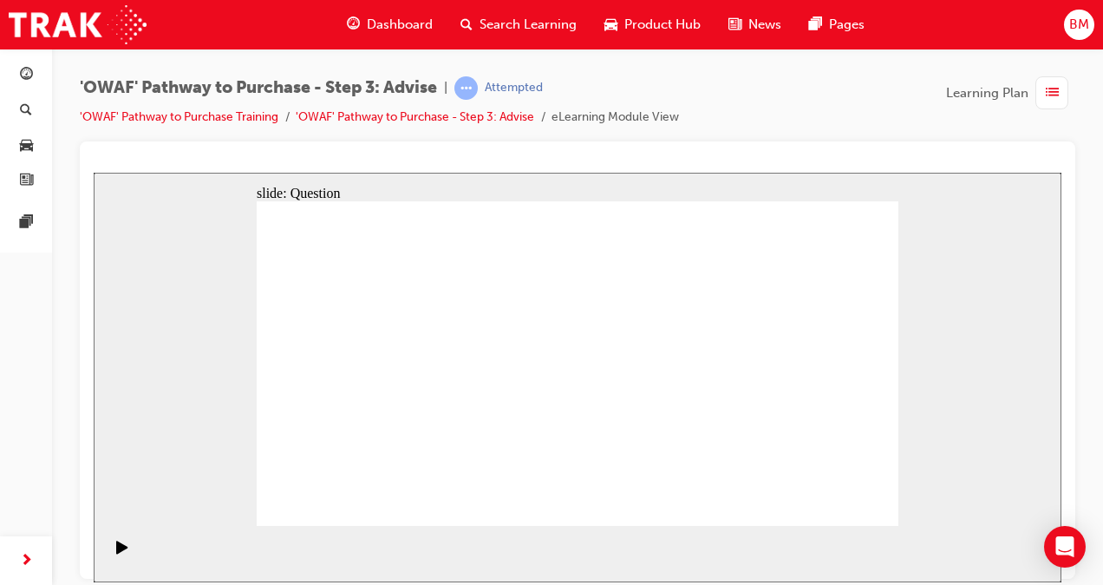
drag, startPoint x: 833, startPoint y: 320, endPoint x: 523, endPoint y: 428, distance: 328.0
drag, startPoint x: 637, startPoint y: 320, endPoint x: 376, endPoint y: 437, distance: 286.9
drag, startPoint x: 696, startPoint y: 326, endPoint x: 321, endPoint y: 453, distance: 395.5
drag, startPoint x: 556, startPoint y: 325, endPoint x: 607, endPoint y: 431, distance: 117.5
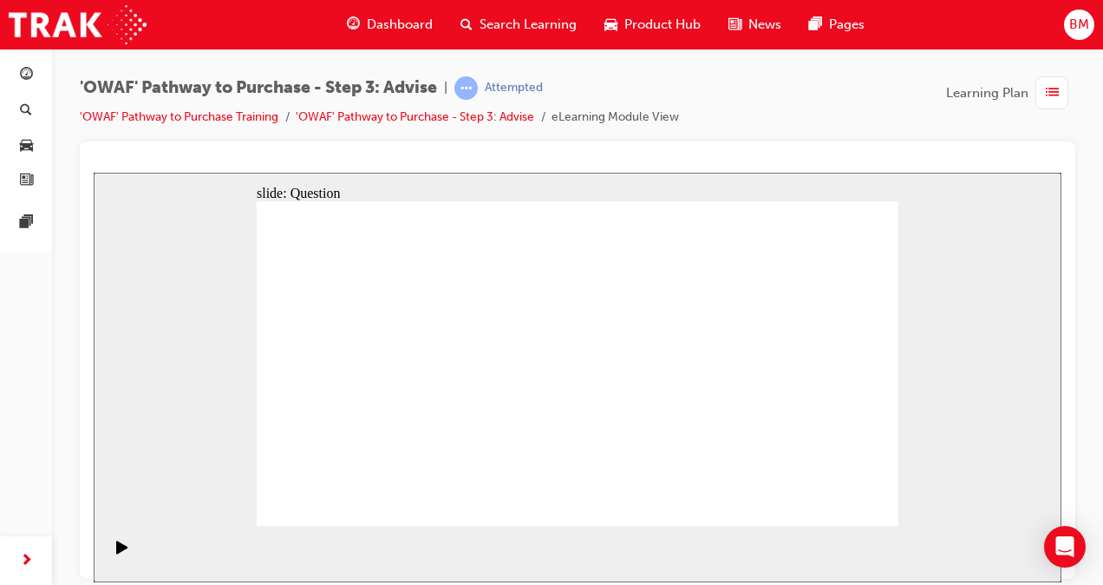
drag, startPoint x: 401, startPoint y: 336, endPoint x: 578, endPoint y: 455, distance: 214.3
drag, startPoint x: 318, startPoint y: 326, endPoint x: 445, endPoint y: 448, distance: 176.0
drag, startPoint x: 453, startPoint y: 334, endPoint x: 767, endPoint y: 454, distance: 336.0
drag, startPoint x: 637, startPoint y: 443, endPoint x: 796, endPoint y: 443, distance: 159.6
drag, startPoint x: 522, startPoint y: 329, endPoint x: 657, endPoint y: 443, distance: 177.2
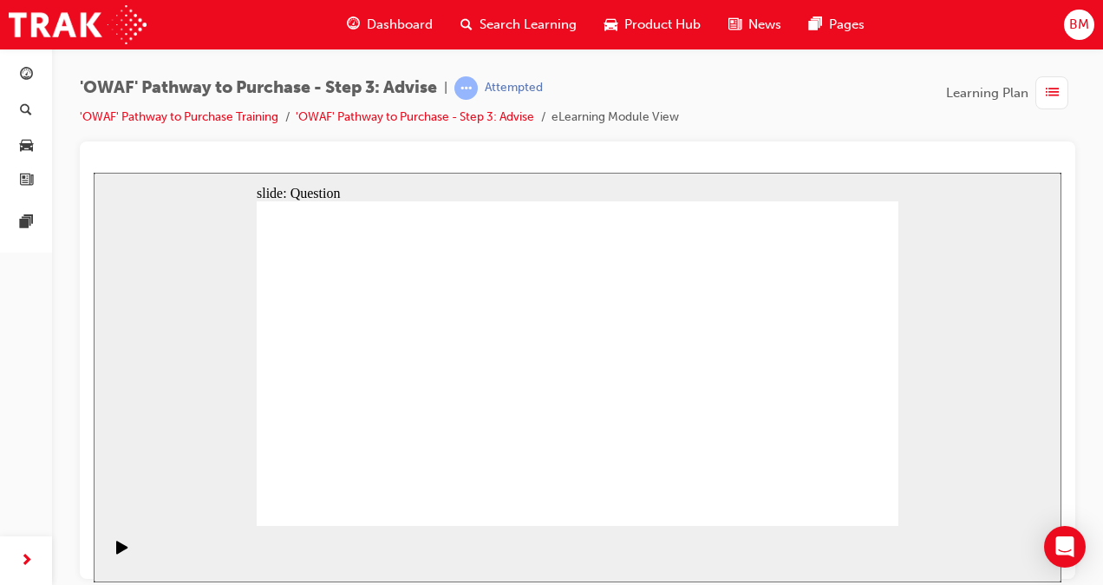
drag, startPoint x: 765, startPoint y: 328, endPoint x: 708, endPoint y: 453, distance: 137.4
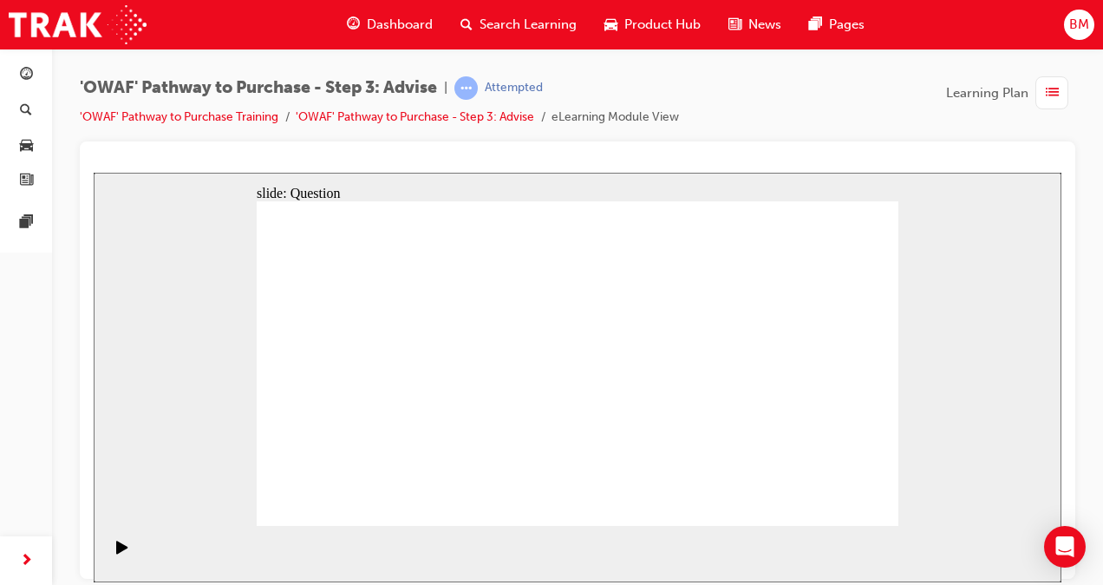
drag, startPoint x: 322, startPoint y: 441, endPoint x: 415, endPoint y: 320, distance: 152.1
drag, startPoint x: 381, startPoint y: 448, endPoint x: 457, endPoint y: 322, distance: 147.8
drag, startPoint x: 437, startPoint y: 450, endPoint x: 498, endPoint y: 320, distance: 143.6
drag, startPoint x: 623, startPoint y: 428, endPoint x: 549, endPoint y: 311, distance: 138.3
drag, startPoint x: 705, startPoint y: 448, endPoint x: 824, endPoint y: 315, distance: 178.8
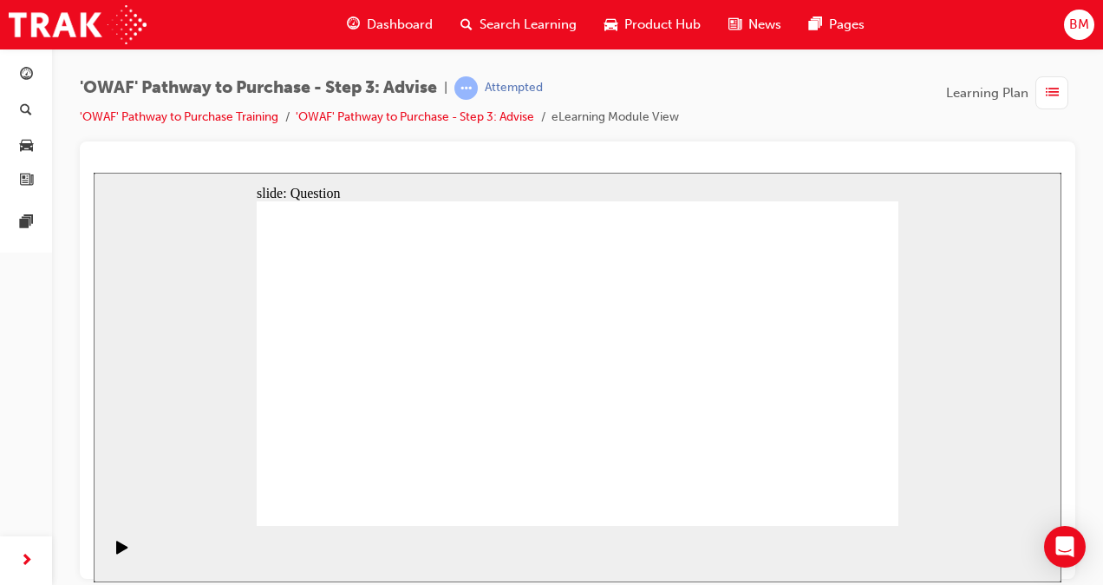
drag, startPoint x: 778, startPoint y: 447, endPoint x: 859, endPoint y: 315, distance: 154.5
drag, startPoint x: 852, startPoint y: 424, endPoint x: 326, endPoint y: 444, distance: 525.9
drag, startPoint x: 647, startPoint y: 327, endPoint x: 406, endPoint y: 452, distance: 271.5
drag, startPoint x: 514, startPoint y: 320, endPoint x: 643, endPoint y: 436, distance: 173.8
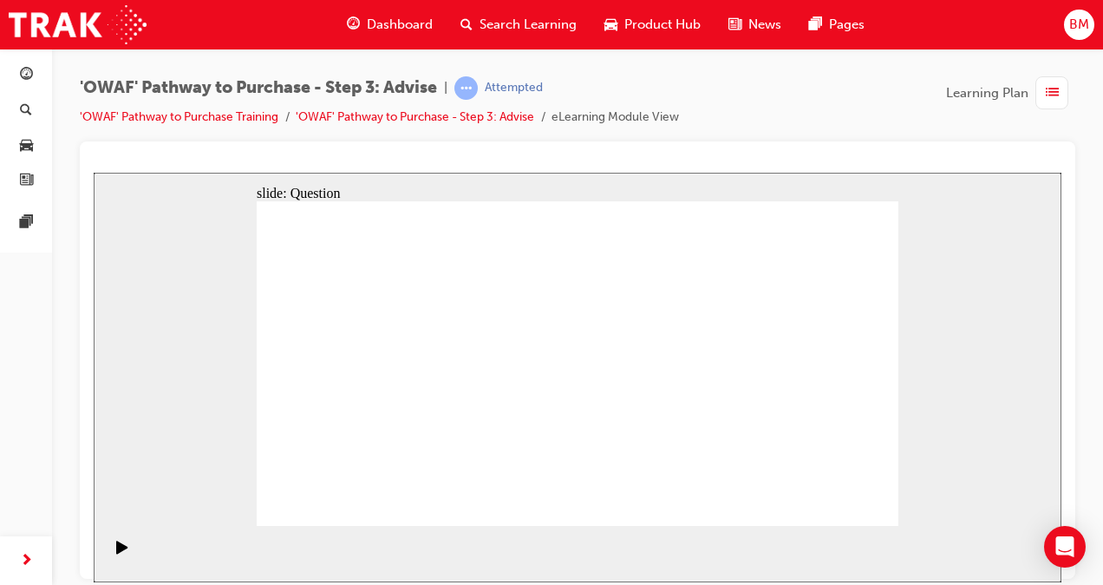
drag, startPoint x: 324, startPoint y: 327, endPoint x: 770, endPoint y: 447, distance: 461.5
drag, startPoint x: 769, startPoint y: 440, endPoint x: 709, endPoint y: 440, distance: 60.7
drag, startPoint x: 718, startPoint y: 440, endPoint x: 782, endPoint y: 437, distance: 64.2
drag, startPoint x: 448, startPoint y: 322, endPoint x: 840, endPoint y: 445, distance: 410.9
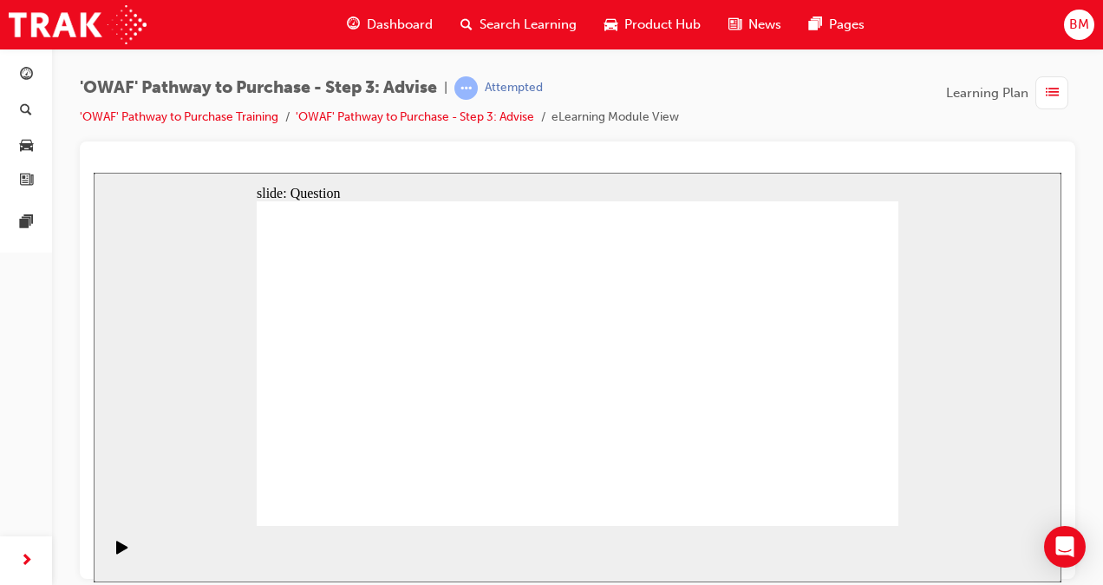
drag, startPoint x: 715, startPoint y: 319, endPoint x: 474, endPoint y: 441, distance: 269.9
drag, startPoint x: 754, startPoint y: 336, endPoint x: 689, endPoint y: 451, distance: 132.8
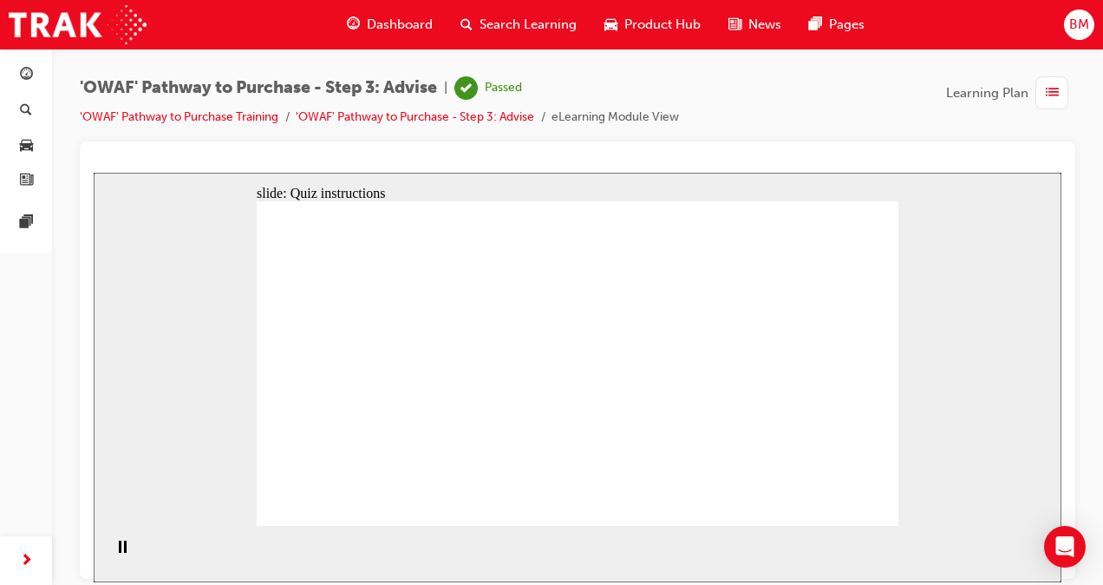
click at [245, 122] on link "'OWAF' Pathway to Purchase Training" at bounding box center [179, 116] width 199 height 15
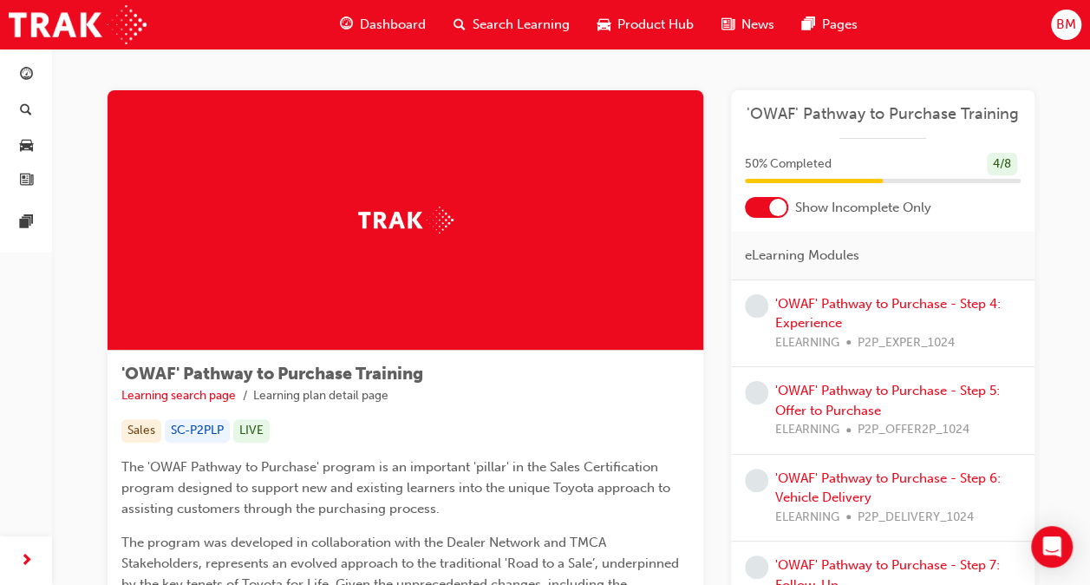
click at [760, 194] on div "50 % Completed 4 / 8" at bounding box center [883, 175] width 304 height 45
click at [777, 208] on div at bounding box center [777, 207] width 17 height 17
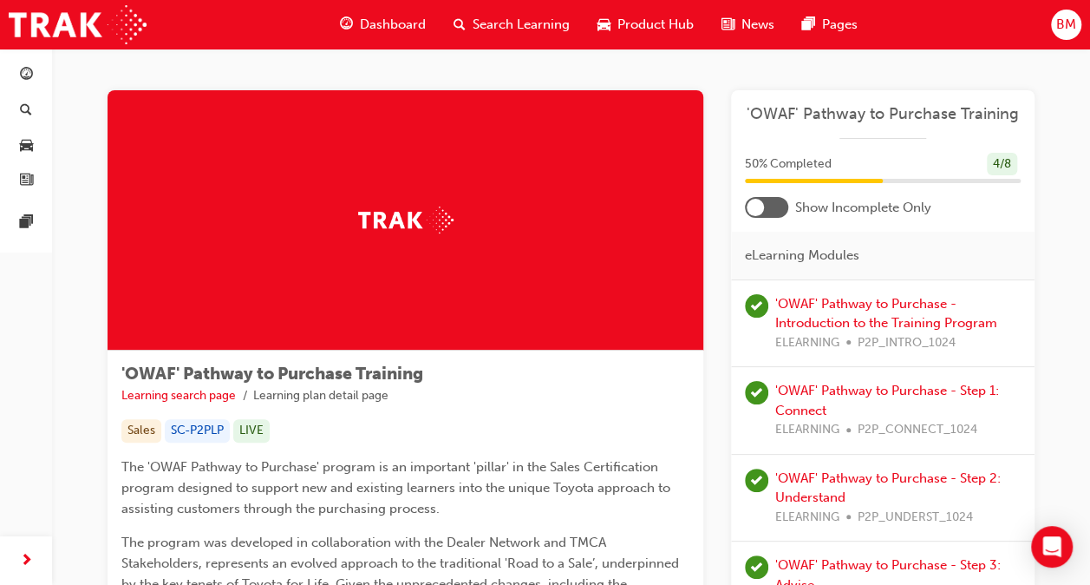
click at [773, 209] on div at bounding box center [766, 207] width 43 height 21
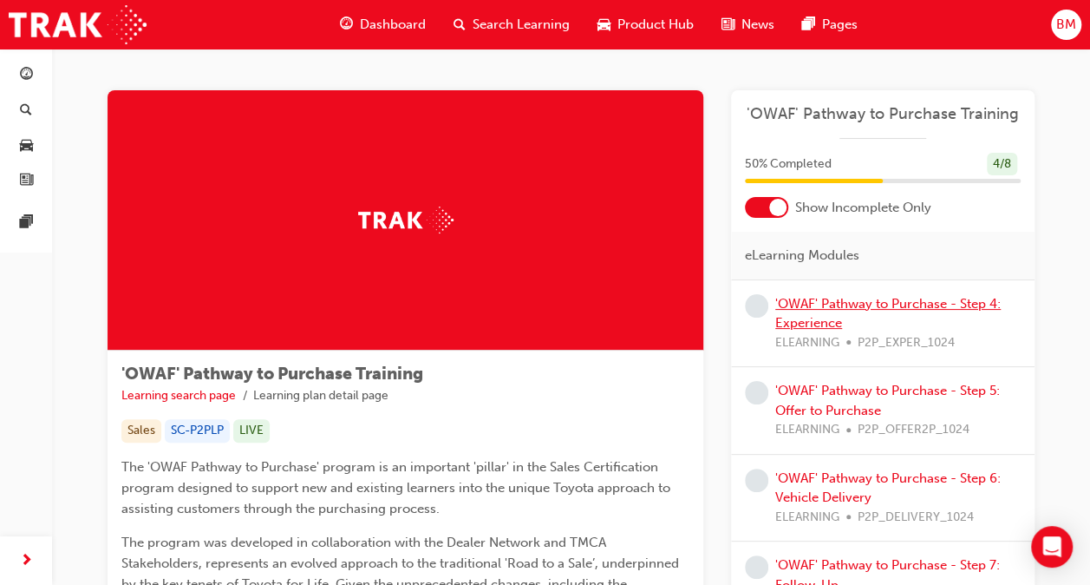
click at [804, 302] on link "'OWAF' Pathway to Purchase - Step 4: Experience" at bounding box center [887, 314] width 225 height 36
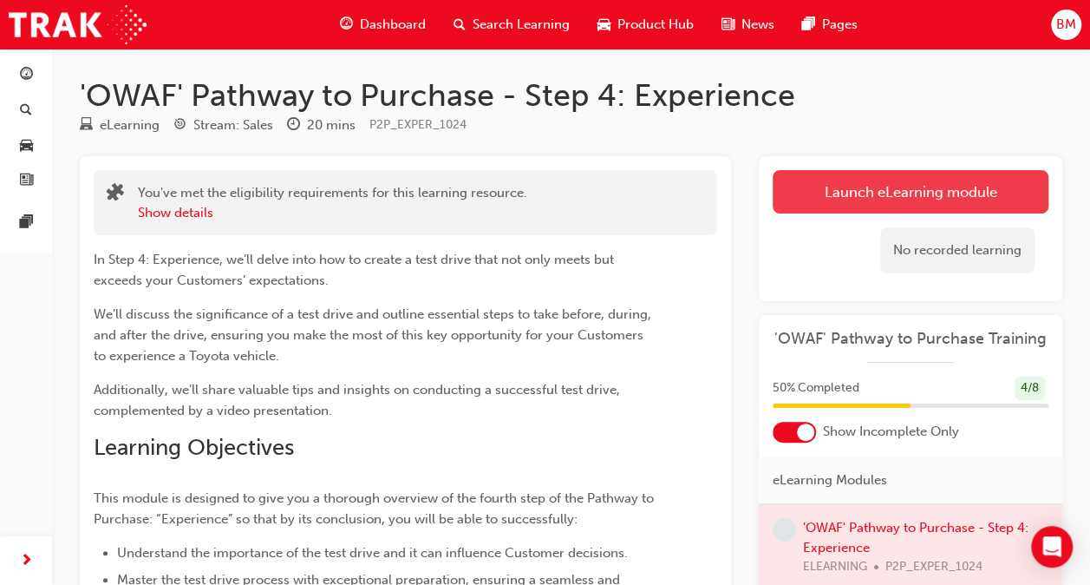
click at [879, 198] on link "Launch eLearning module" at bounding box center [911, 191] width 276 height 43
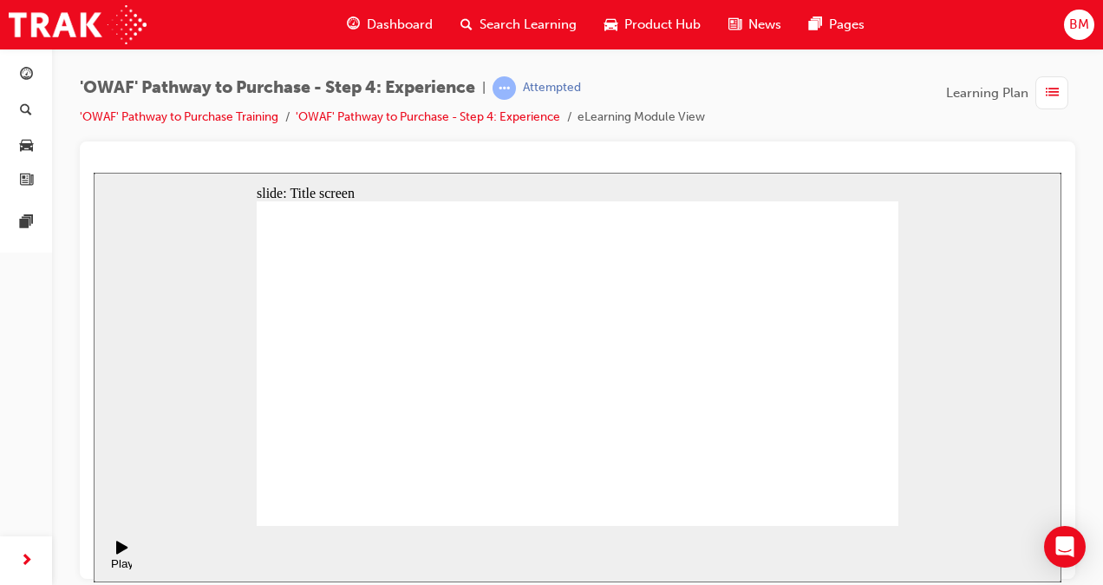
drag, startPoint x: 833, startPoint y: 511, endPoint x: 842, endPoint y: 500, distance: 14.1
click at [124, 552] on rect "Pause (Ctrl+Alt+P)" at bounding box center [125, 545] width 3 height 12
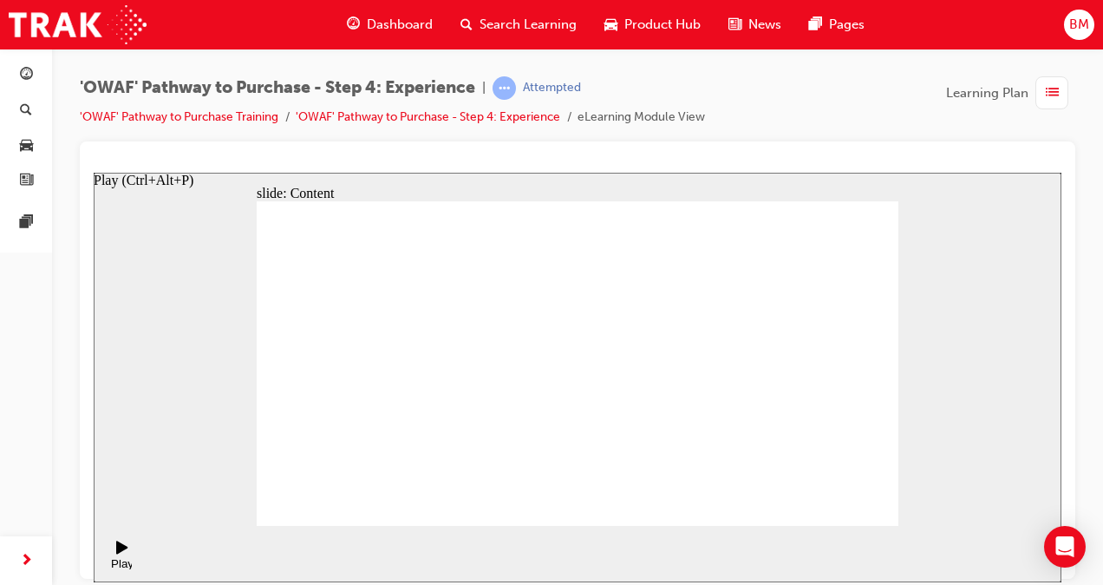
click at [129, 556] on div "Play (Ctrl+Alt+P)" at bounding box center [122, 569] width 29 height 26
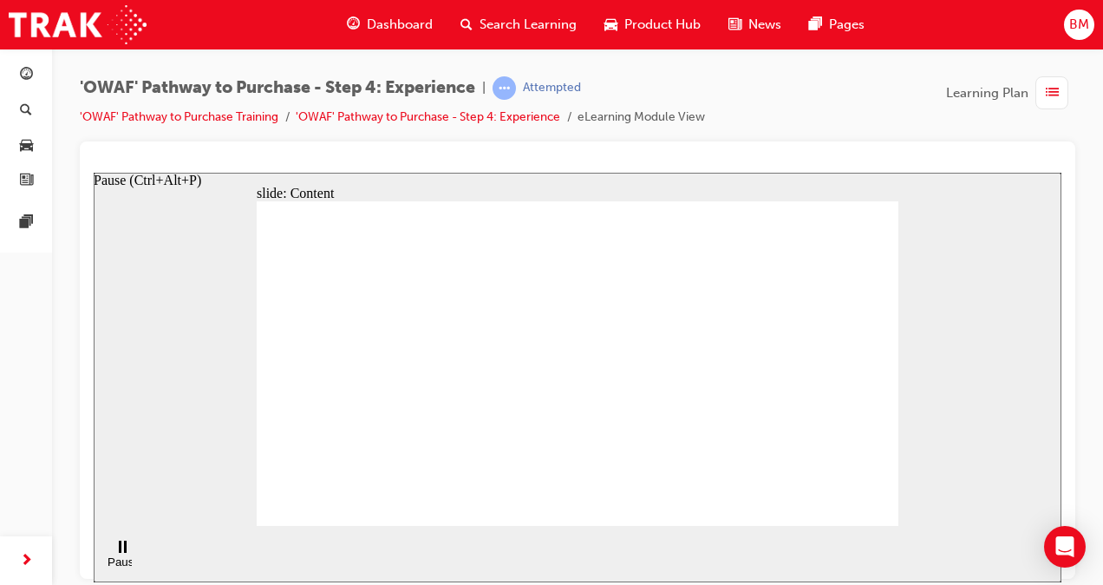
click at [124, 552] on rect "Pause (Ctrl+Alt+P)" at bounding box center [125, 545] width 3 height 12
click at [108, 566] on div "Play (Ctrl+Alt+P) Replay (Ctrl+Alt+R)" at bounding box center [116, 553] width 29 height 56
click at [116, 553] on icon "Play (Ctrl+Alt+P)" at bounding box center [122, 546] width 12 height 14
click at [246, 549] on section "Play (Ctrl+Alt+P) Replay (Ctrl+Alt+R) Playback speed Playback Speed 2 1.75 1.5 …" at bounding box center [578, 553] width 968 height 56
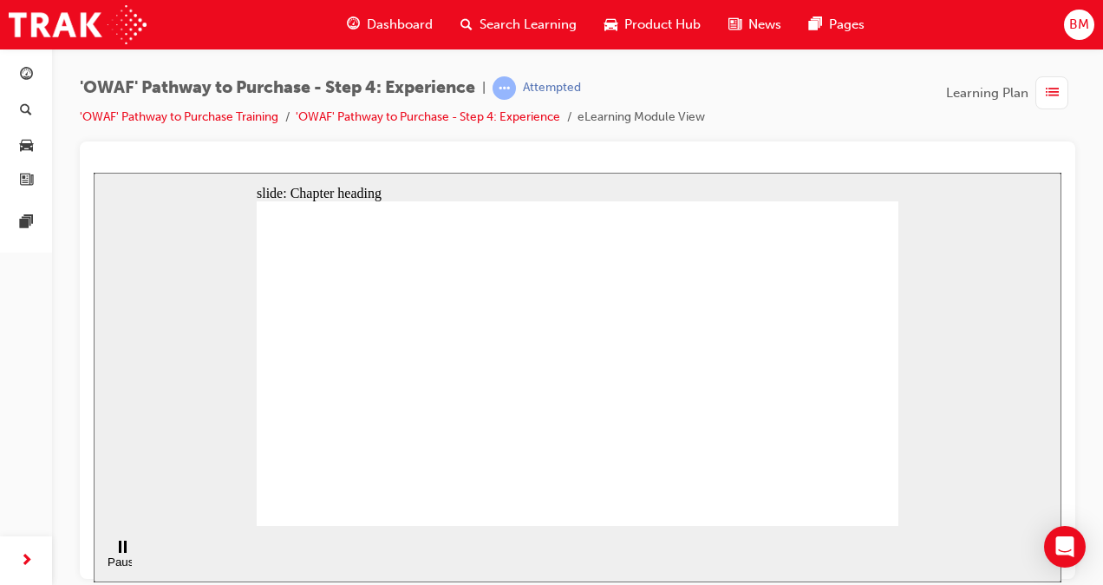
click at [902, 426] on div "slide: Content Prepare yourself Click on the boxes in the checklist to discover…" at bounding box center [578, 376] width 968 height 409
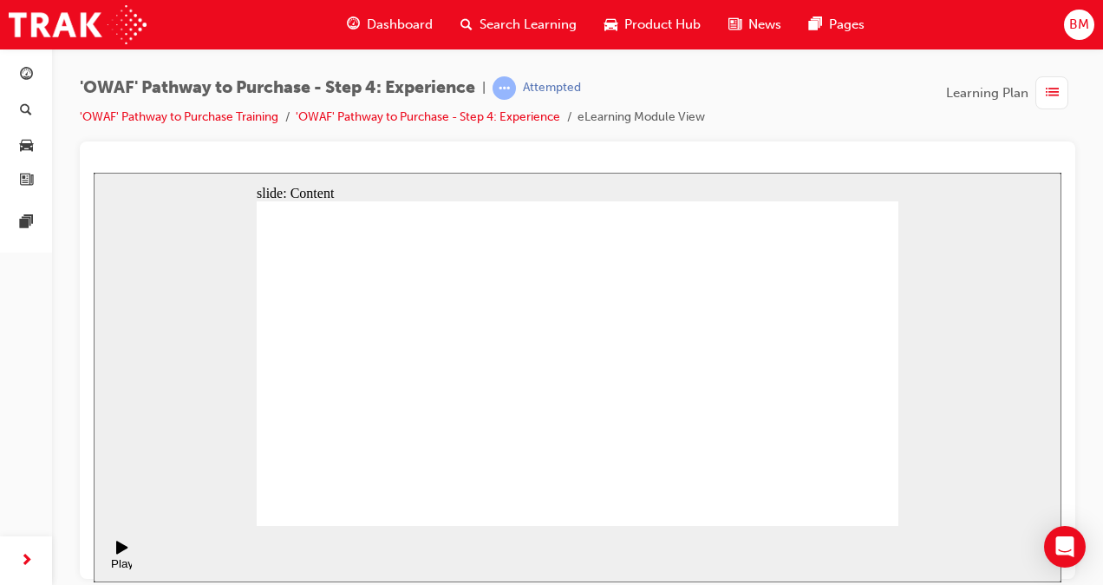
click at [120, 554] on div "Pause (Ctrl+Alt+P)" at bounding box center [122, 567] width 29 height 26
click at [120, 556] on div "Play (Ctrl+Alt+P)" at bounding box center [122, 569] width 29 height 26
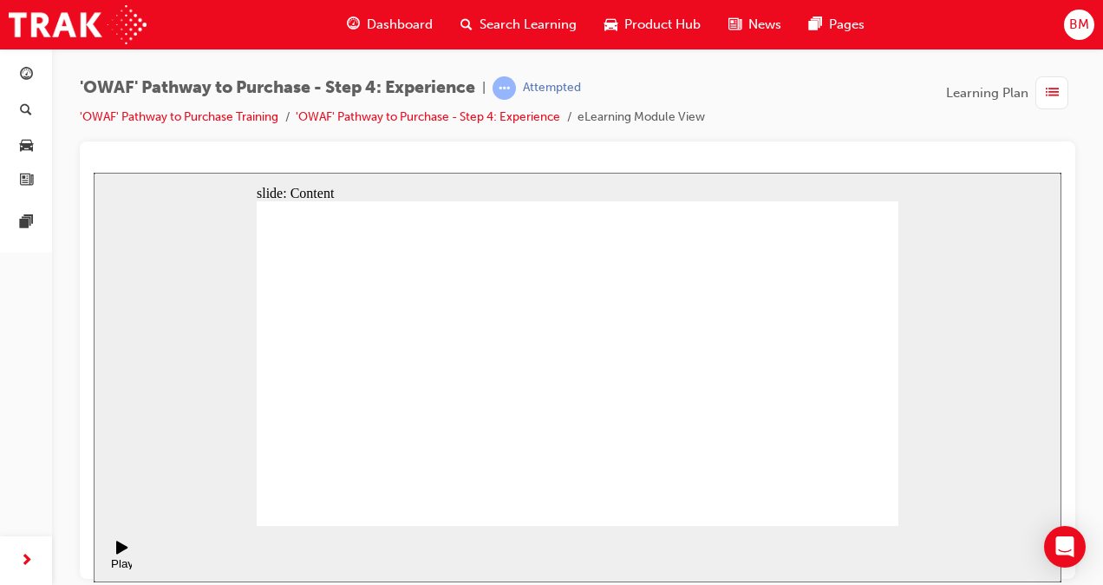
click at [118, 554] on div "Pause (Ctrl+Alt+P)" at bounding box center [122, 567] width 29 height 26
click at [118, 556] on div "Play (Ctrl+Alt+P)" at bounding box center [122, 569] width 29 height 26
click at [124, 552] on div "Pause (Ctrl+Alt+P)" at bounding box center [122, 553] width 29 height 29
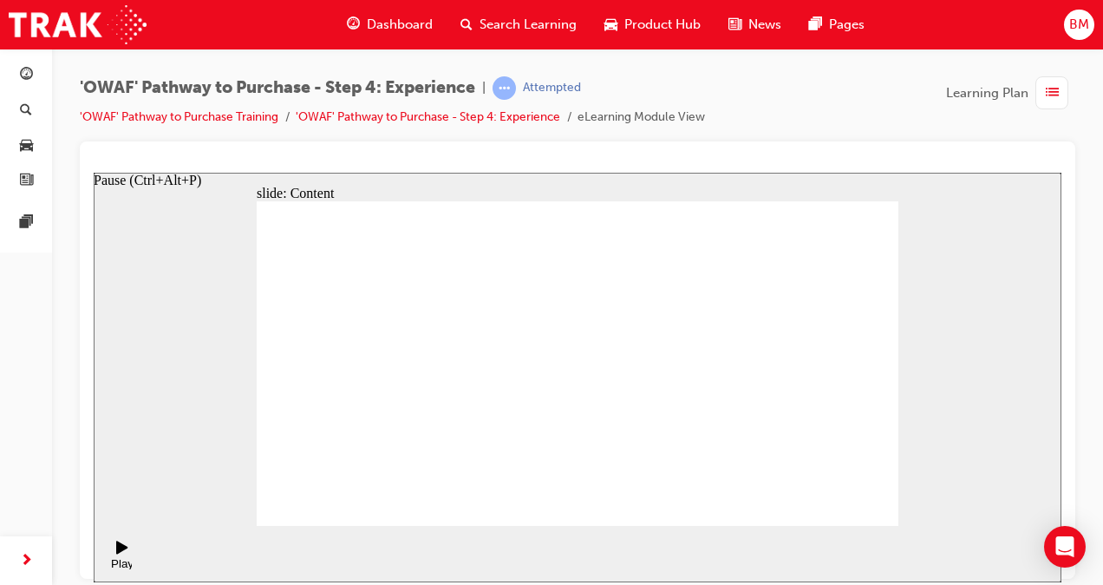
click at [121, 552] on icon "Play (Ctrl+Alt+P)" at bounding box center [122, 546] width 12 height 14
click at [113, 554] on div "Pause (Ctrl+Alt+P)" at bounding box center [122, 567] width 29 height 26
click at [113, 556] on div "Play (Ctrl+Alt+P)" at bounding box center [122, 569] width 29 height 26
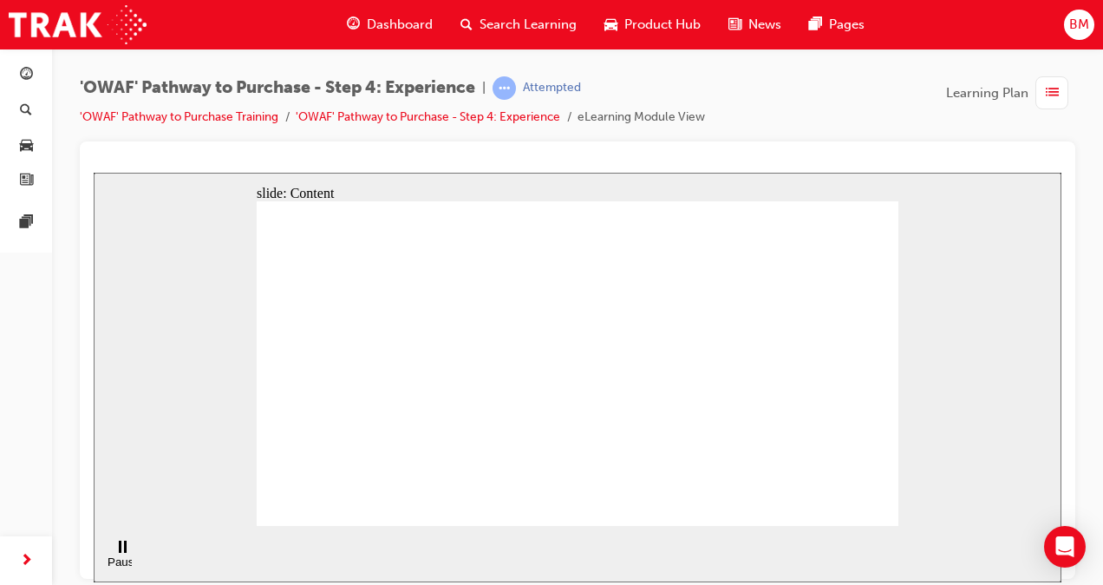
click at [123, 557] on div "Pause (Ctrl+Alt+P)" at bounding box center [122, 553] width 29 height 29
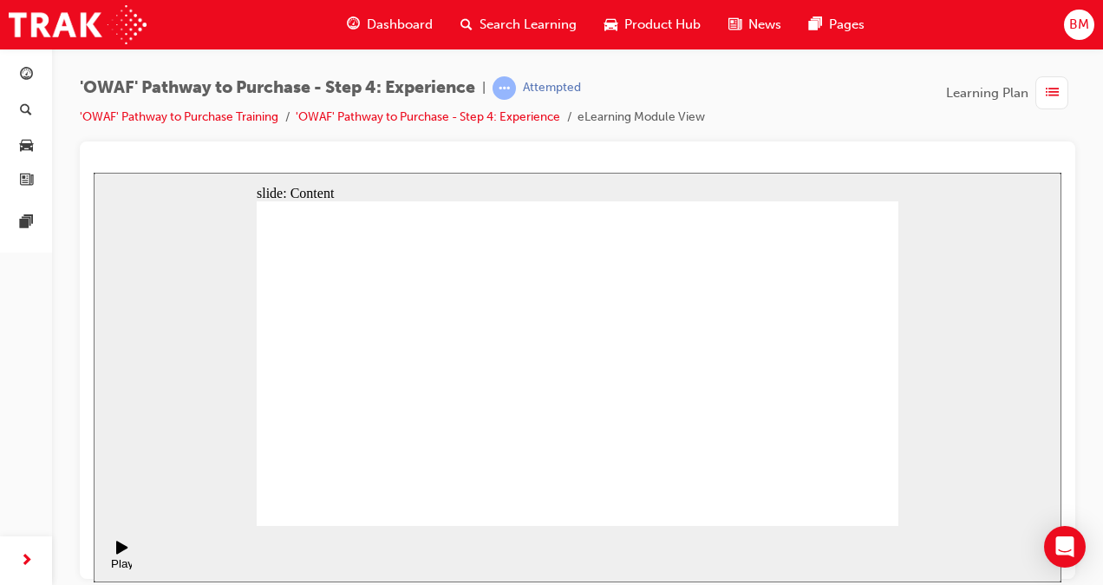
click at [134, 530] on section "Play (Ctrl+Alt+P) Replay (Ctrl+Alt+R) Playback speed Playback Speed 2 1.75 1.5 …" at bounding box center [578, 553] width 968 height 56
click at [114, 556] on div "Play (Ctrl+Alt+P)" at bounding box center [122, 569] width 29 height 26
click at [117, 554] on div "Pause (Ctrl+Alt+P)" at bounding box center [122, 567] width 29 height 26
click at [108, 552] on div "Play (Ctrl+Alt+P)" at bounding box center [122, 553] width 29 height 29
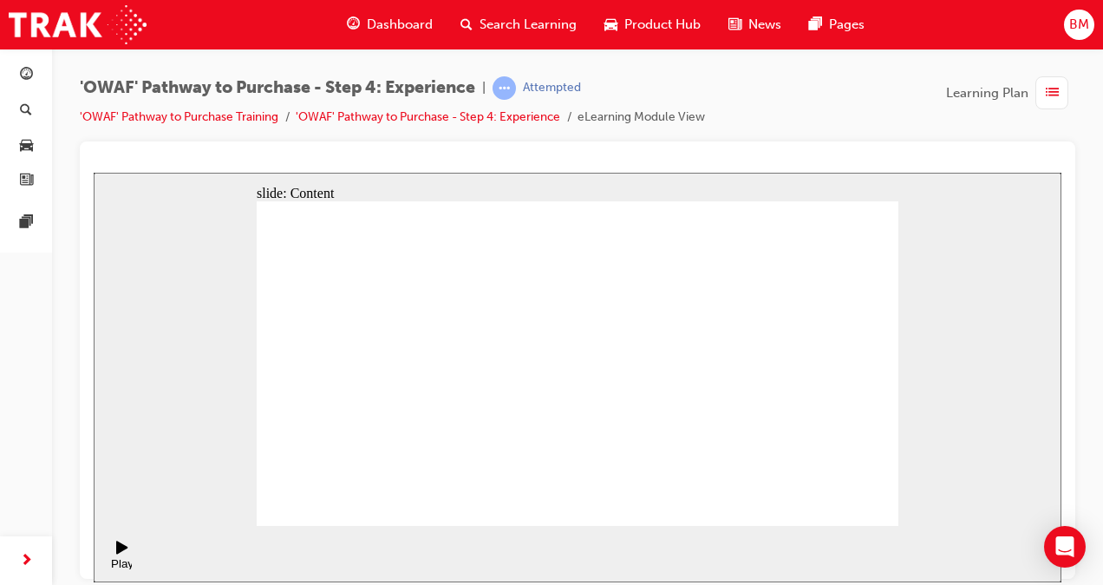
click at [117, 552] on div "Open navigation" at bounding box center [102, 559] width 95 height 29
click at [119, 554] on div "Pause (Ctrl+Alt+P)" at bounding box center [122, 567] width 29 height 26
click at [117, 556] on div "Play (Ctrl+Alt+P)" at bounding box center [122, 569] width 29 height 26
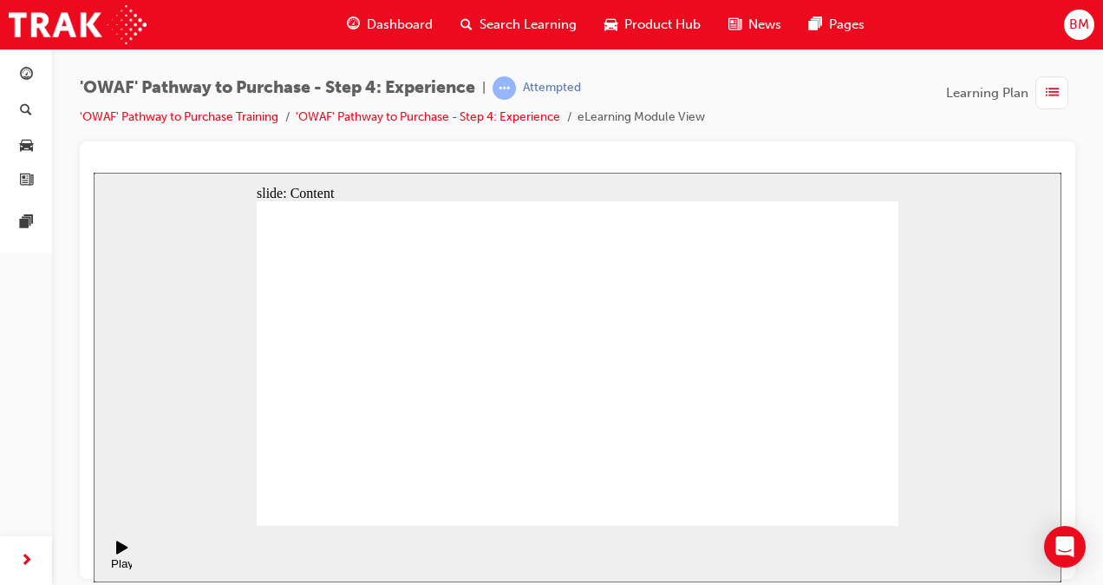
click at [119, 552] on icon "Pause (Ctrl+Alt+P)" at bounding box center [123, 545] width 8 height 12
